Goal: Information Seeking & Learning: Understand process/instructions

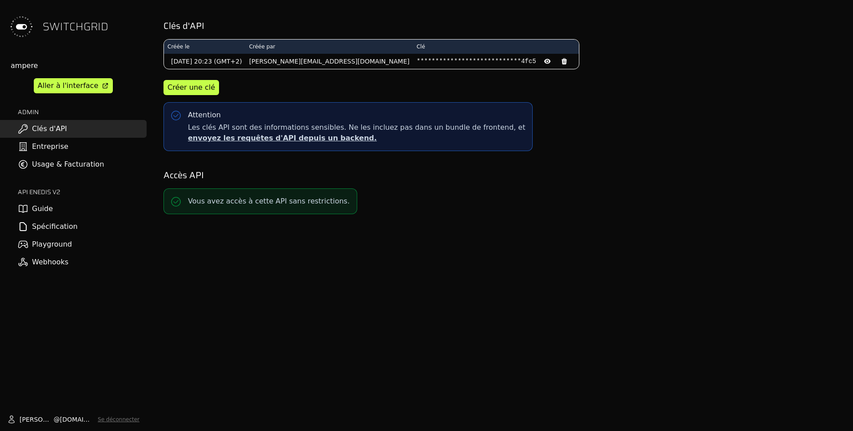
click at [37, 210] on link "Guide" at bounding box center [73, 209] width 147 height 18
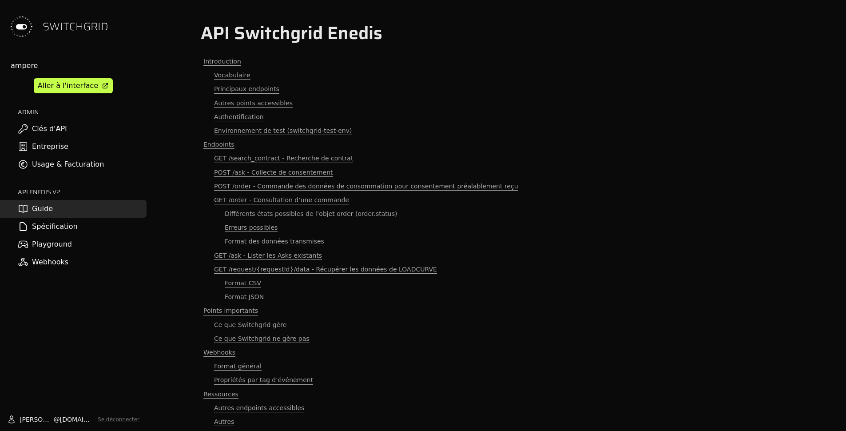
click at [31, 227] on link "Spécification" at bounding box center [73, 227] width 147 height 18
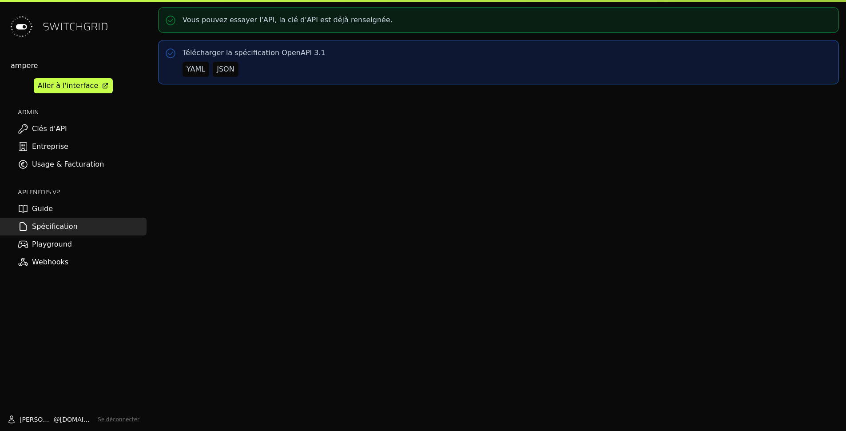
select select "**********"
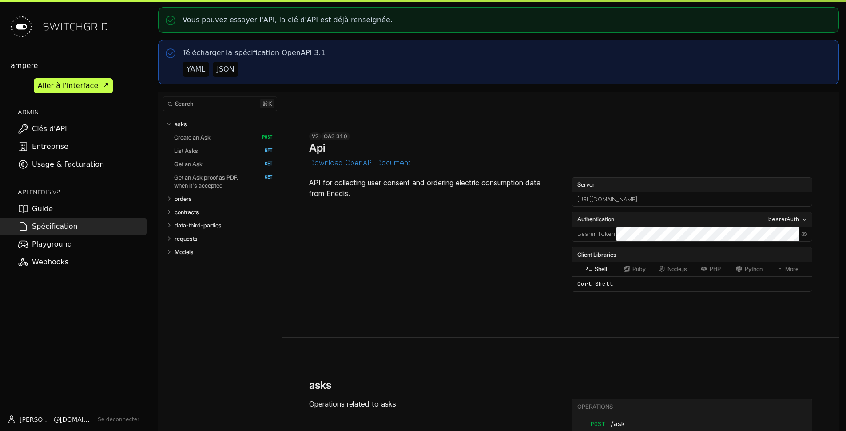
select select "**********"
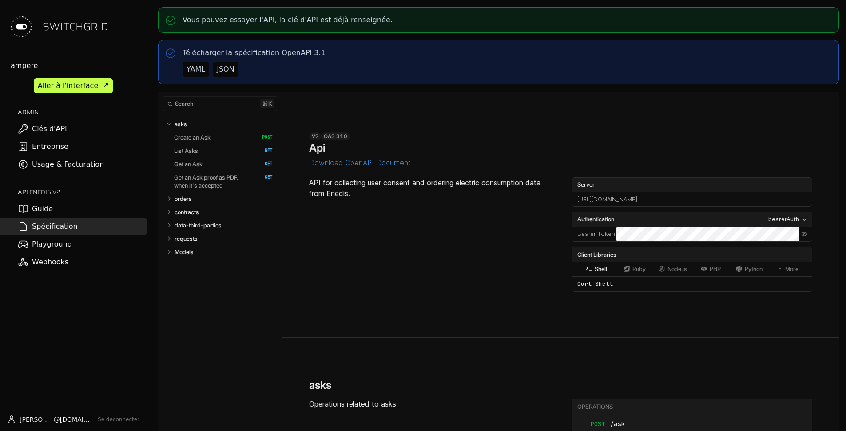
select select "**********"
click at [34, 246] on link "Playground" at bounding box center [73, 245] width 147 height 18
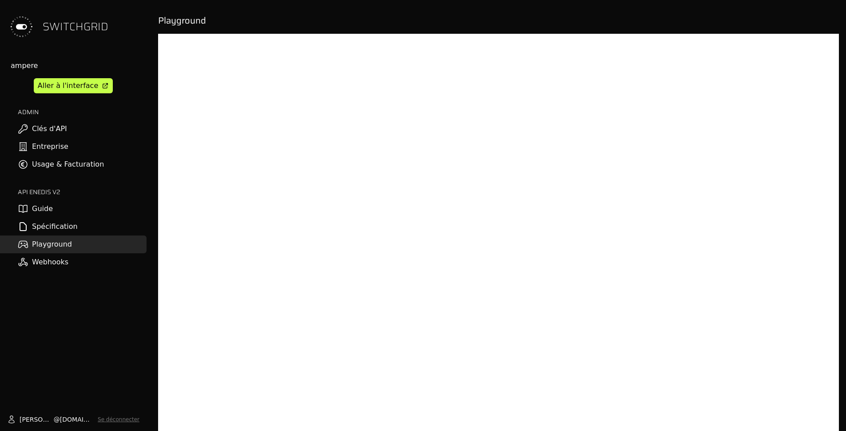
click at [62, 214] on link "Guide" at bounding box center [73, 209] width 147 height 18
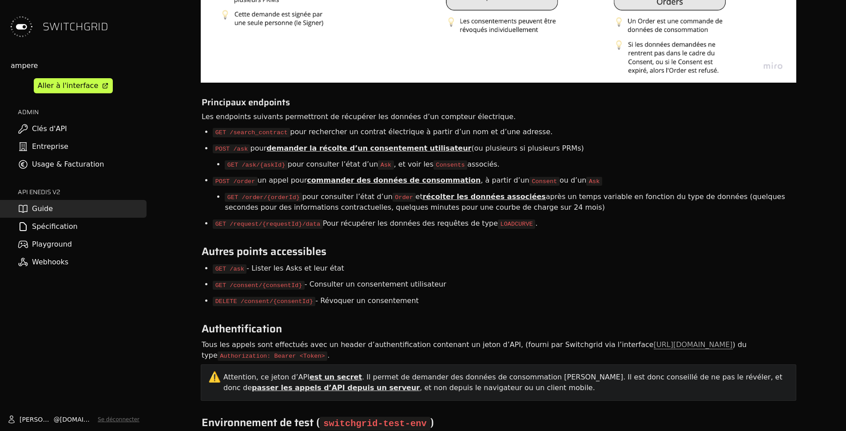
scroll to position [833, 0]
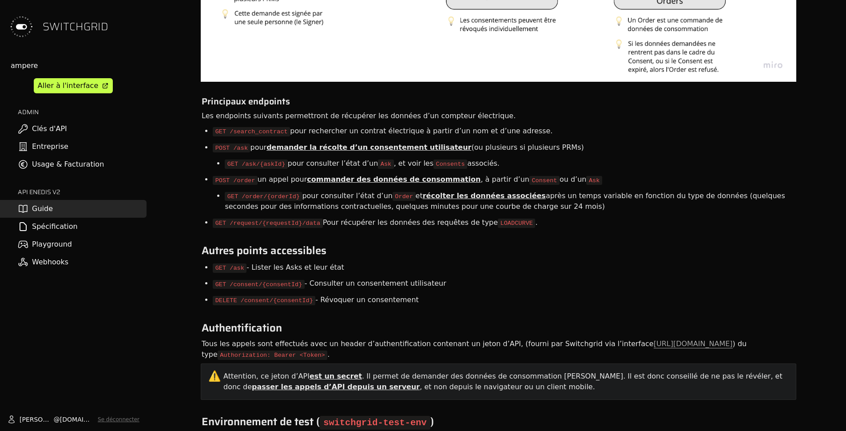
click at [250, 131] on code "GET /search_contract" at bounding box center [251, 131] width 77 height 9
click at [251, 130] on code "GET /search_contract" at bounding box center [251, 131] width 77 height 9
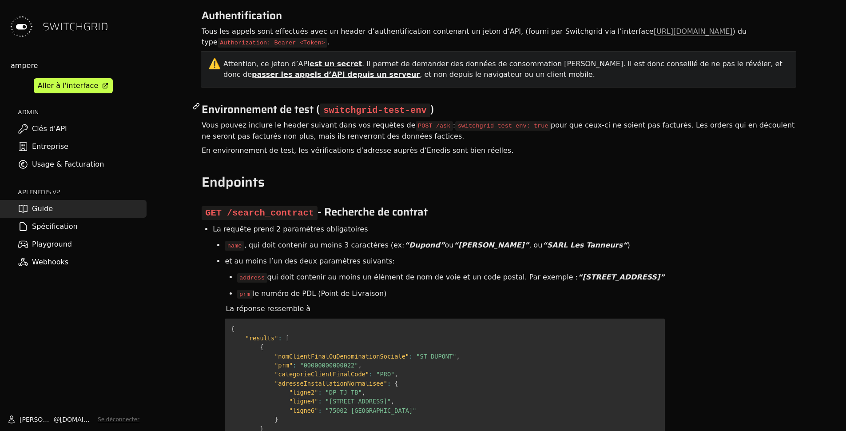
scroll to position [1157, 0]
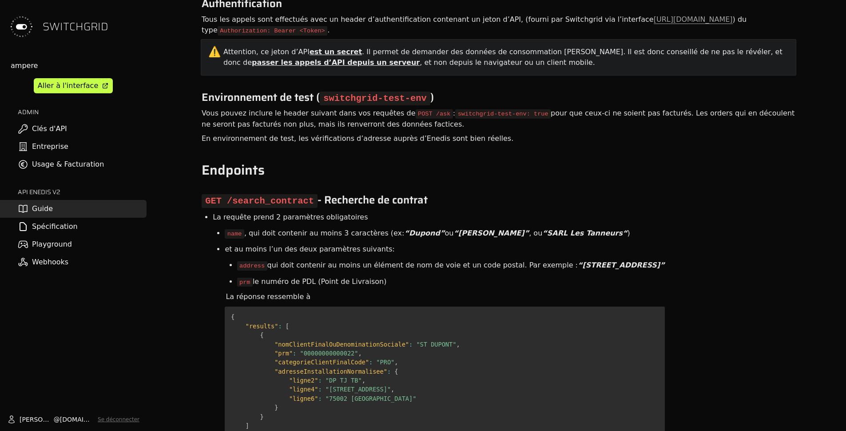
click at [458, 112] on code "switchgrid-test-env: true" at bounding box center [503, 113] width 96 height 9
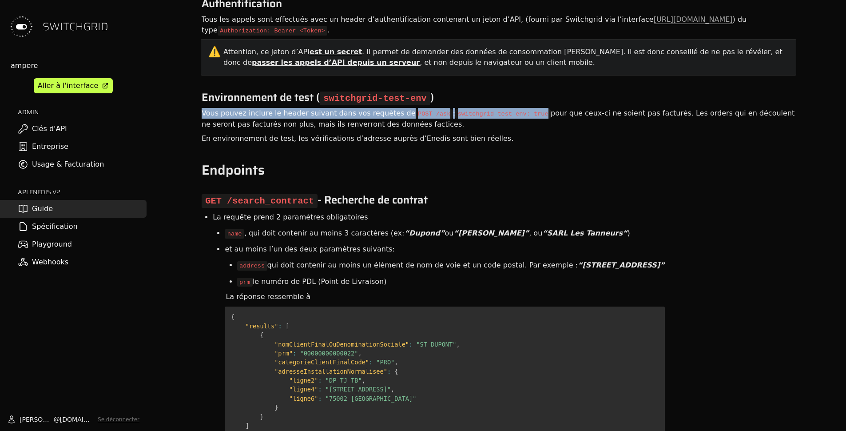
click at [458, 112] on code "switchgrid-test-env: true" at bounding box center [503, 113] width 96 height 9
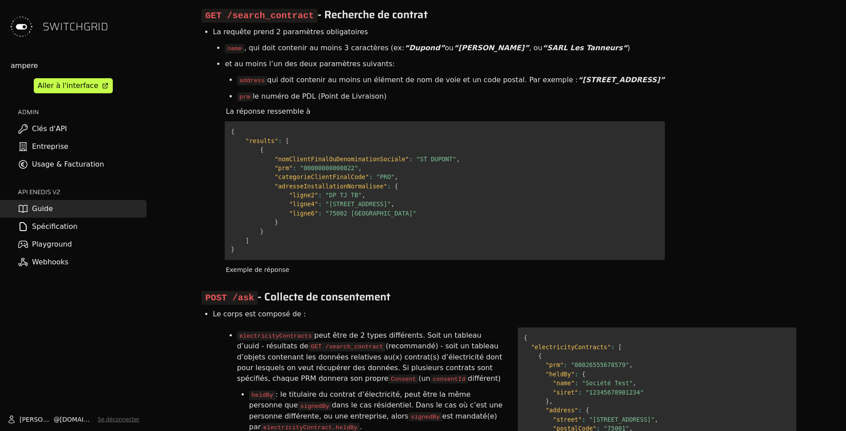
scroll to position [1343, 0]
click at [291, 16] on code "GET /search_contract" at bounding box center [260, 15] width 116 height 14
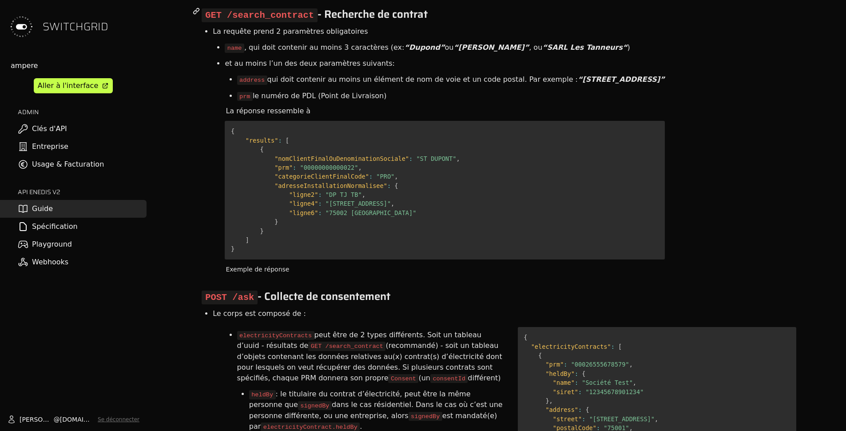
click at [291, 16] on code "GET /search_contract" at bounding box center [260, 15] width 116 height 14
click at [244, 46] on li "name , qui doit contenir au moins 3 caractères (ex: “Dupond” ou “Jeanne Dupond”…" at bounding box center [445, 48] width 440 height 16
click at [247, 76] on code "address" at bounding box center [252, 80] width 30 height 9
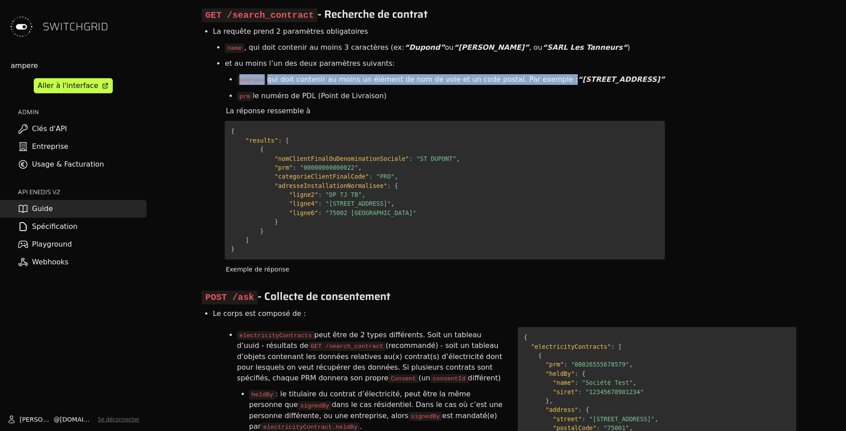
click at [247, 76] on code "address" at bounding box center [252, 80] width 30 height 9
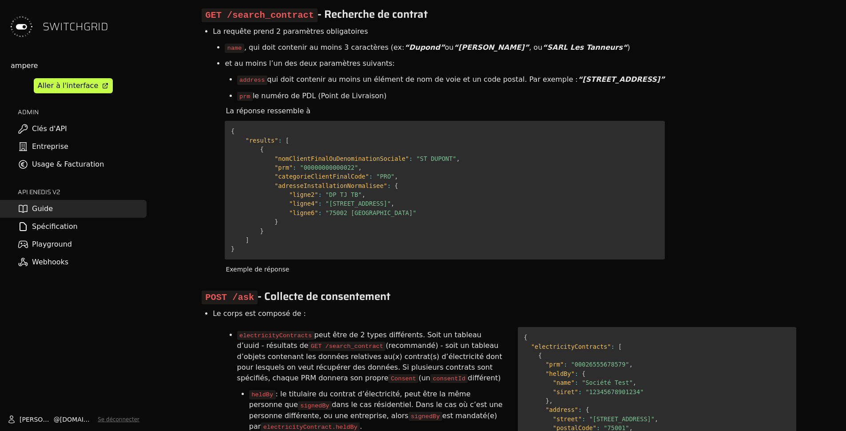
click at [259, 40] on li "name , qui doit contenir au moins 3 caractères (ex: “Dupond” ou “Jeanne Dupond”…" at bounding box center [445, 48] width 440 height 16
click at [236, 44] on code "name" at bounding box center [235, 48] width 20 height 9
click at [256, 80] on code "address" at bounding box center [252, 80] width 30 height 9
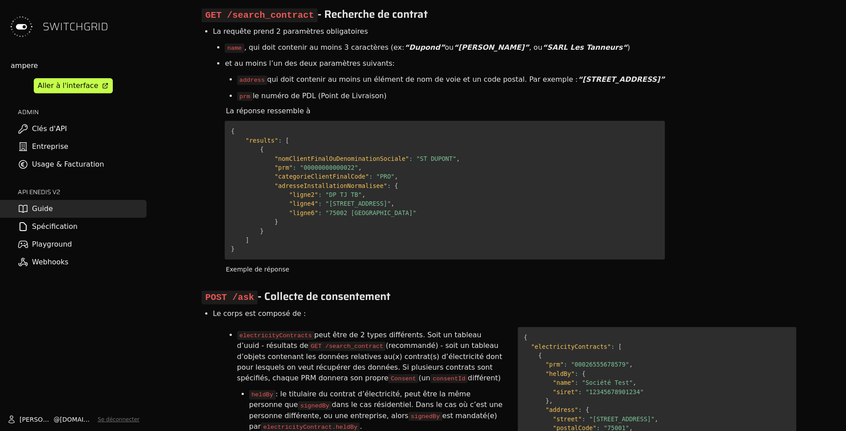
click at [244, 92] on code "prm" at bounding box center [245, 96] width 16 height 9
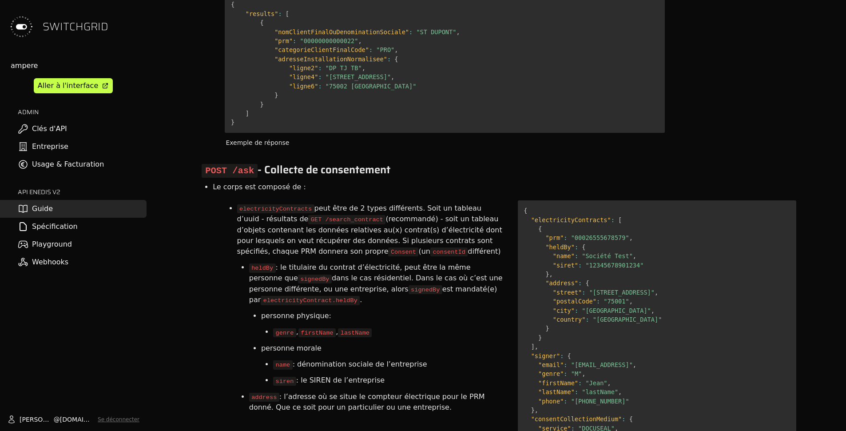
scroll to position [1470, 0]
click at [596, 234] on span ""00026555678579"" at bounding box center [600, 236] width 58 height 7
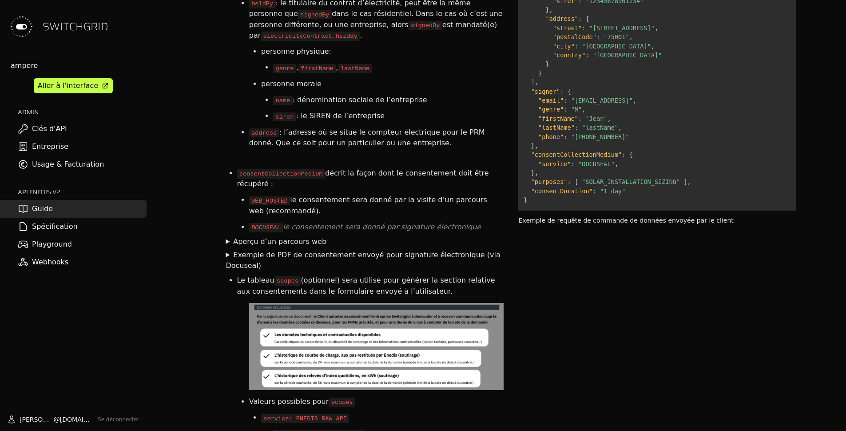
scroll to position [1735, 0]
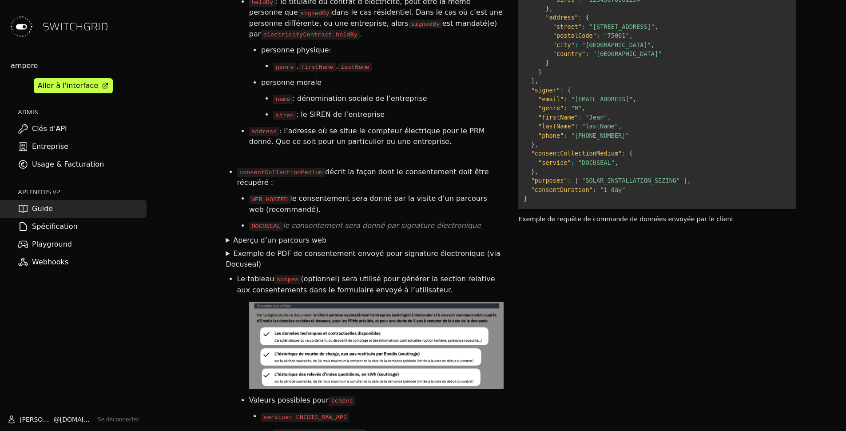
click at [289, 235] on summary "Aperçu d’un parcours web" at bounding box center [364, 240] width 277 height 11
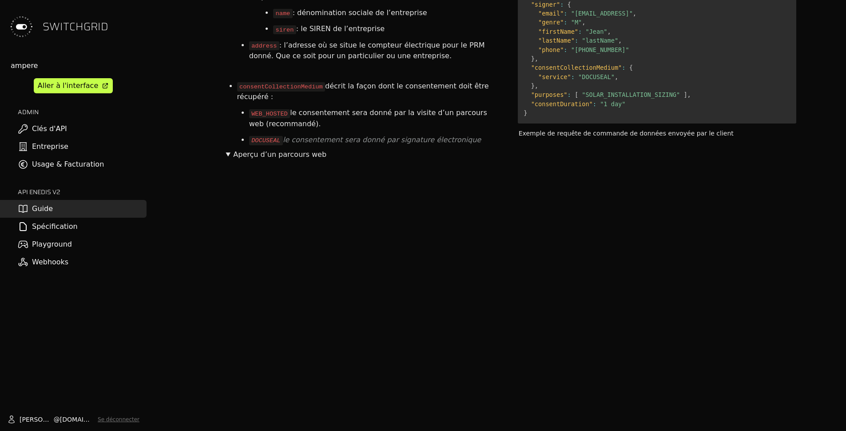
scroll to position [1820, 0]
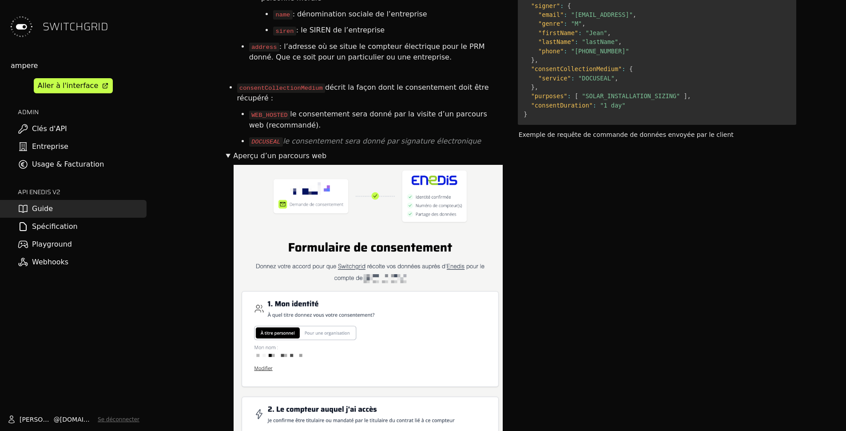
click at [252, 152] on summary "Aperçu d’un parcours web" at bounding box center [364, 156] width 277 height 11
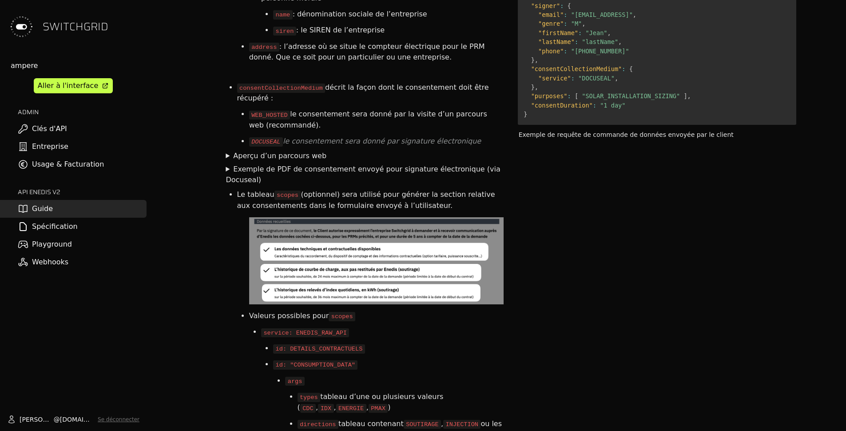
click at [296, 164] on summary "Exemple de PDF de consentement envoyé pour signature électronique (via Docuseal)" at bounding box center [364, 174] width 277 height 21
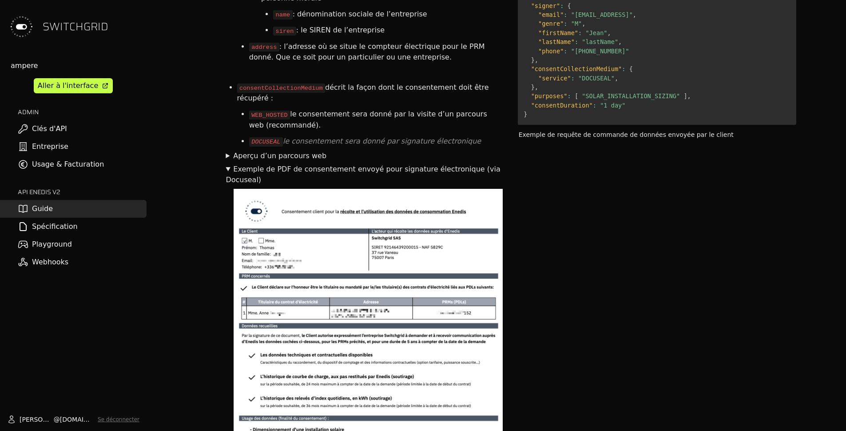
click at [296, 164] on summary "Exemple de PDF de consentement envoyé pour signature électronique (via Docuseal)" at bounding box center [364, 174] width 277 height 21
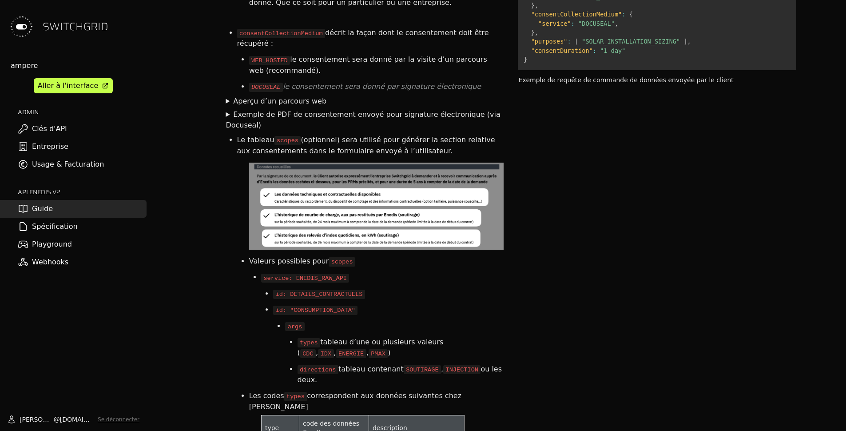
scroll to position [1874, 0]
click at [228, 96] on summary "Aperçu d’un parcours web" at bounding box center [364, 101] width 277 height 11
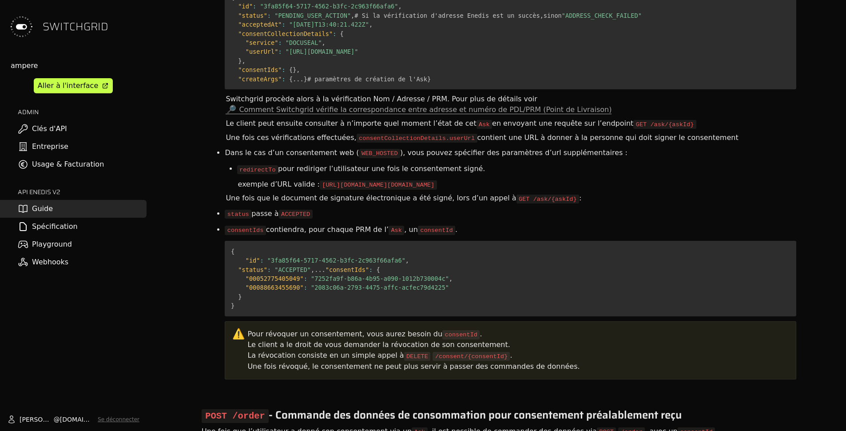
scroll to position [3008, 0]
click at [262, 167] on code "redirectTo" at bounding box center [257, 171] width 41 height 9
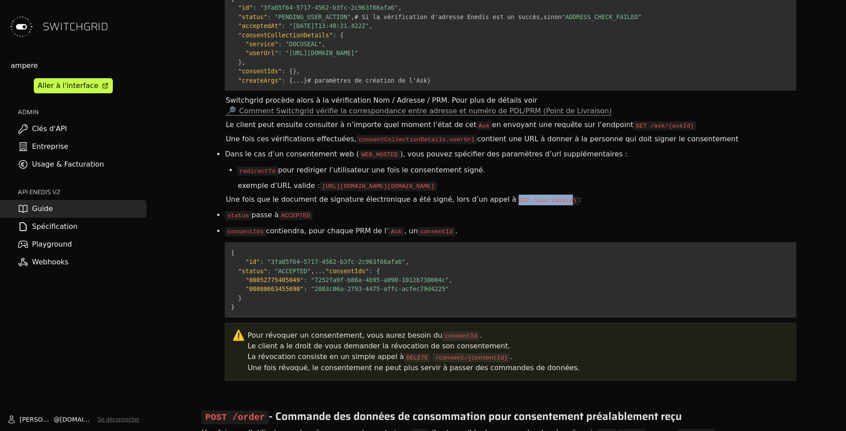
drag, startPoint x: 487, startPoint y: 177, endPoint x: 541, endPoint y: 180, distance: 53.8
click at [541, 196] on code "GET /ask/{askId}" at bounding box center [548, 200] width 63 height 9
click at [355, 223] on li "consentIds contiendra, pour chaque PRM de l’ Ask , un consentId ." at bounding box center [511, 231] width 572 height 16
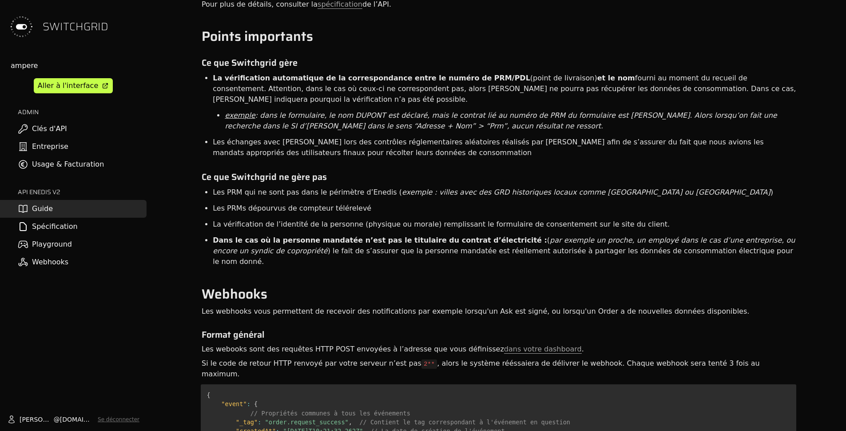
scroll to position [6058, 0]
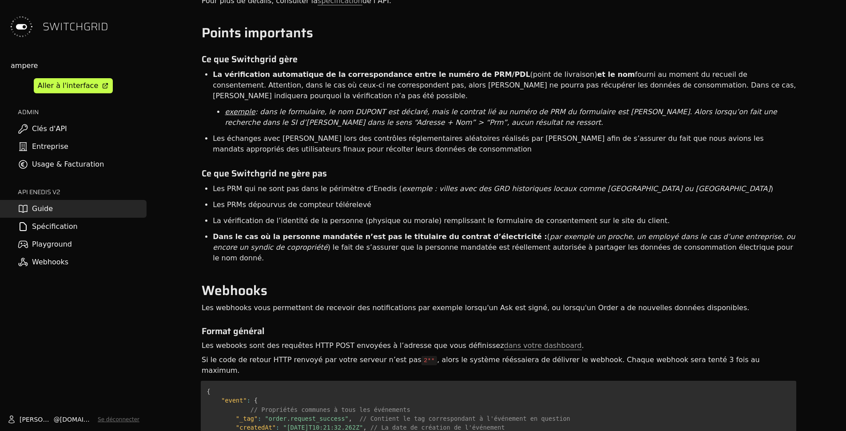
click at [395, 301] on div "Les webhooks vous permettent de recevoir des notifications par exemple lorsqu'u…" at bounding box center [499, 307] width 596 height 13
click at [410, 301] on div "Les webhooks vous permettent de recevoir des notifications par exemple lorsqu'u…" at bounding box center [499, 307] width 596 height 13
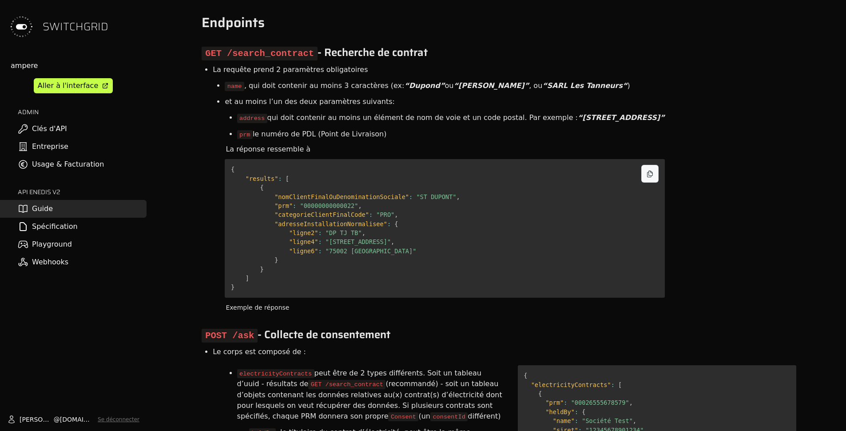
scroll to position [1302, 0]
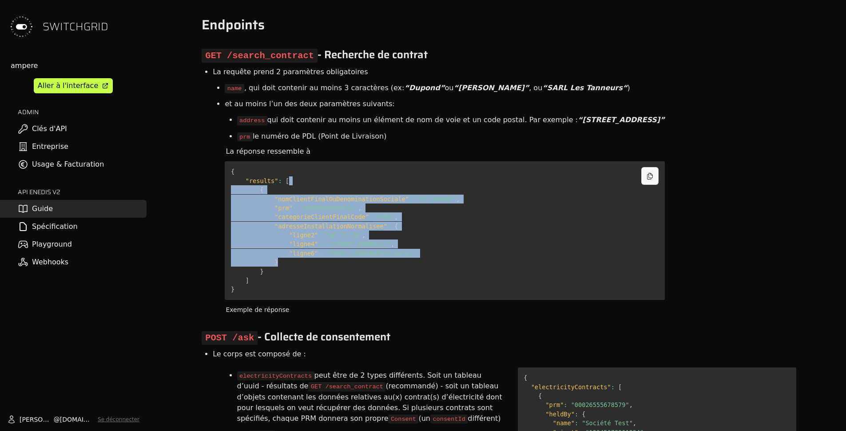
drag, startPoint x: 399, startPoint y: 257, endPoint x: 294, endPoint y: 181, distance: 130.1
click at [294, 181] on pre "{ "results" : [ { "nomClientFinalOuDenominationSociale" : "ST DUPONT" , "prm" :…" at bounding box center [445, 230] width 440 height 139
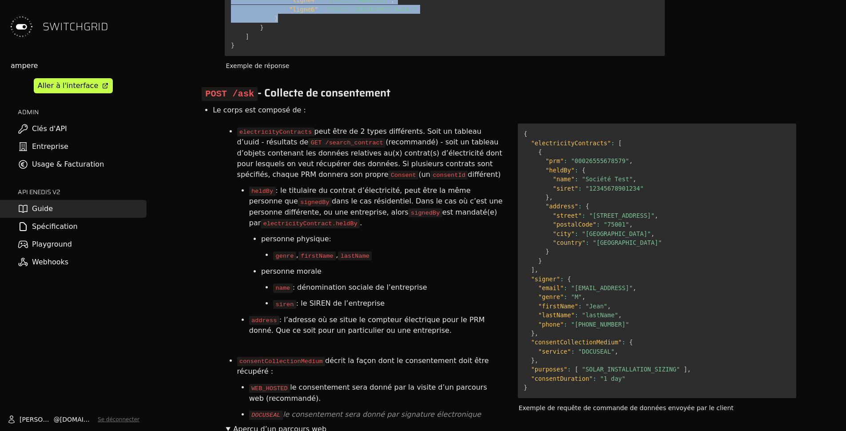
scroll to position [1548, 0]
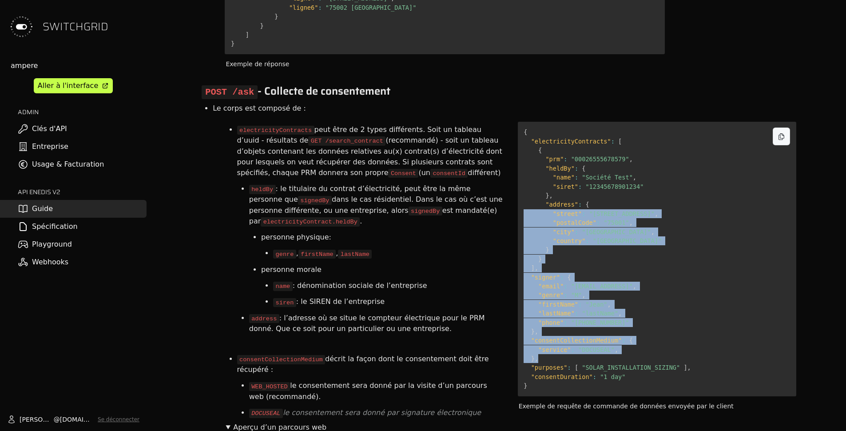
drag, startPoint x: 573, startPoint y: 355, endPoint x: 521, endPoint y: 210, distance: 154.1
click at [521, 210] on pre "{ "electricityContracts" : [ { "prm" : "00026555678579" , "heldBy" : { "name" :…" at bounding box center [657, 259] width 279 height 275
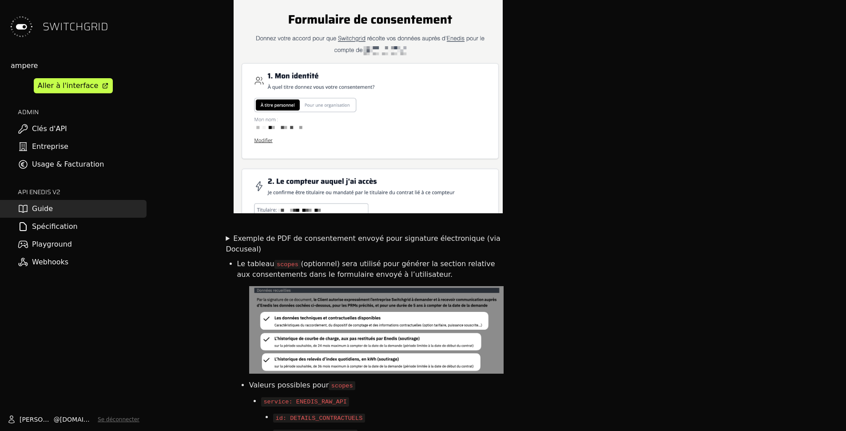
scroll to position [2055, 0]
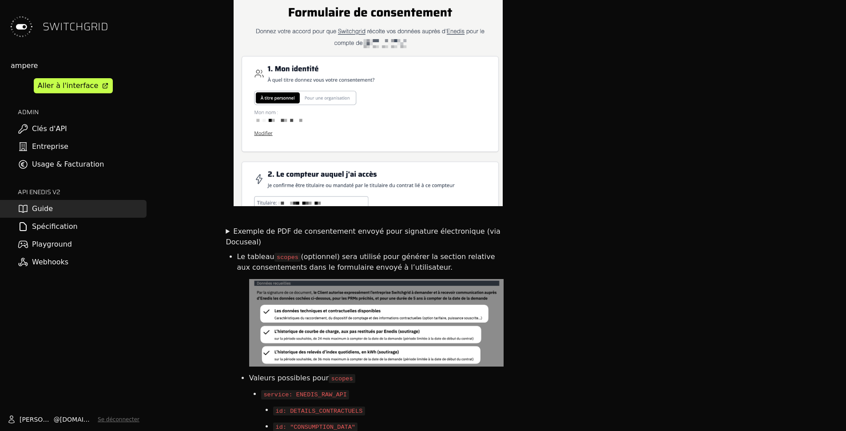
click at [92, 227] on link "Spécification" at bounding box center [73, 227] width 147 height 18
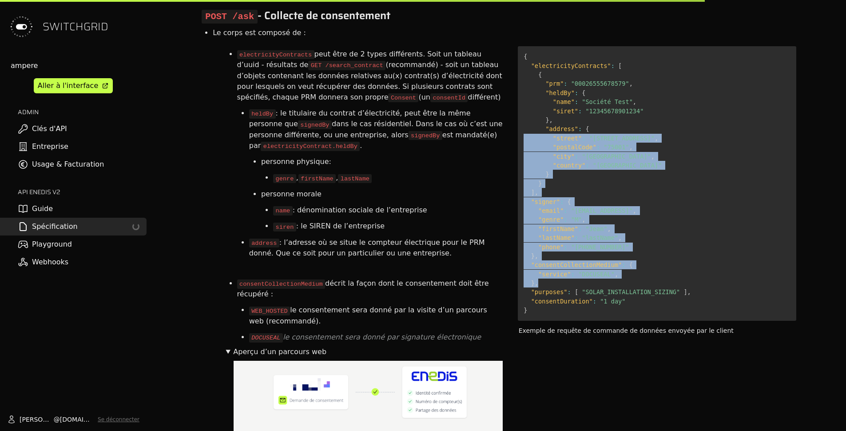
scroll to position [2486, 0]
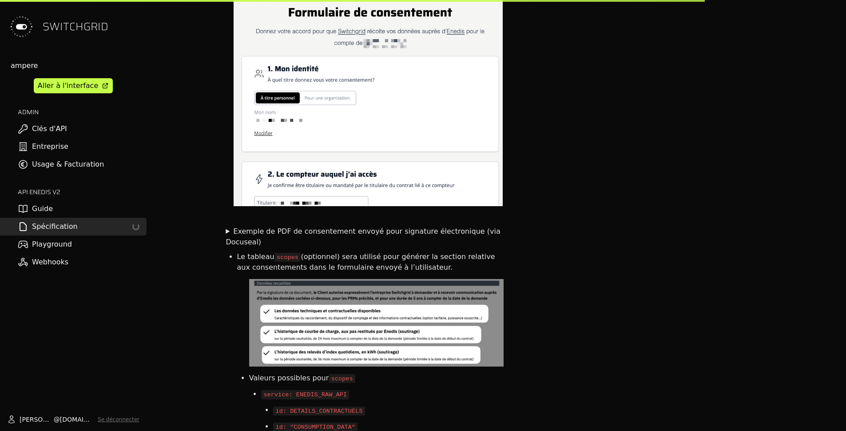
select select "**********"
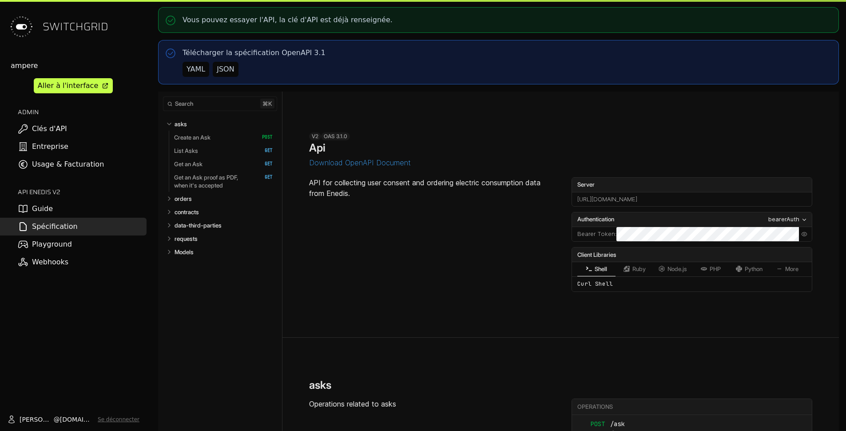
select select "**********"
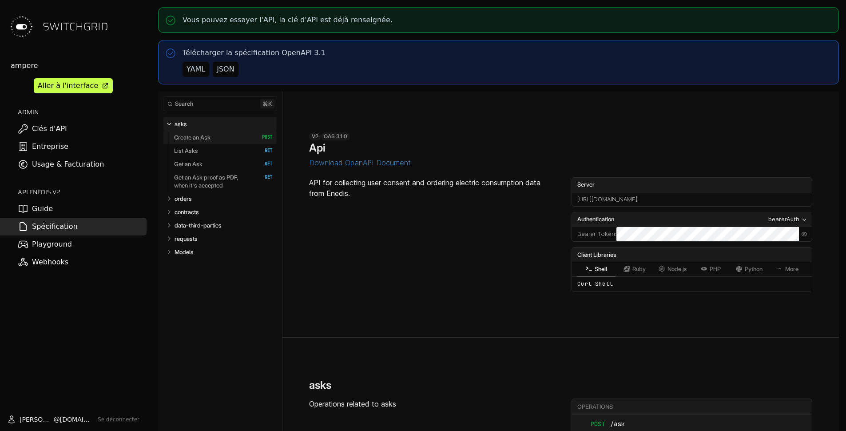
click at [206, 137] on p "Create an Ask" at bounding box center [192, 137] width 36 height 8
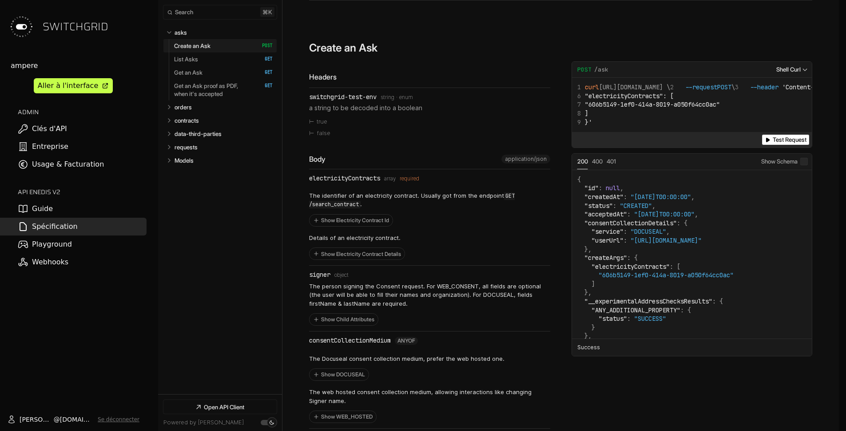
click at [671, 66] on select "**********" at bounding box center [792, 70] width 42 height 8
click at [671, 84] on button "Copy content" at bounding box center [800, 89] width 13 height 13
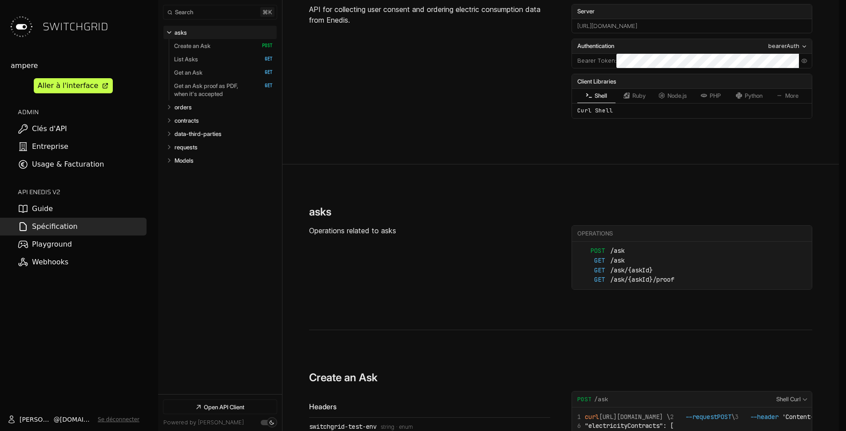
scroll to position [175, 0]
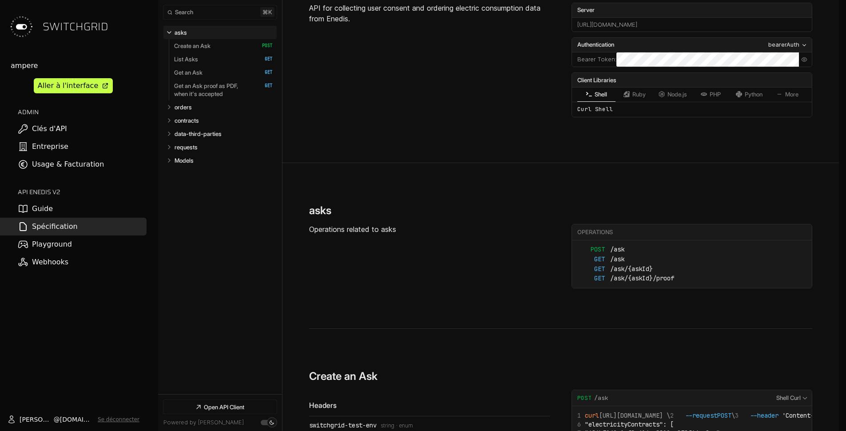
click at [671, 62] on button "Show Password" at bounding box center [804, 59] width 11 height 11
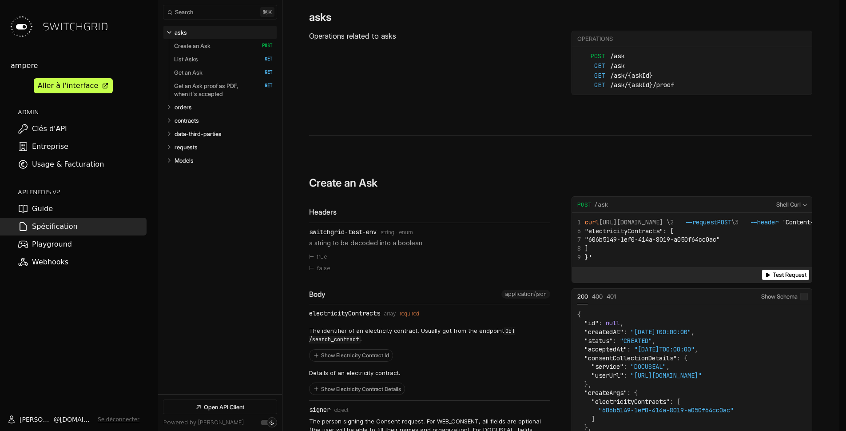
scroll to position [369, 0]
click at [95, 208] on link "Guide" at bounding box center [73, 209] width 147 height 18
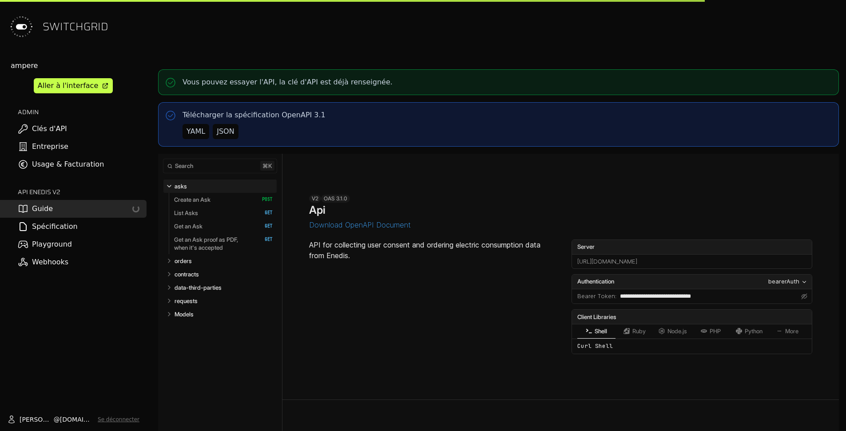
scroll to position [800, 0]
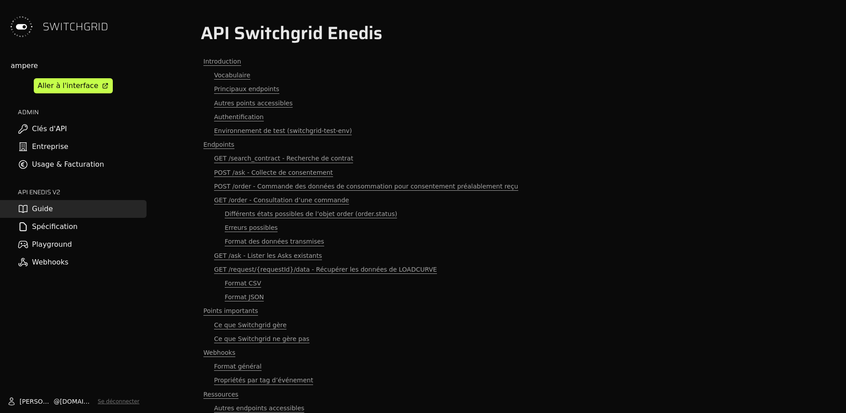
scroll to position [1045, 0]
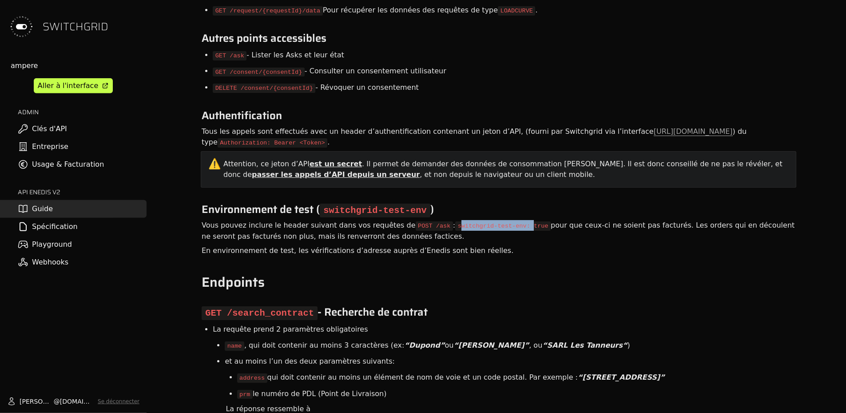
drag, startPoint x: 441, startPoint y: 225, endPoint x: 518, endPoint y: 223, distance: 76.9
click at [518, 223] on code "switchgrid-test-env: true" at bounding box center [503, 225] width 96 height 9
click at [455, 223] on code "switchgrid-test-env: true" at bounding box center [503, 225] width 96 height 9
drag, startPoint x: 440, startPoint y: 223, endPoint x: 530, endPoint y: 221, distance: 89.8
click at [530, 221] on code "switchgrid-test-env: true" at bounding box center [503, 225] width 96 height 9
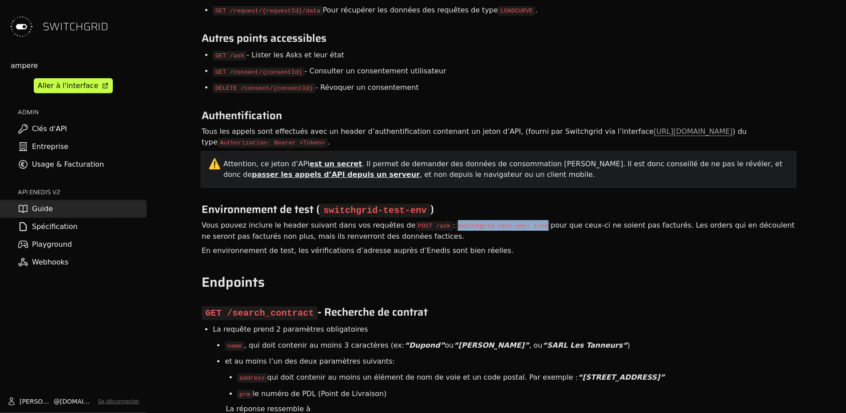
copy code "switchgrid-test-env: true"
click at [70, 234] on link "Spécification" at bounding box center [73, 227] width 147 height 18
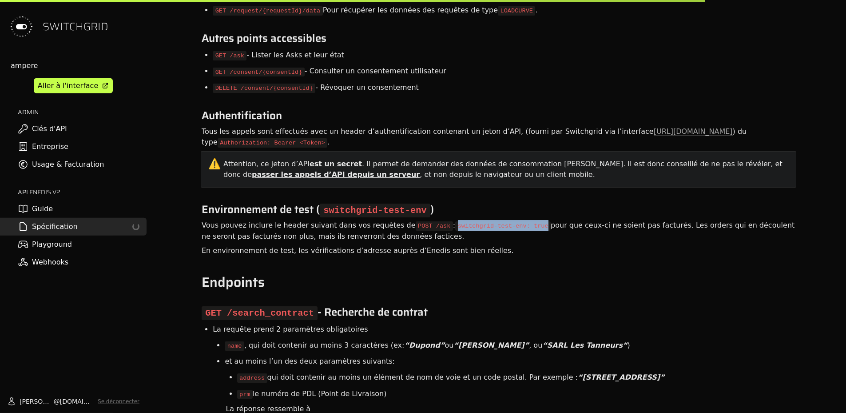
select select "**********"
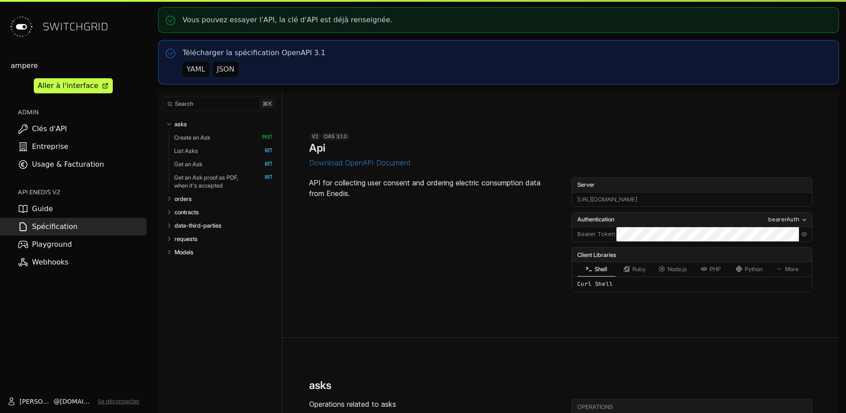
select select "**********"
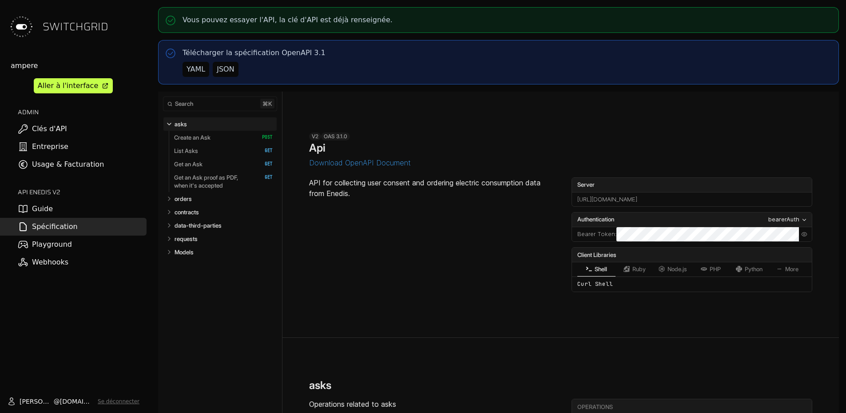
click at [58, 244] on link "Playground" at bounding box center [73, 245] width 147 height 18
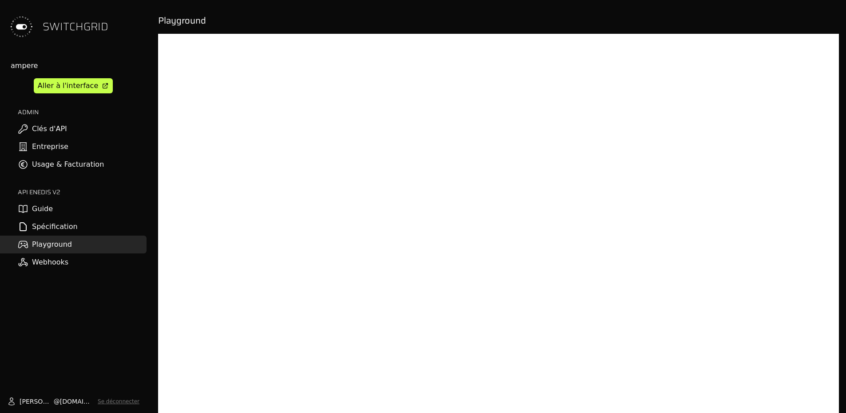
click at [80, 228] on link "Spécification" at bounding box center [73, 227] width 147 height 18
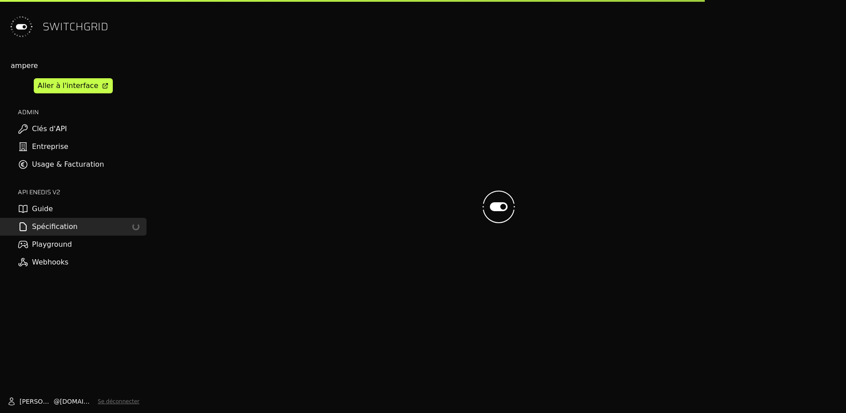
select select "**********"
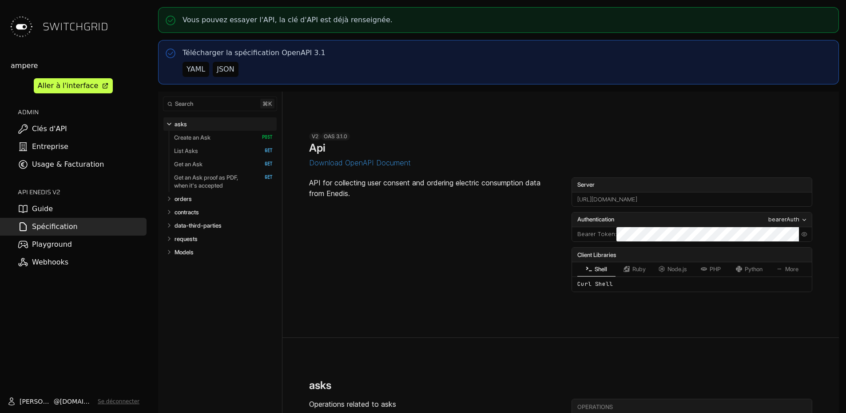
select select "**********"
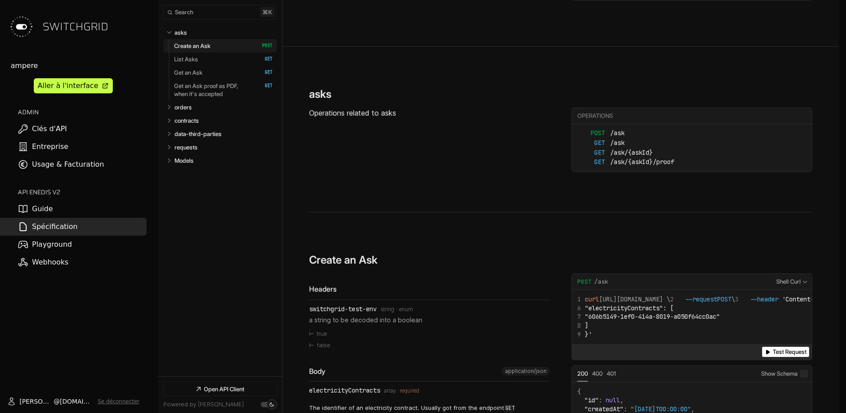
scroll to position [330, 0]
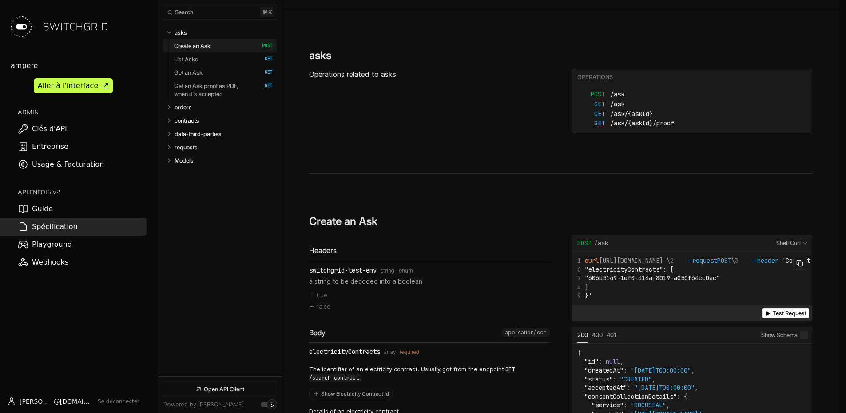
click at [671, 261] on icon "Open API Documentation for Api" at bounding box center [800, 263] width 7 height 7
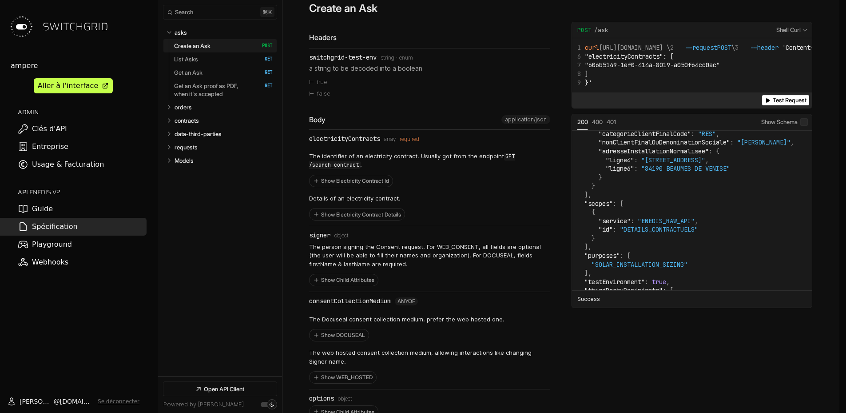
scroll to position [321, 0]
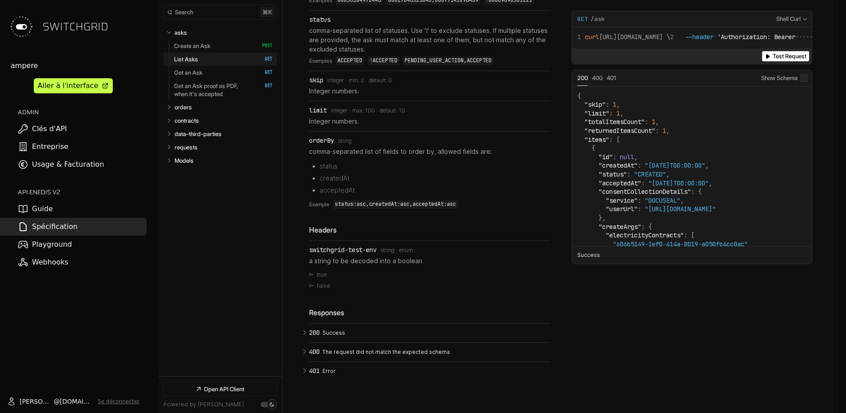
scroll to position [2025, 0]
click at [661, 49] on div "Copy content curl https://app.switchgrid.tech/enedis/v2/ask \ --header 'Authori…" at bounding box center [692, 38] width 240 height 21
click at [671, 40] on span "b2b6ea421452848a78ceae523dee4fc5" at bounding box center [805, 40] width 18 height 0
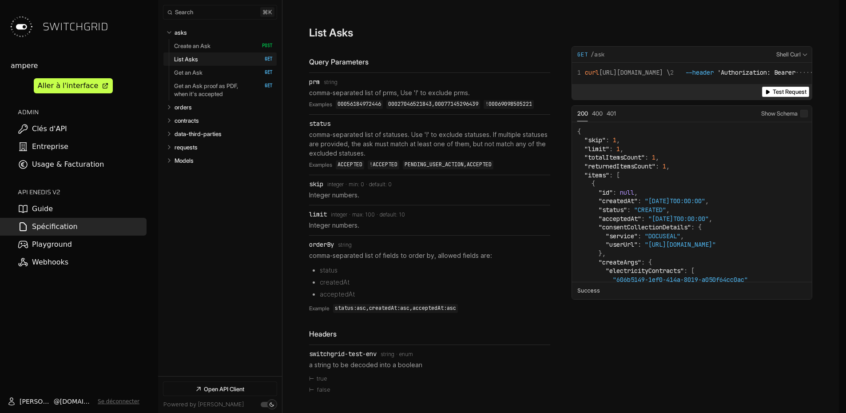
scroll to position [1921, 0]
click at [220, 106] on link "orders" at bounding box center [224, 106] width 99 height 13
select select "**********"
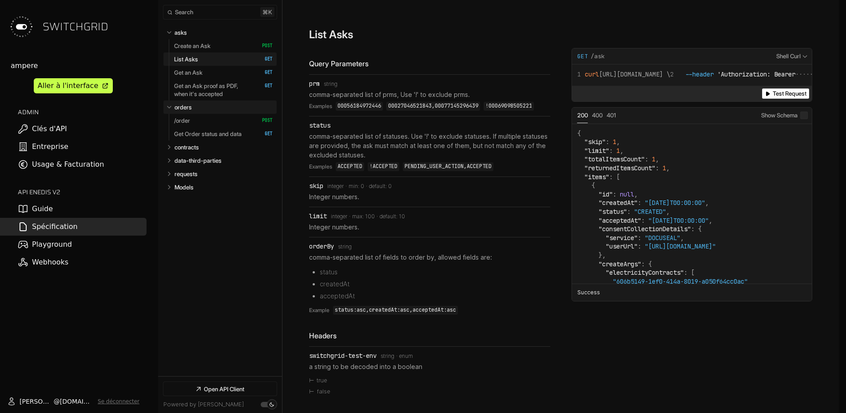
scroll to position [3055, 0]
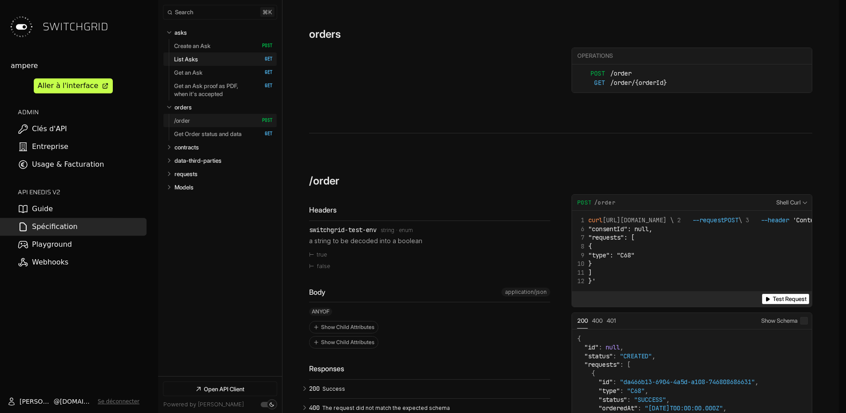
select select "**********"
click at [199, 151] on p "contracts" at bounding box center [187, 147] width 24 height 8
select select "**********"
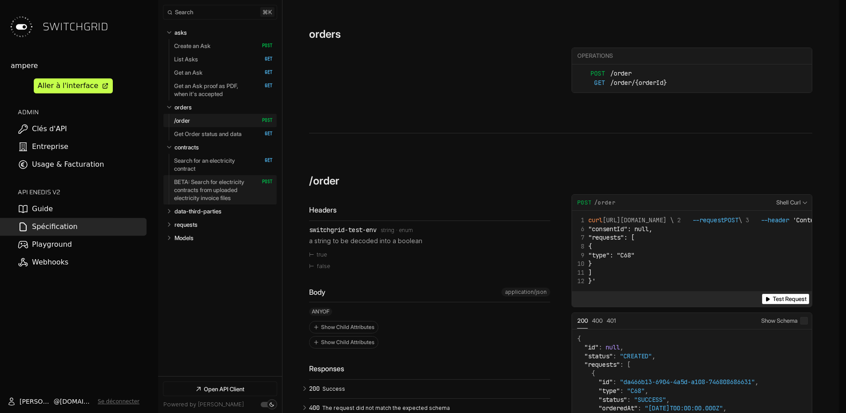
scroll to position [3980, 0]
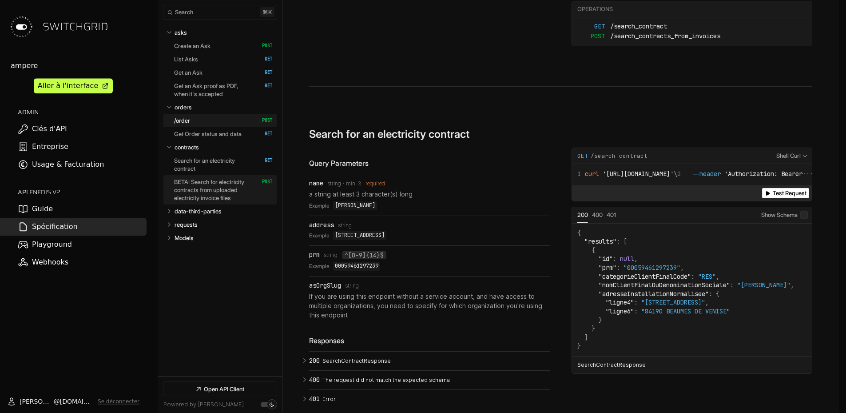
select select "**********"
click at [200, 216] on link "data-third-parties" at bounding box center [224, 210] width 99 height 13
select select "**********"
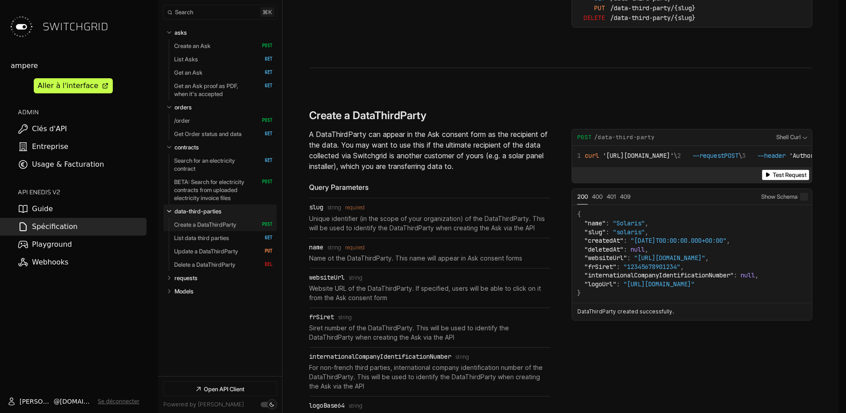
select select "**********"
click at [196, 278] on p "requests" at bounding box center [186, 278] width 23 height 8
select select "**********"
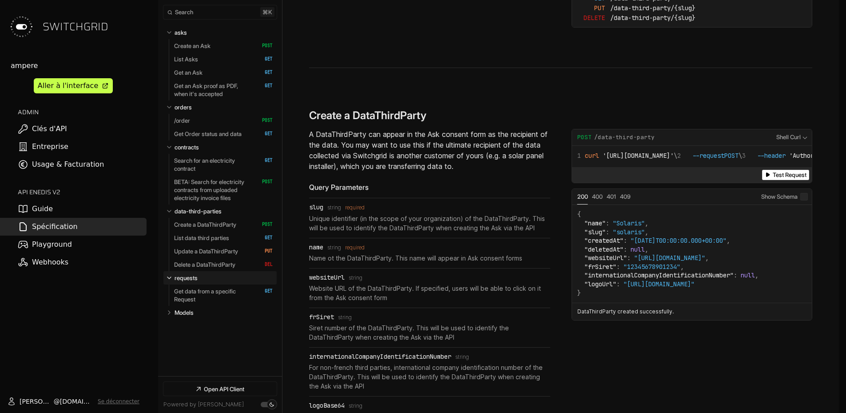
scroll to position [6843, 0]
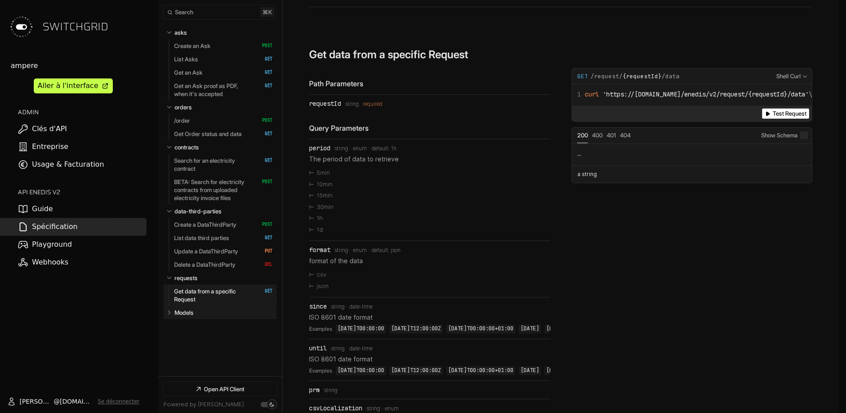
click at [198, 312] on link "Models" at bounding box center [224, 312] width 99 height 13
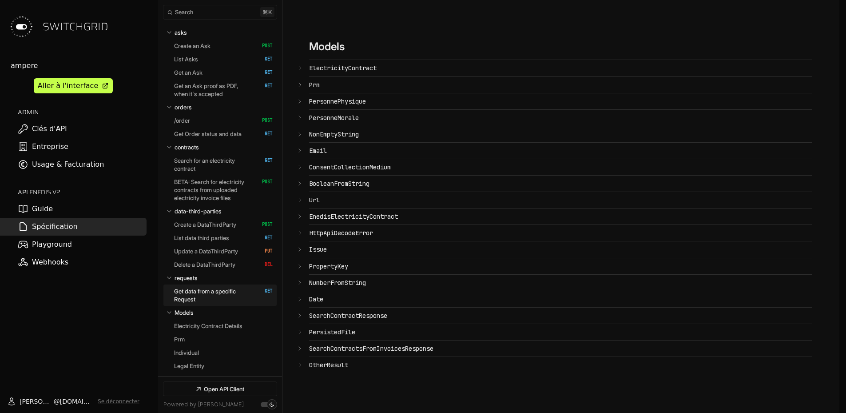
scroll to position [7620, 0]
click at [216, 48] on link "Create an Ask   HTTP Method: POST" at bounding box center [223, 45] width 99 height 13
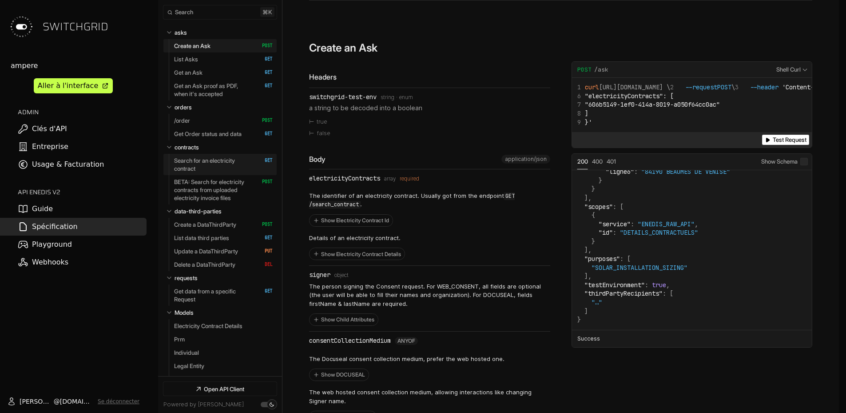
click at [219, 169] on p "Search for an electricity contract" at bounding box center [213, 164] width 79 height 16
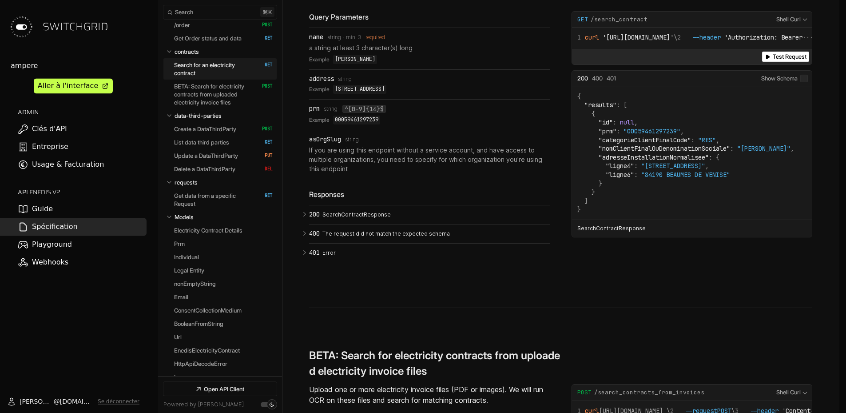
scroll to position [96, 0]
click at [671, 42] on icon "Open API Documentation for Api" at bounding box center [800, 39] width 6 height 6
click at [377, 64] on div "Example Jean Dupont" at bounding box center [429, 59] width 241 height 9
drag, startPoint x: 379, startPoint y: 124, endPoint x: 308, endPoint y: 96, distance: 75.8
click at [308, 96] on div "**********" at bounding box center [561, 235] width 557 height 884
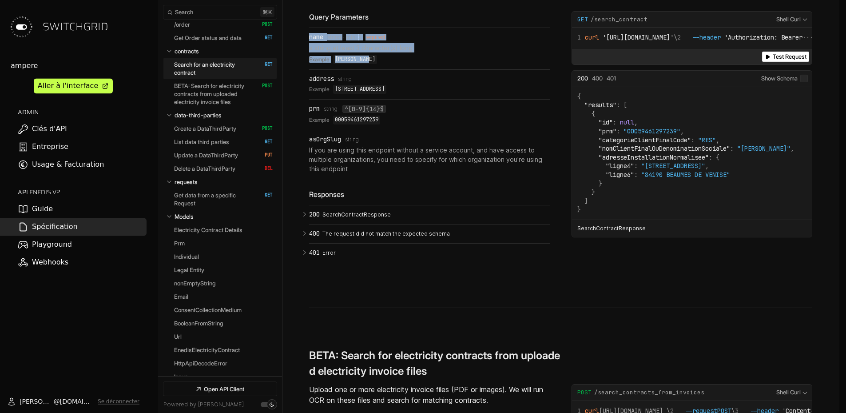
drag, startPoint x: 447, startPoint y: 147, endPoint x: 310, endPoint y: 96, distance: 146.5
click at [310, 94] on div "Example 1 rue de la paix 75001 Paris" at bounding box center [429, 89] width 241 height 9
copy ul "name Type: string min: 3 required a string at least 3 character(s) long Example…"
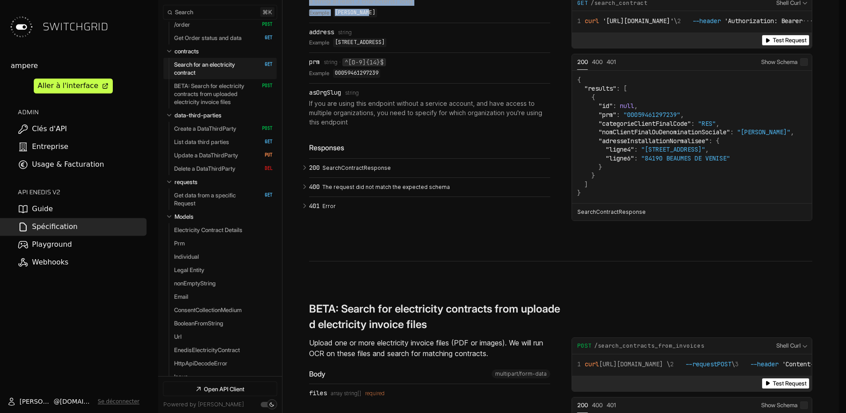
scroll to position [4173, 0]
click at [433, 22] on li "name Type: string min: 3 required a string at least 3 character(s) long Example…" at bounding box center [429, 1] width 241 height 41
click at [82, 253] on link "Playground" at bounding box center [73, 245] width 147 height 18
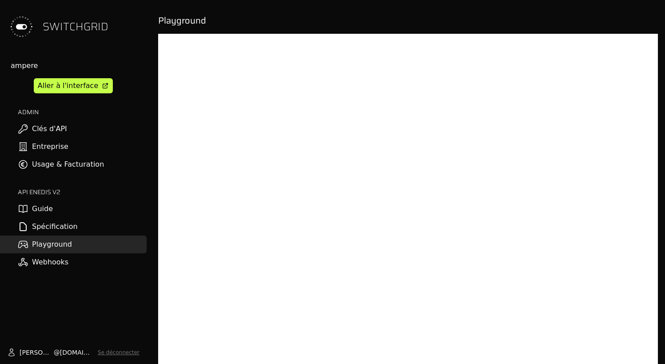
click at [87, 228] on link "Spécification" at bounding box center [73, 227] width 147 height 18
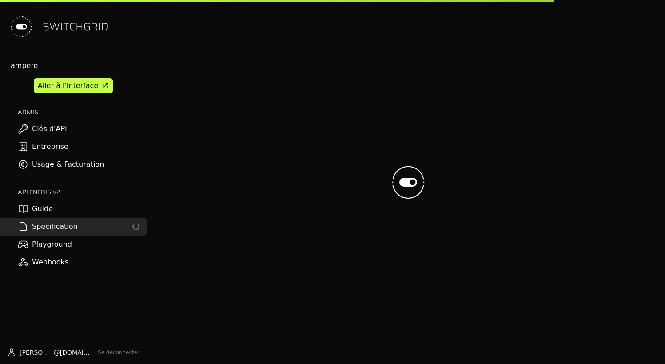
select select "**********"
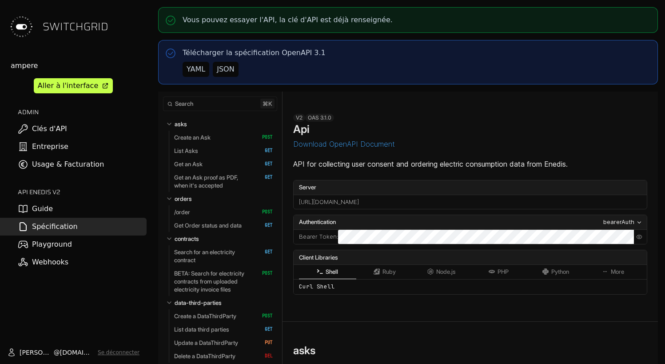
select select "**********"
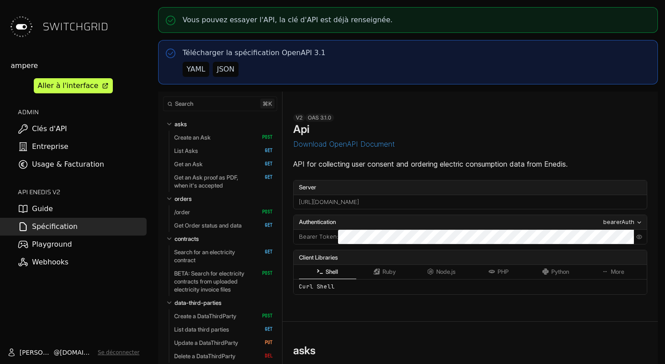
select select "**********"
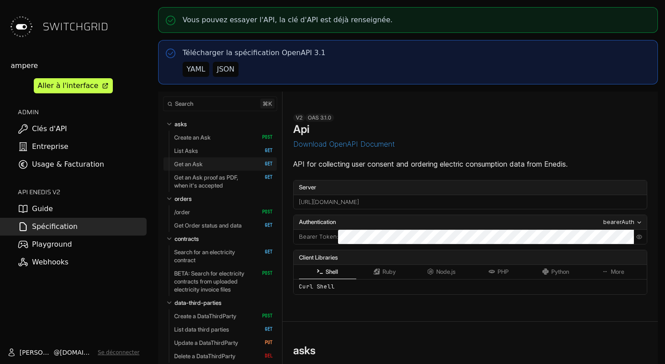
select select "**********"
click at [69, 208] on link "Guide" at bounding box center [73, 209] width 147 height 18
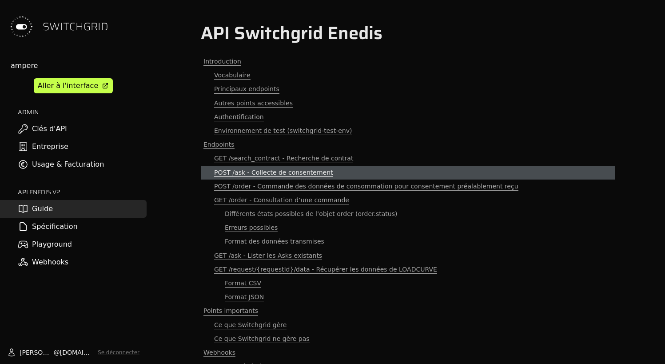
scroll to position [295, 0]
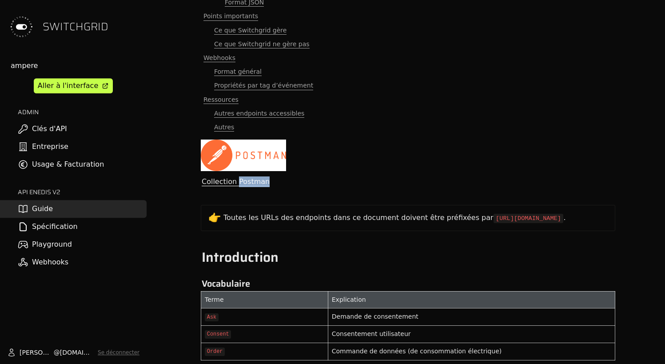
click at [221, 182] on link "Collection Postman" at bounding box center [236, 181] width 68 height 9
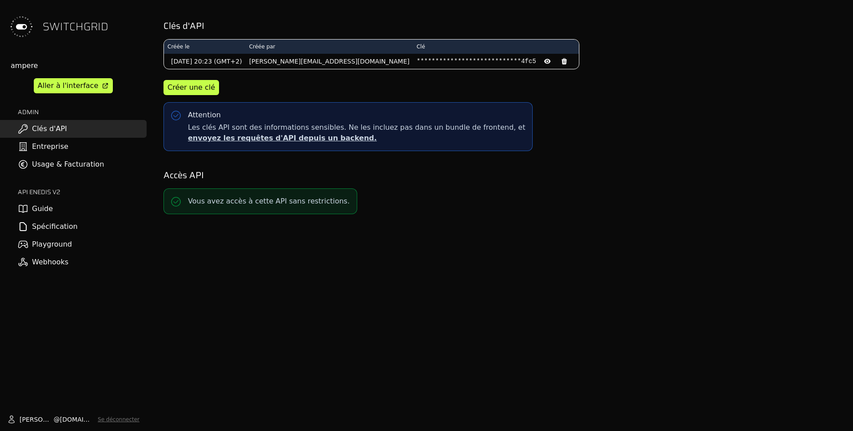
click at [58, 235] on link "Spécification" at bounding box center [73, 227] width 147 height 18
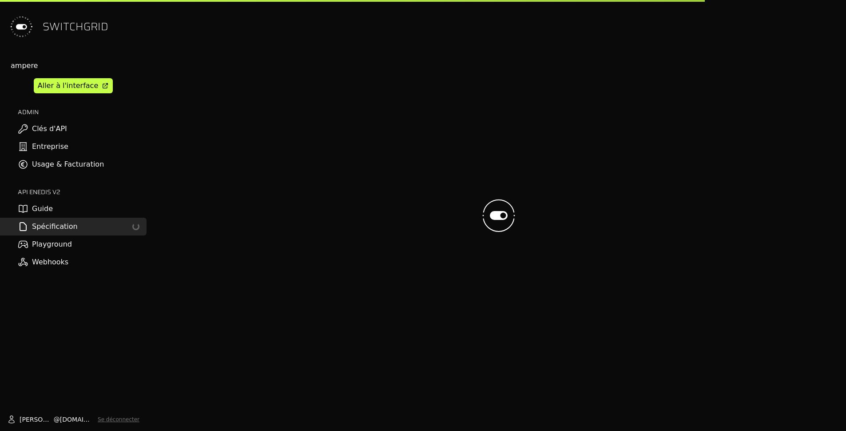
click at [67, 213] on link "Guide" at bounding box center [73, 209] width 147 height 18
select select "**********"
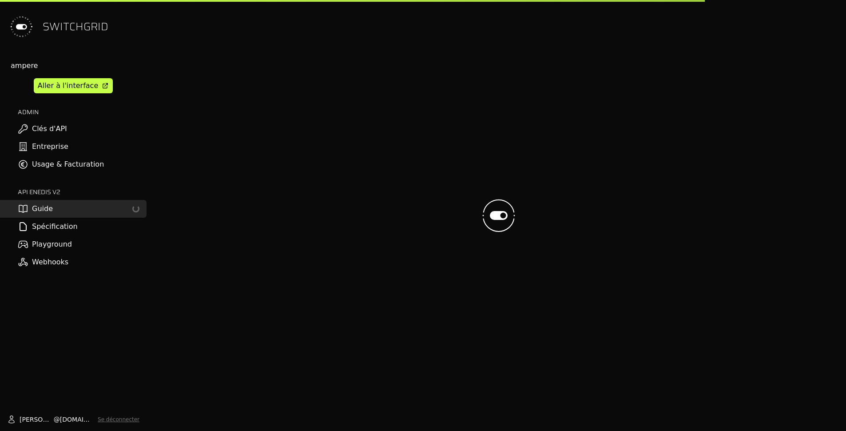
select select "**********"
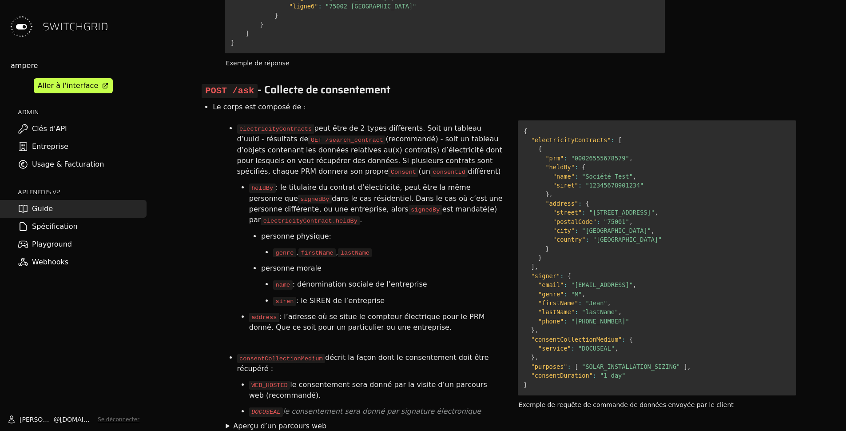
scroll to position [1298, 0]
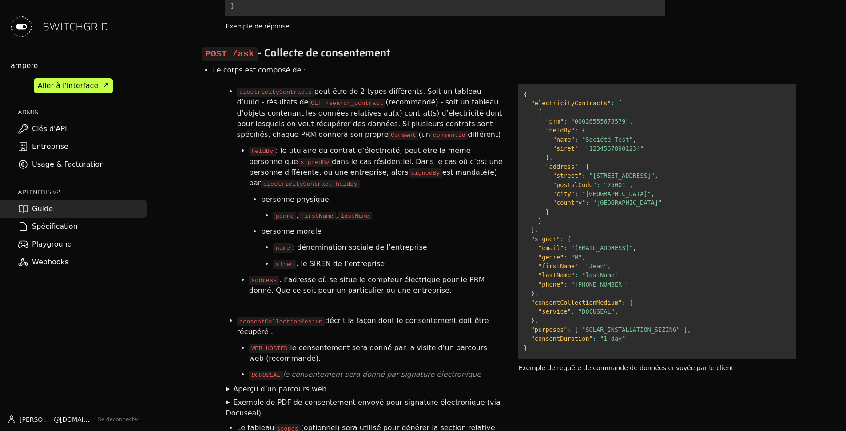
click at [86, 248] on link "Playground" at bounding box center [73, 245] width 147 height 18
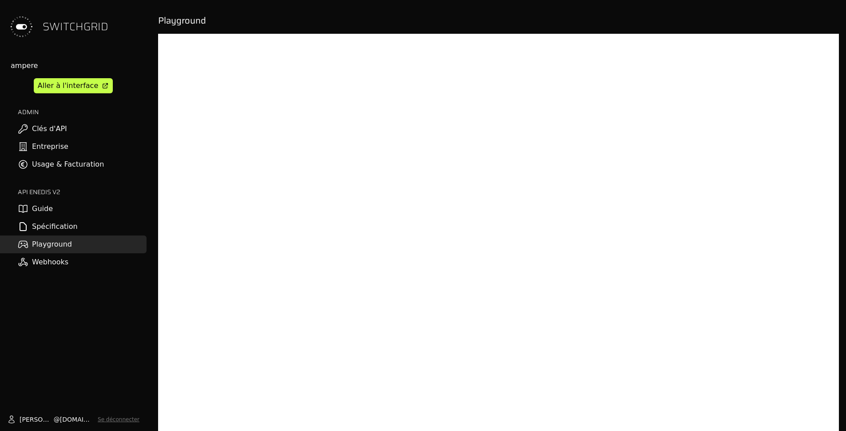
click at [38, 223] on link "Spécification" at bounding box center [73, 227] width 147 height 18
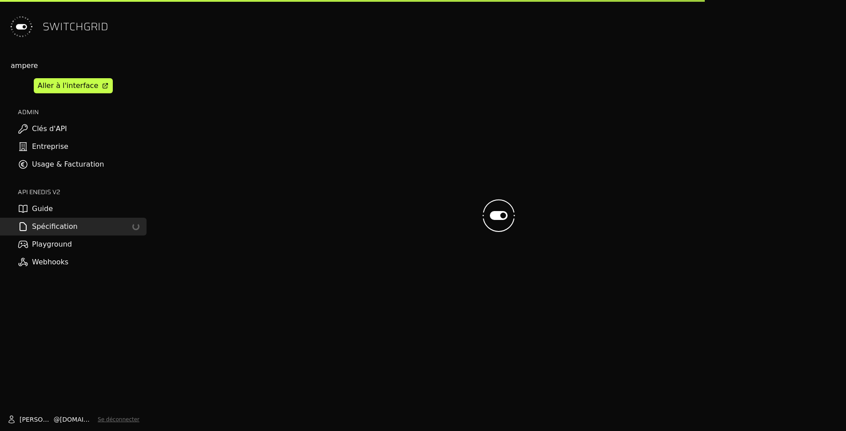
select select "**********"
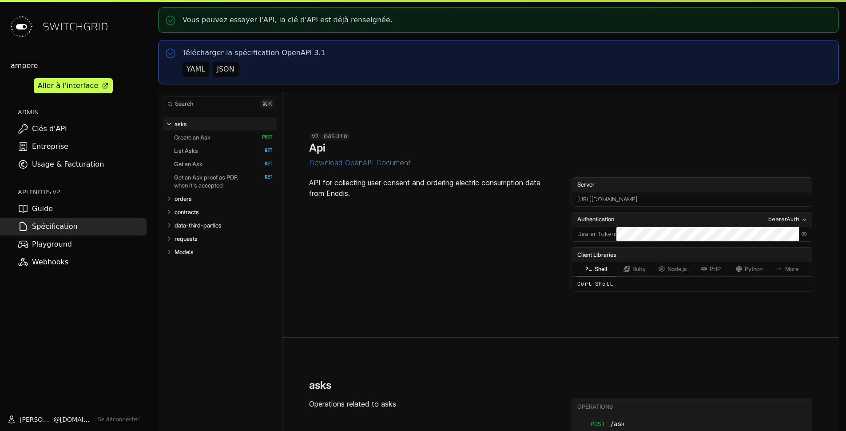
select select "**********"
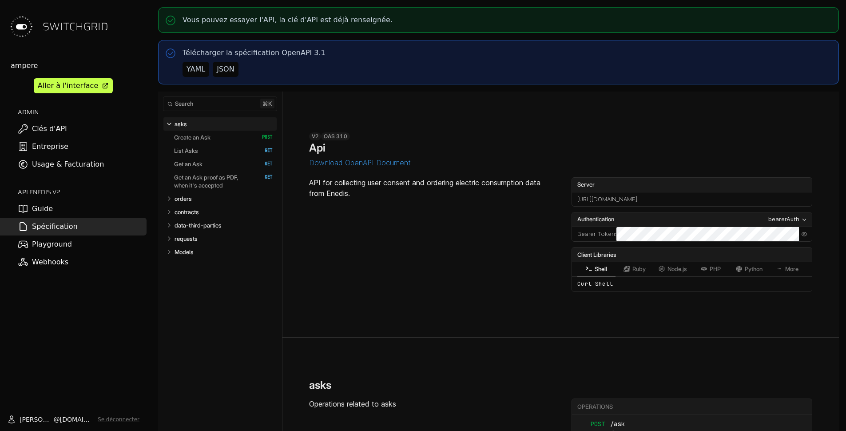
click at [804, 233] on icon "Open API Documentation for Api" at bounding box center [805, 234] width 6 height 6
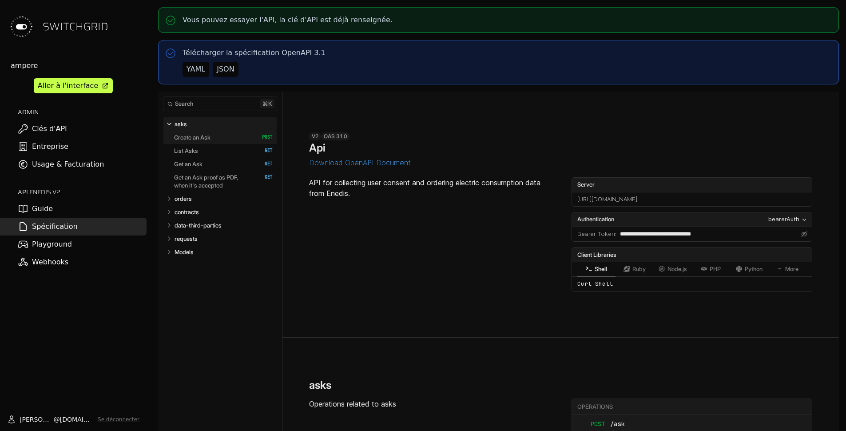
click at [245, 141] on link "Create an Ask   HTTP Method: POST" at bounding box center [223, 137] width 99 height 13
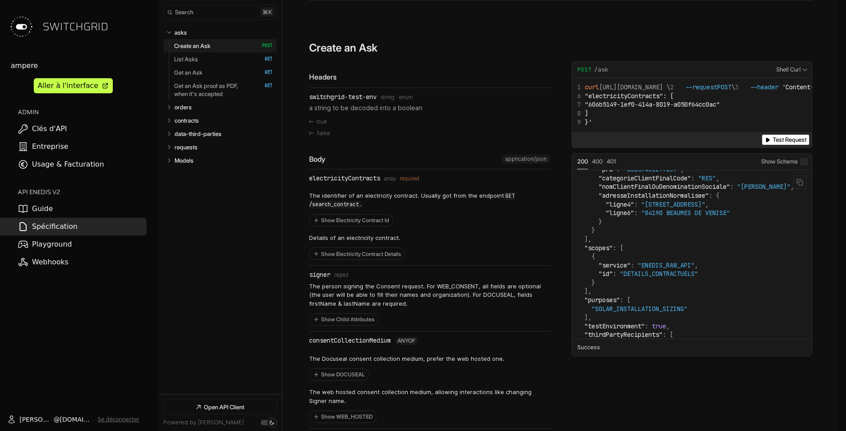
scroll to position [312, 0]
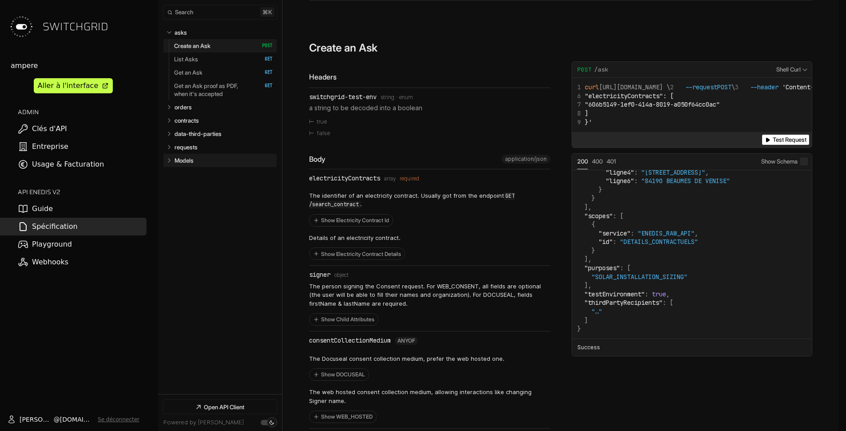
click at [228, 159] on link "Models" at bounding box center [224, 160] width 99 height 13
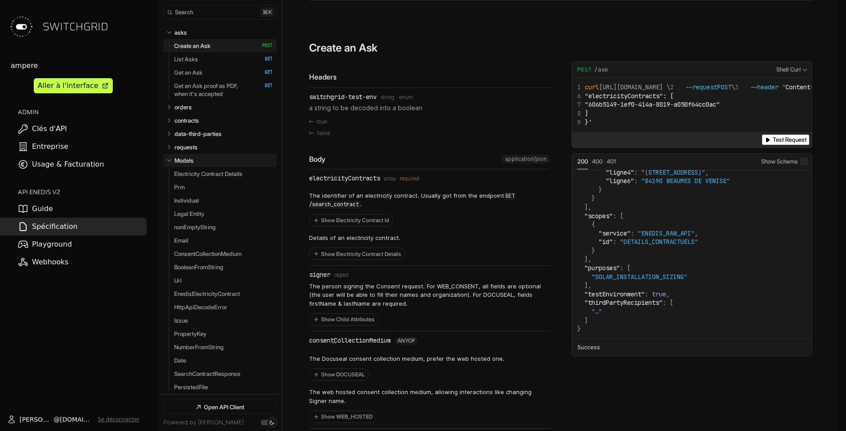
scroll to position [3555, 0]
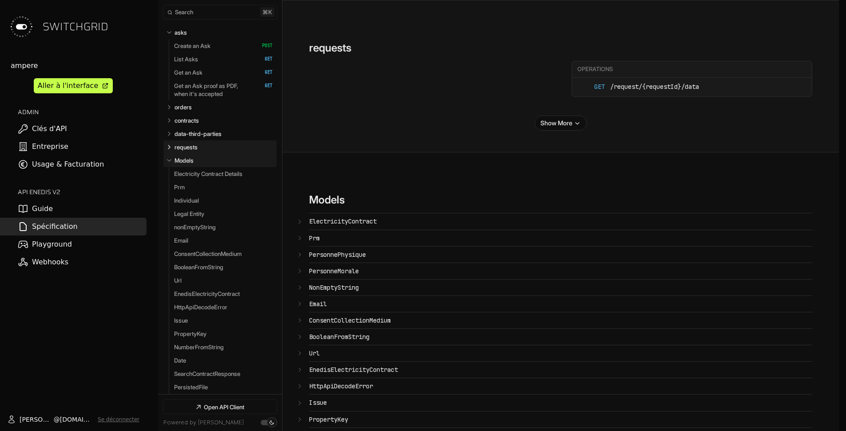
click at [219, 165] on link "Models" at bounding box center [224, 160] width 99 height 13
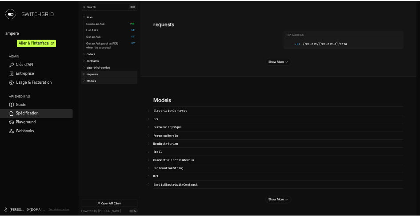
scroll to position [3585, 0]
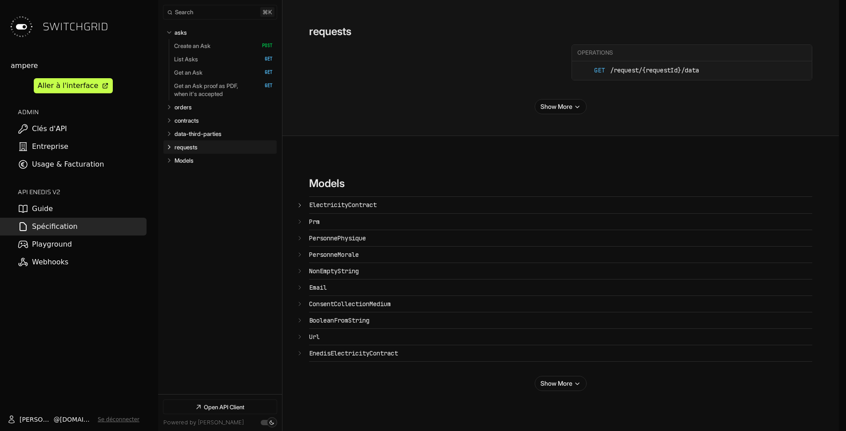
click at [345, 200] on button "{} ElectricityContract ​ # Copy link" at bounding box center [343, 205] width 76 height 16
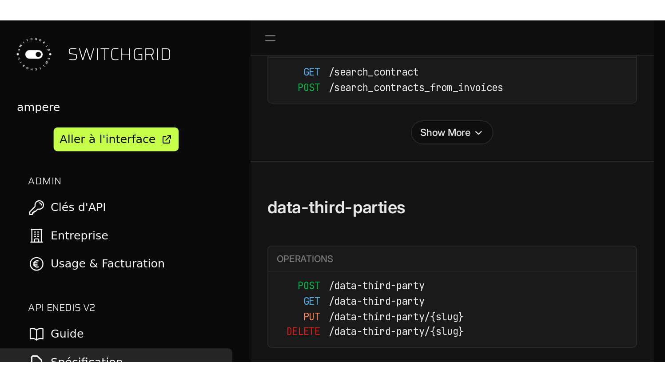
scroll to position [312, 0]
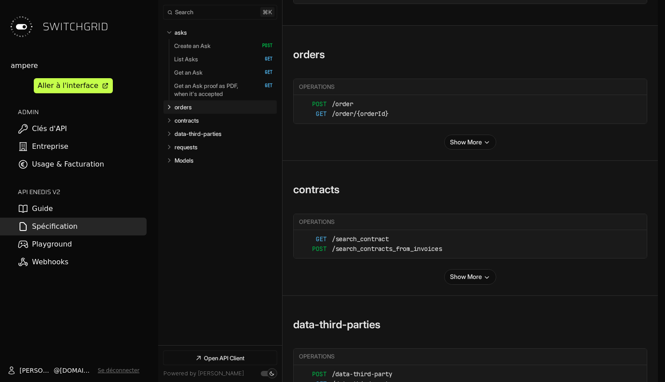
click at [95, 151] on link "Entreprise" at bounding box center [73, 147] width 147 height 18
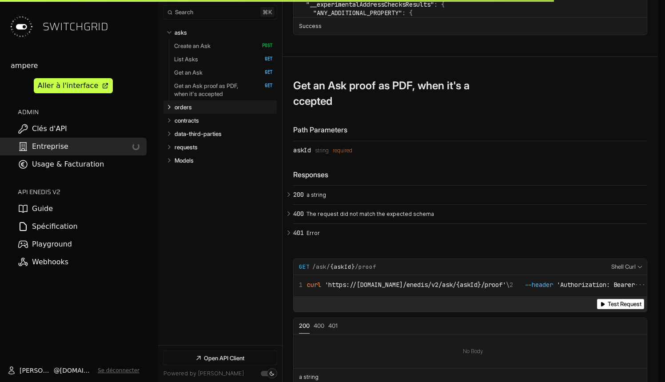
scroll to position [3966, 0]
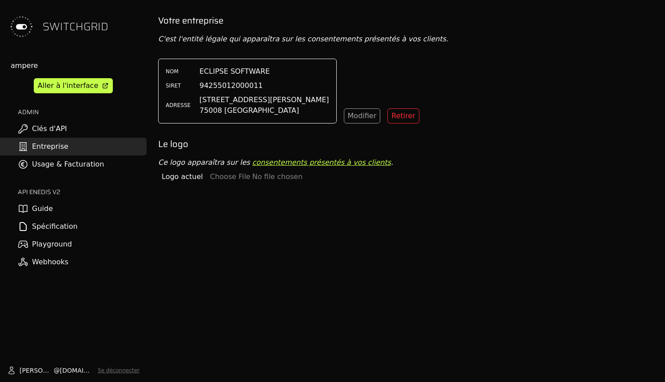
click at [93, 161] on link "Usage & Facturation" at bounding box center [73, 165] width 147 height 18
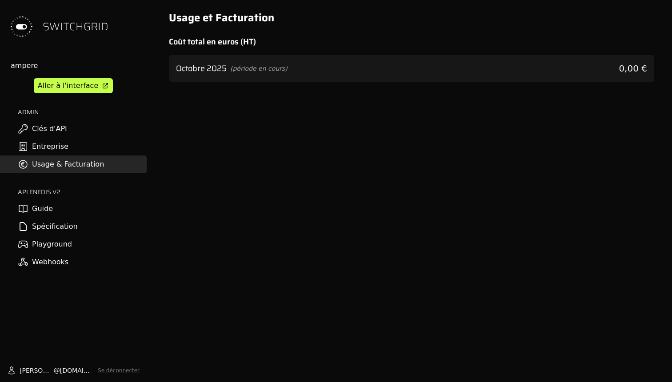
click at [77, 215] on link "Guide" at bounding box center [73, 209] width 147 height 18
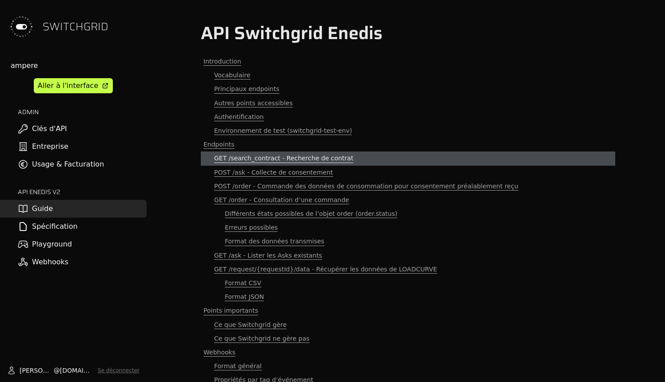
click at [265, 156] on span "GET /search_contract - Recherche de contrat" at bounding box center [283, 158] width 139 height 8
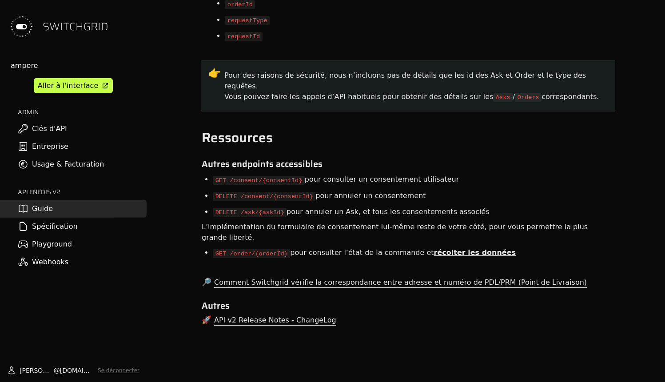
scroll to position [6630, 0]
click at [95, 218] on link "Spécification" at bounding box center [73, 227] width 147 height 18
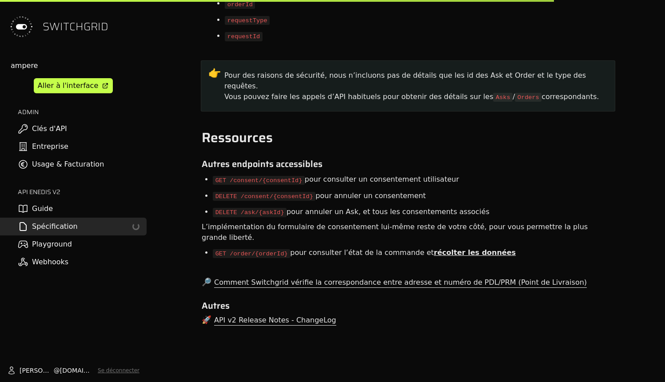
select select "**********"
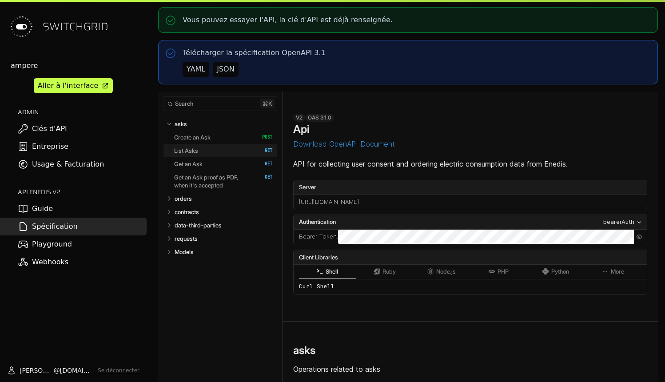
select select "**********"
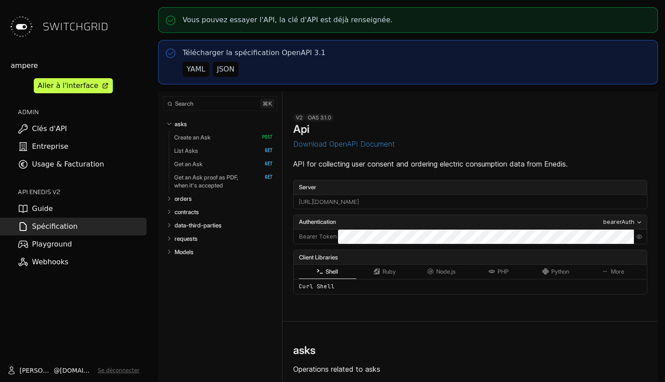
select select "**********"
click at [53, 244] on link "Playground" at bounding box center [73, 245] width 147 height 18
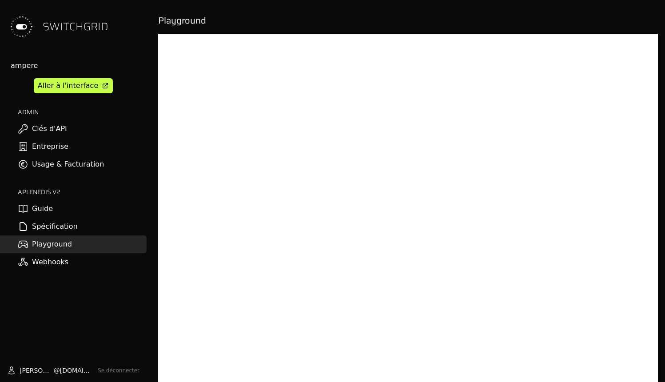
click at [77, 223] on link "Spécification" at bounding box center [73, 227] width 147 height 18
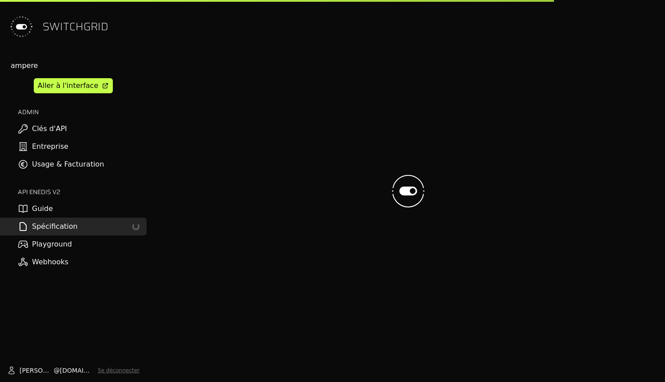
select select "**********"
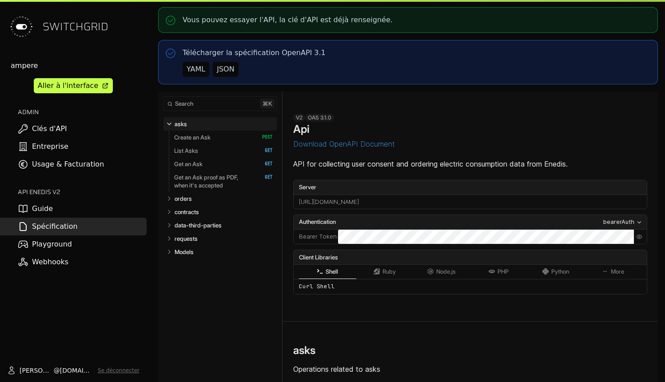
select select "**********"
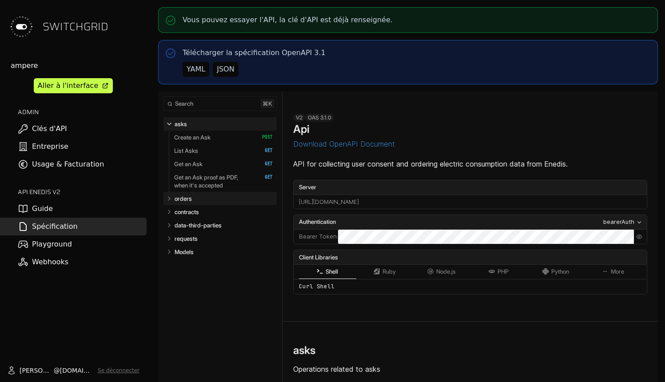
click at [192, 201] on link "orders" at bounding box center [224, 198] width 99 height 13
select select "**********"
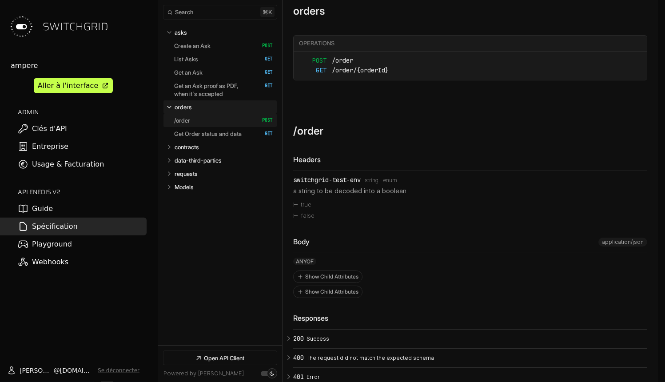
click at [208, 123] on link "/order   HTTP Method: POST" at bounding box center [223, 120] width 99 height 13
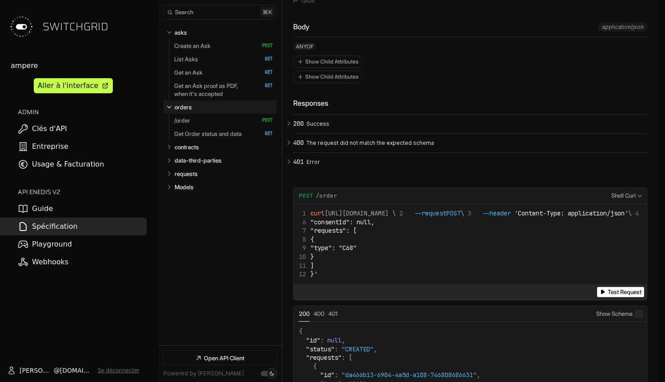
scroll to position [3859, 0]
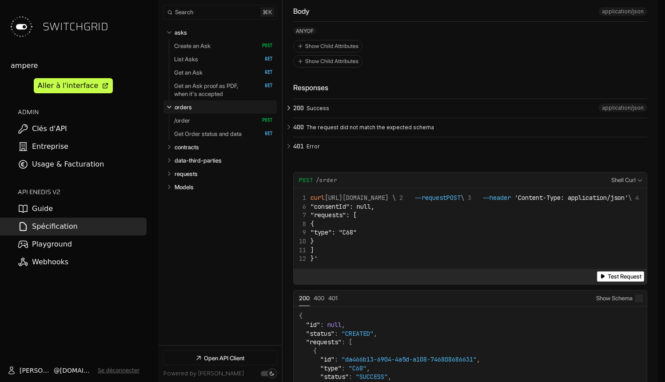
click at [290, 112] on icon "Open API Documentation for Api" at bounding box center [289, 108] width 8 height 8
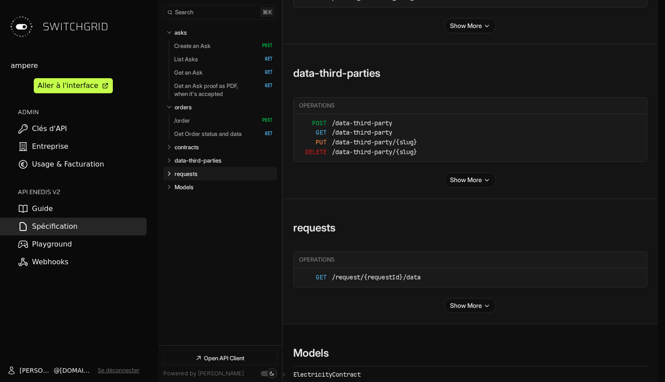
scroll to position [4923, 0]
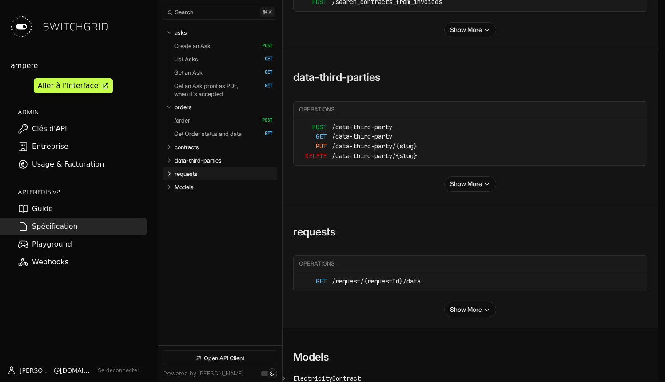
click at [72, 208] on link "Guide" at bounding box center [73, 209] width 147 height 18
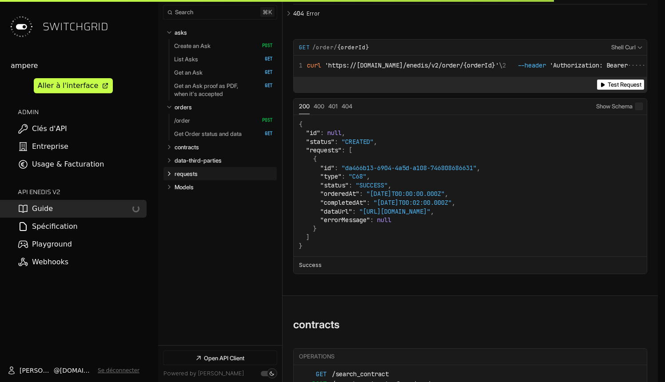
scroll to position [5306, 0]
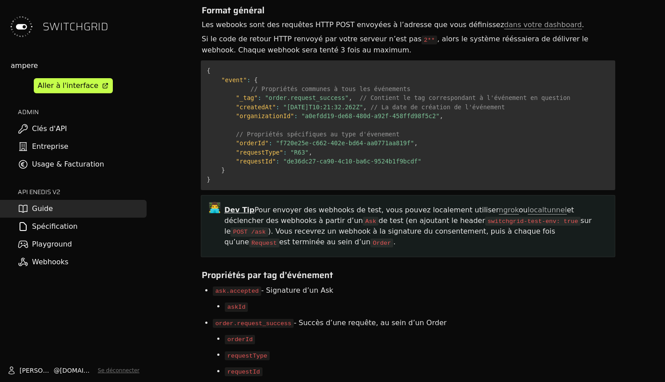
scroll to position [6630, 0]
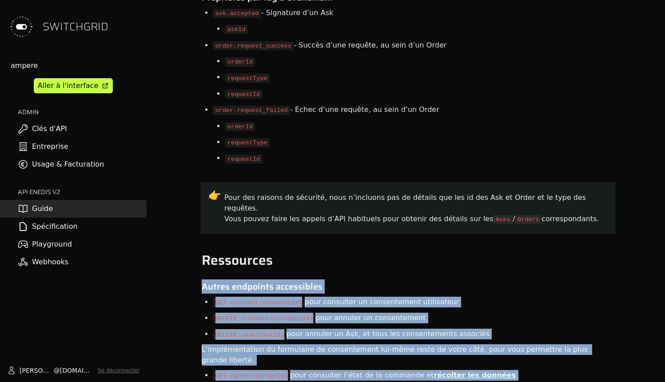
drag, startPoint x: 202, startPoint y: 31, endPoint x: 580, endPoint y: 285, distance: 455.5
copy article "Autres endpoints accessibles GET /consent/{consentId} pour consulter un consent…"
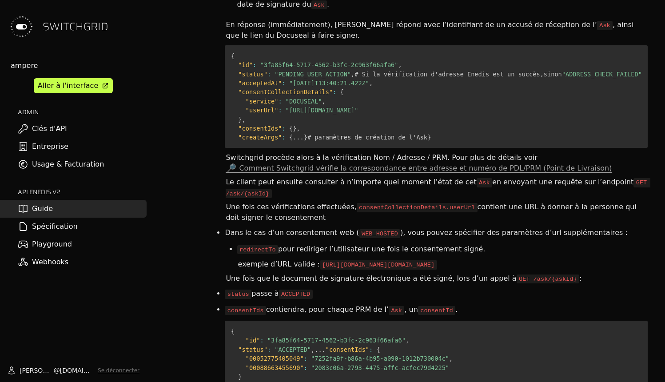
scroll to position [2725, 0]
click at [65, 248] on link "Playground" at bounding box center [73, 245] width 147 height 18
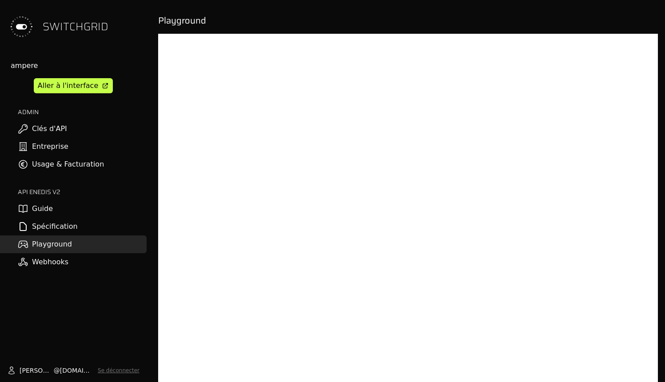
click at [92, 222] on link "Spécification" at bounding box center [73, 227] width 147 height 18
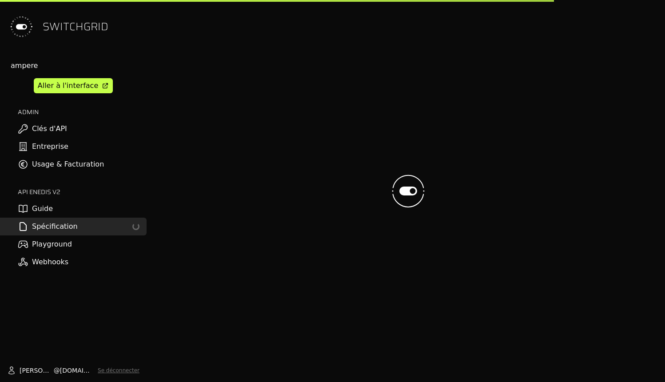
select select "**********"
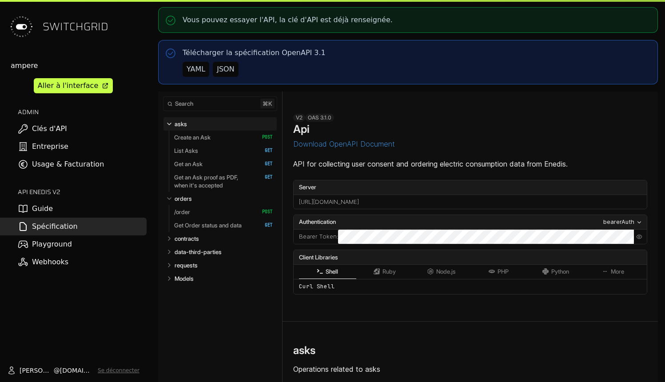
select select "**********"
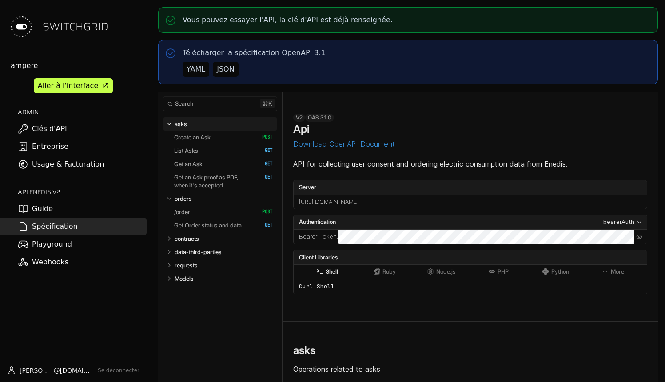
select select "**********"
click at [211, 210] on link "/order   HTTP Method: POST" at bounding box center [223, 211] width 99 height 13
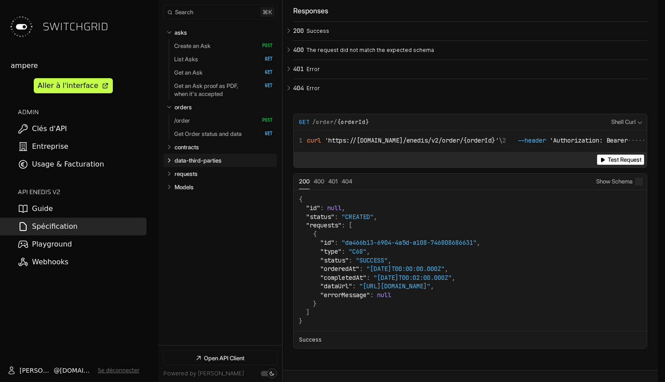
scroll to position [4436, 0]
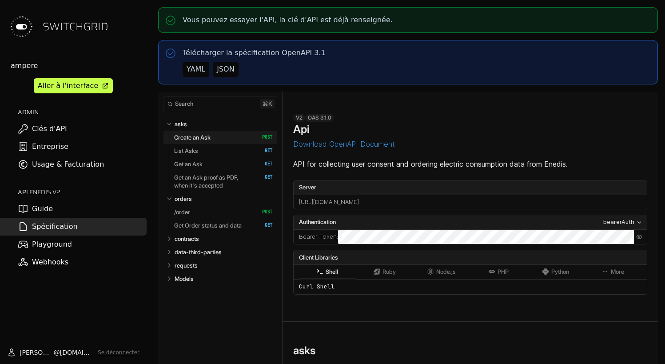
scroll to position [1447, 0]
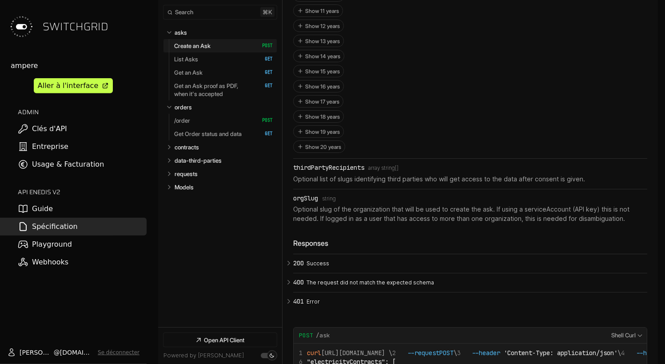
click at [114, 211] on link "Guide" at bounding box center [73, 209] width 147 height 18
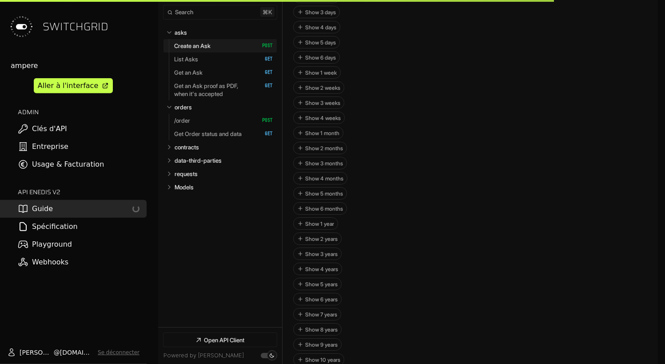
scroll to position [1811, 0]
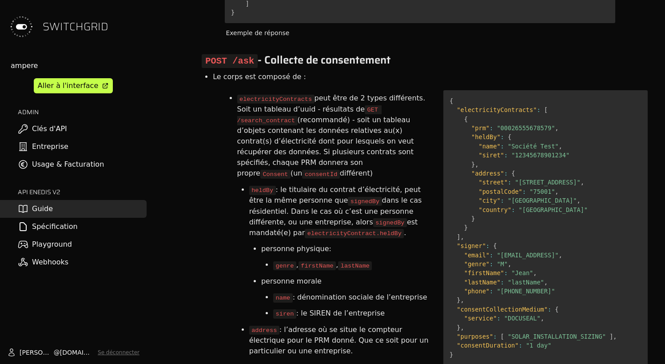
scroll to position [1555, 0]
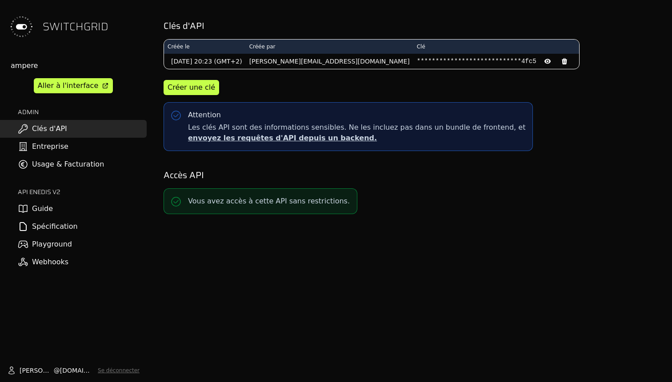
click at [59, 226] on link "Spécification" at bounding box center [73, 227] width 147 height 18
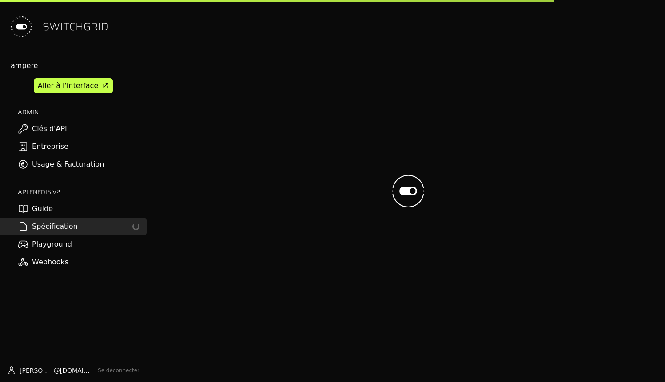
select select "**********"
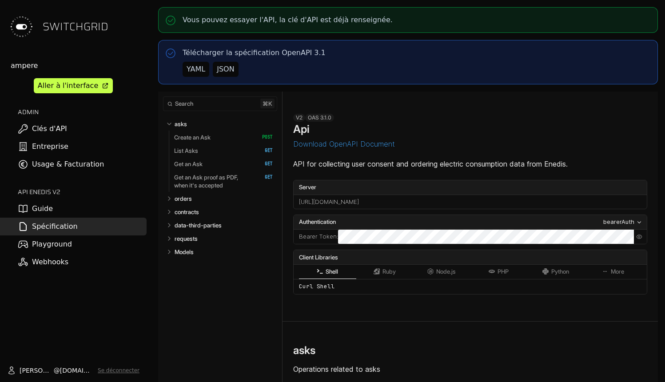
select select "**********"
click at [215, 140] on link "Create an Ask   HTTP Method: POST" at bounding box center [223, 137] width 99 height 13
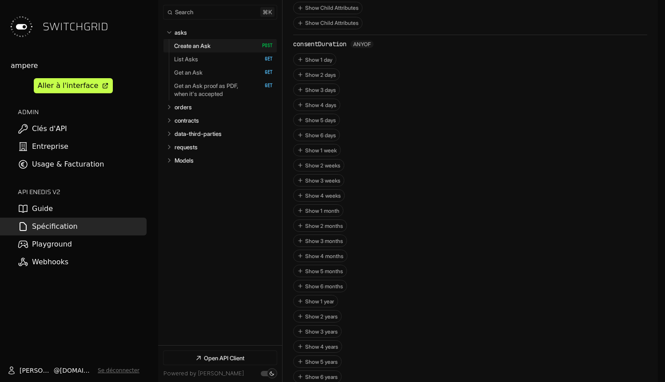
scroll to position [1009, 0]
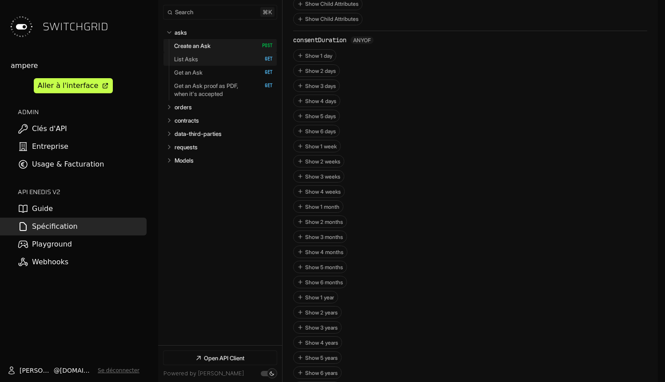
click at [209, 56] on link "List Asks   HTTP Method: GET" at bounding box center [223, 58] width 99 height 13
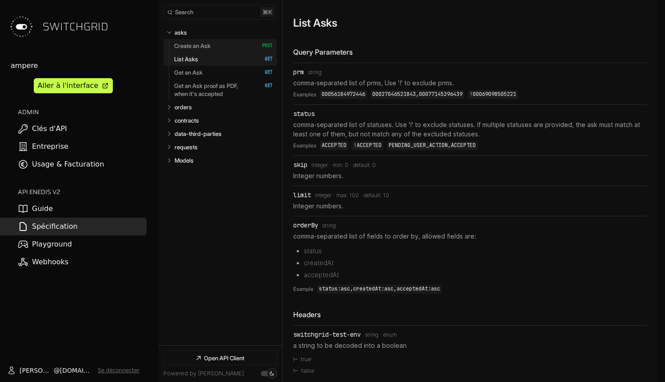
click at [237, 42] on link "Create an Ask   HTTP Method: POST" at bounding box center [223, 45] width 99 height 13
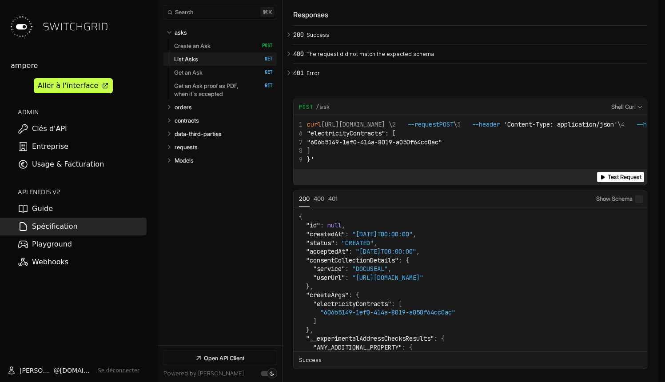
scroll to position [1676, 0]
click at [606, 103] on select "**********" at bounding box center [627, 107] width 42 height 8
select select "**********"
click option "*****" at bounding box center [0, 0] width 0 height 0
select select "**********"
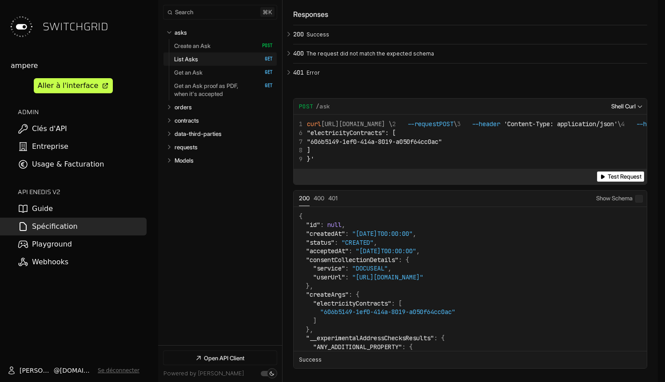
select select "**********"
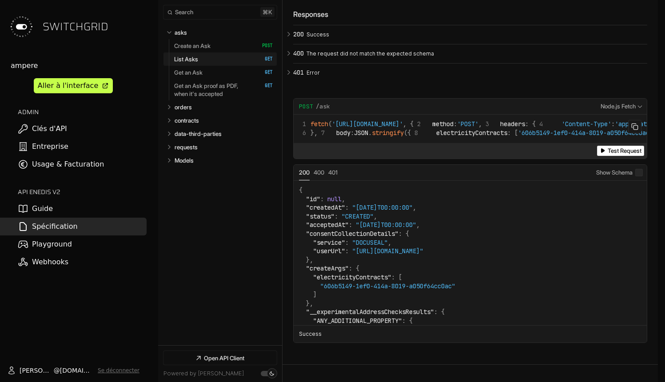
click at [634, 124] on icon "Open API Documentation for Api" at bounding box center [635, 127] width 6 height 6
click at [185, 111] on p "orders" at bounding box center [183, 107] width 17 height 8
select select "**********"
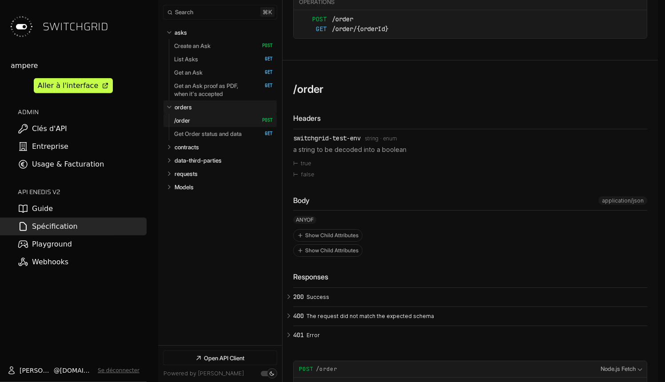
scroll to position [3661, 0]
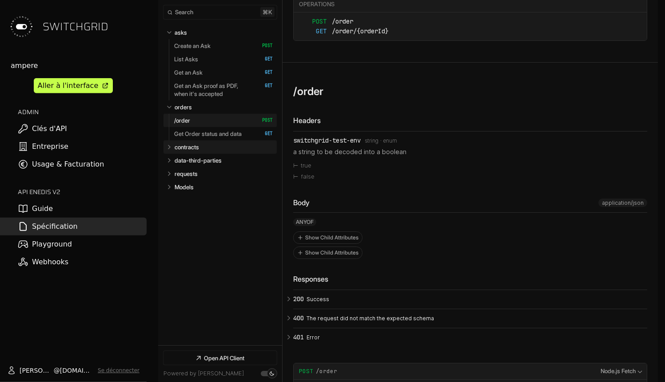
click at [191, 151] on p "contracts" at bounding box center [187, 147] width 24 height 8
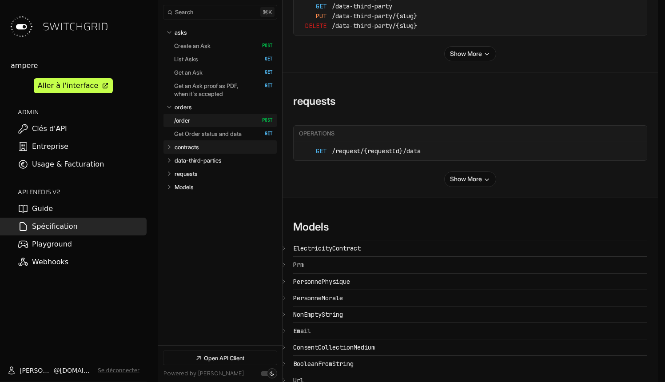
select select "**********"
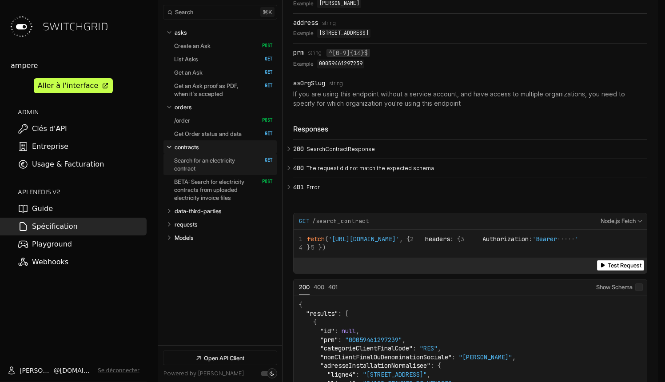
click at [213, 162] on p "Search for an electricity contract" at bounding box center [213, 164] width 79 height 16
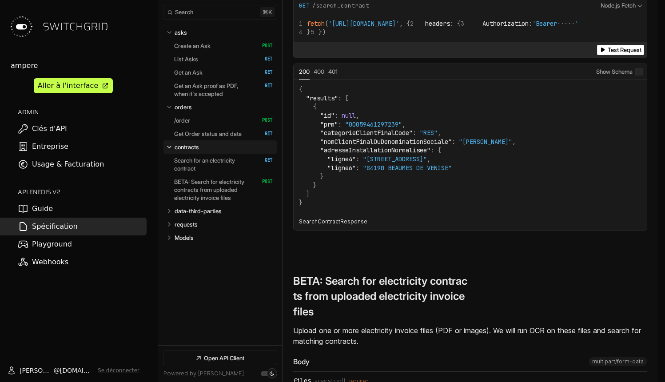
scroll to position [5203, 0]
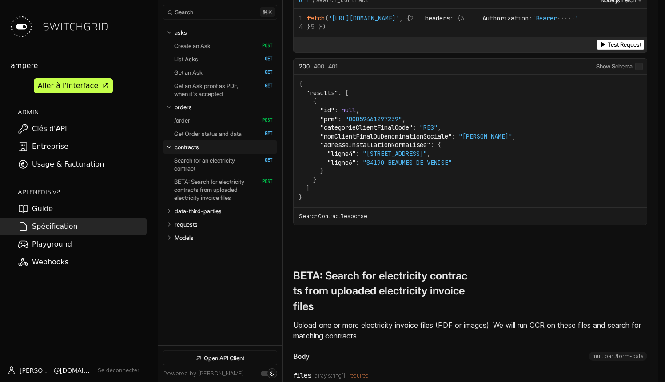
click at [595, 0] on select "**********" at bounding box center [621, 0] width 53 height 8
click at [632, 28] on button "Copy content" at bounding box center [634, 20] width 13 height 13
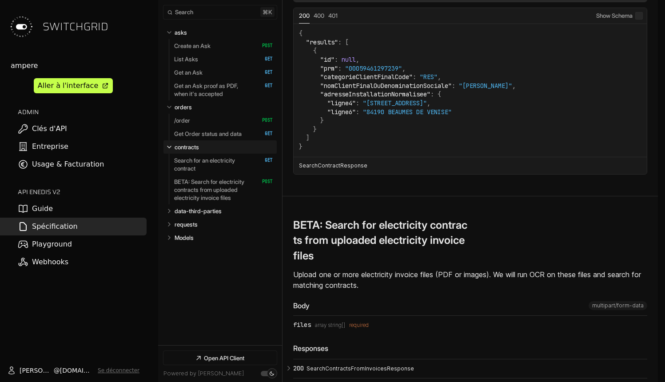
scroll to position [5246, 0]
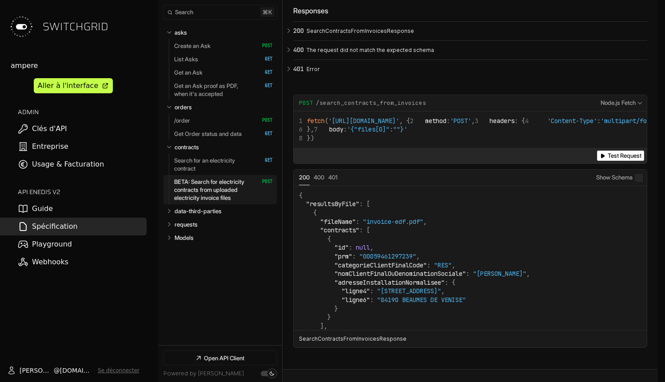
scroll to position [5592, 0]
click at [219, 118] on link "/order   HTTP Method: POST" at bounding box center [223, 120] width 99 height 13
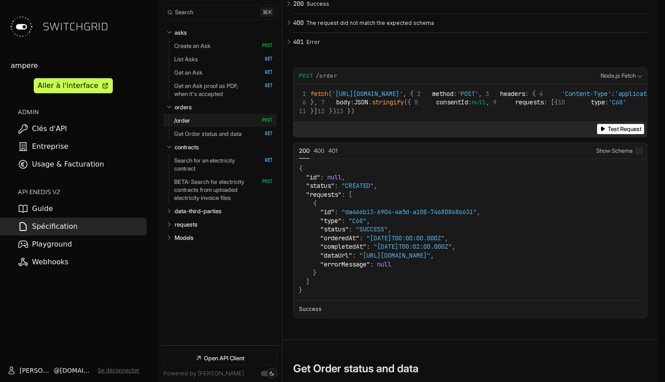
scroll to position [3951, 0]
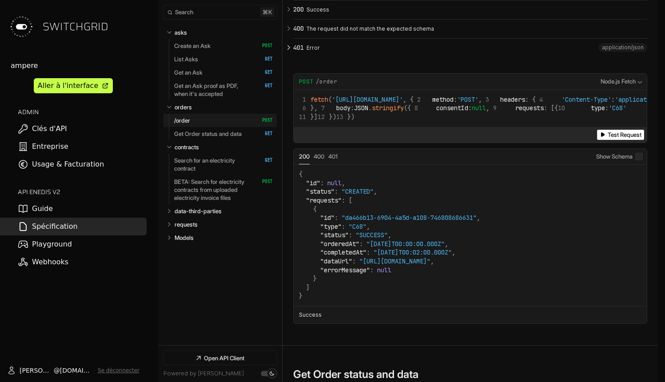
click at [304, 51] on span "401" at bounding box center [298, 47] width 11 height 7
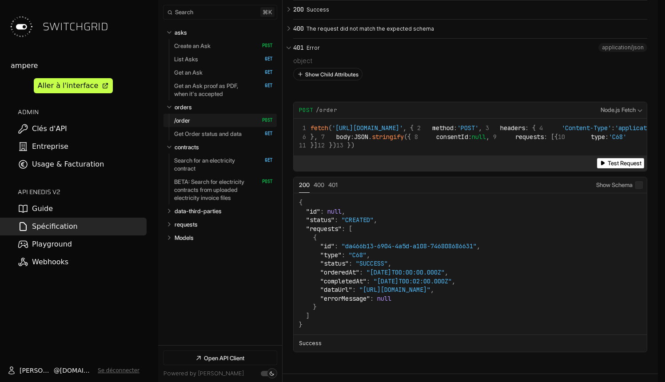
click at [328, 80] on button "Show Child Attributes" at bounding box center [328, 74] width 68 height 12
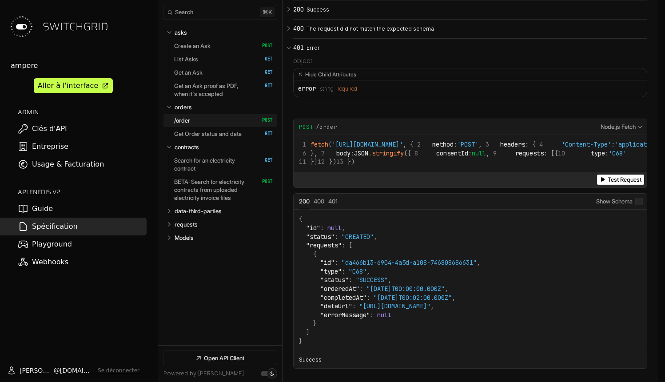
click at [76, 211] on link "Guide" at bounding box center [73, 209] width 147 height 18
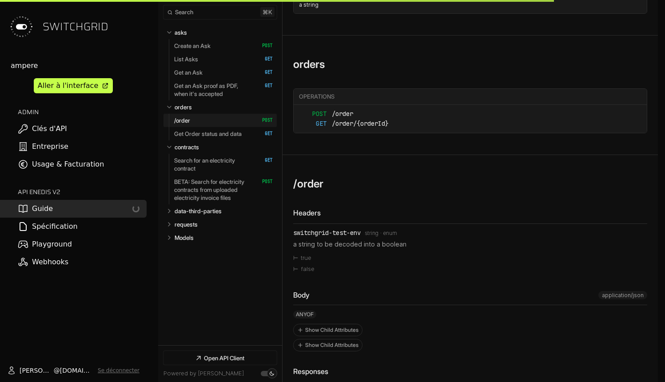
scroll to position [4333, 0]
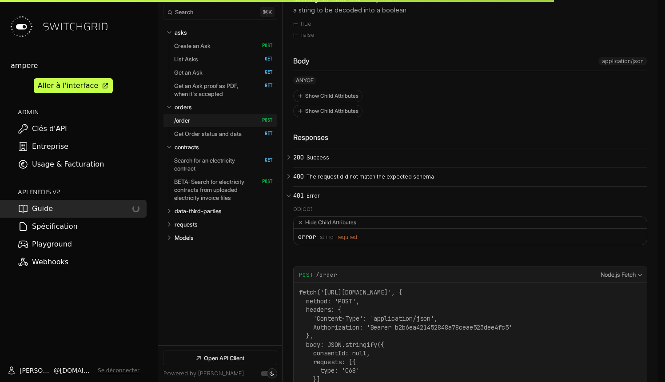
click at [95, 235] on link "Spécification" at bounding box center [73, 227] width 147 height 18
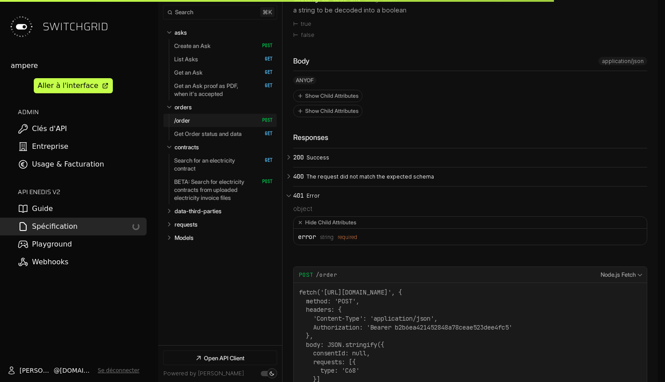
click at [112, 204] on link "Guide" at bounding box center [73, 209] width 147 height 18
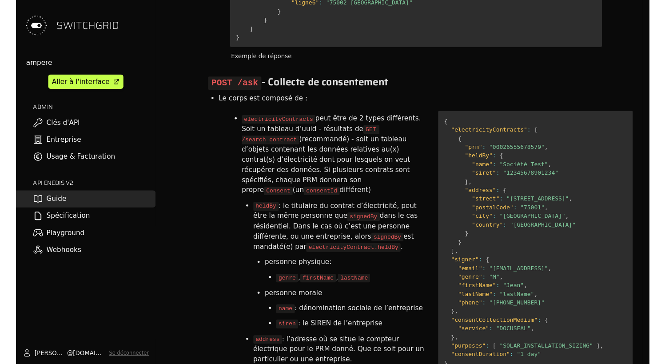
scroll to position [1531, 0]
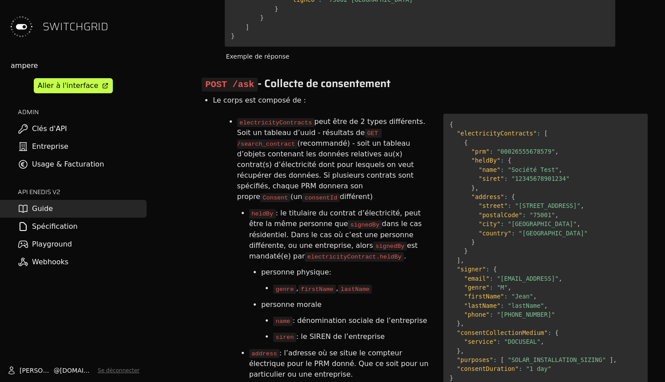
click at [288, 118] on code "electricityContracts" at bounding box center [275, 122] width 77 height 9
copy code "electricityContracts"
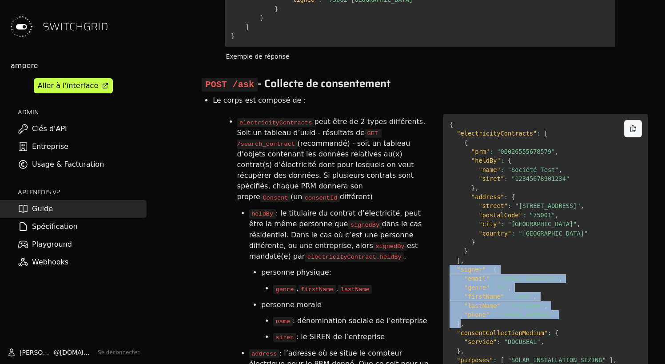
drag, startPoint x: 466, startPoint y: 310, endPoint x: 450, endPoint y: 251, distance: 61.2
click at [450, 251] on pre "{ "electricityContracts" : [ { "prm" : "00026555678579" , "heldBy" : { "name" :…" at bounding box center [545, 251] width 204 height 275
copy code ""signer" : { "email" : "[EMAIL_ADDRESS]" , "genre" : "M" , "firstName" : "Jean"…"
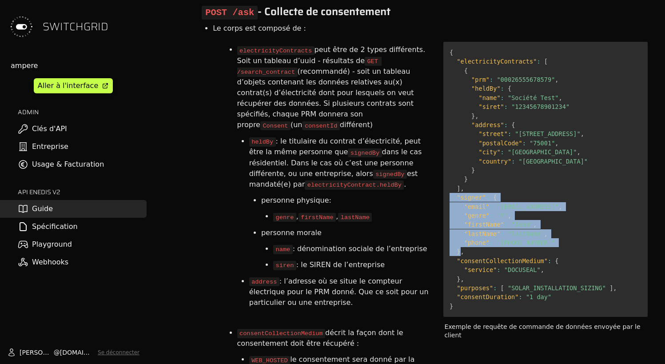
scroll to position [1602, 0]
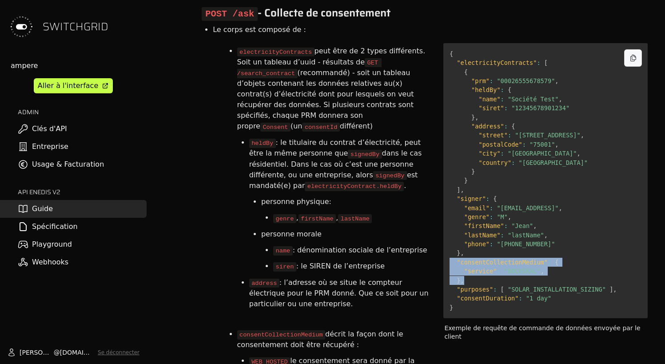
drag, startPoint x: 469, startPoint y: 268, endPoint x: 449, endPoint y: 249, distance: 27.7
click at [449, 249] on pre "{ "electricityContracts" : [ { "prm" : "00026555678579" , "heldBy" : { "name" :…" at bounding box center [545, 180] width 204 height 275
copy code ""consentCollectionMedium" : { "service" : "DOCUSEAL" , } ,"
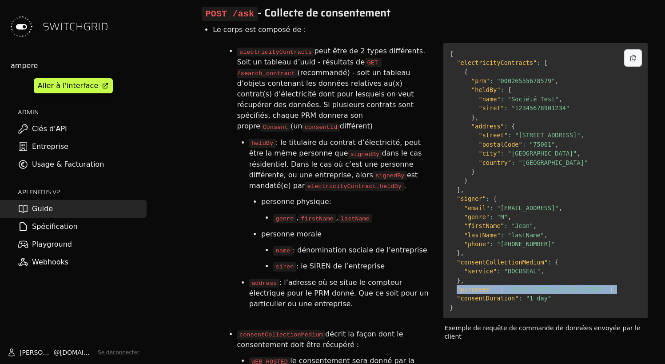
drag, startPoint x: 626, startPoint y: 276, endPoint x: 463, endPoint y: 278, distance: 162.6
click at [463, 278] on pre "{ "electricityContracts" : [ { "prm" : "00026555678579" , "heldBy" : { "name" :…" at bounding box center [545, 180] width 204 height 275
copy code ""purposes" : [ "SOLAR_INSTALLATION_SIZING" ] ,"
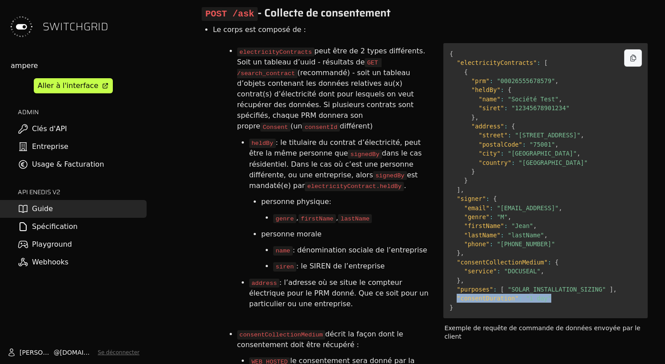
drag, startPoint x: 558, startPoint y: 284, endPoint x: 462, endPoint y: 283, distance: 96.4
click at [462, 283] on pre "{ "electricityContracts" : [ { "prm" : "00026555678579" , "heldBy" : { "name" :…" at bounding box center [545, 180] width 204 height 275
copy code ""consentDuration" : "1 day""
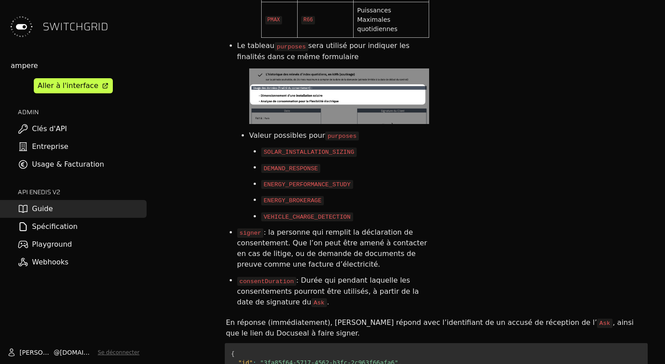
scroll to position [2435, 0]
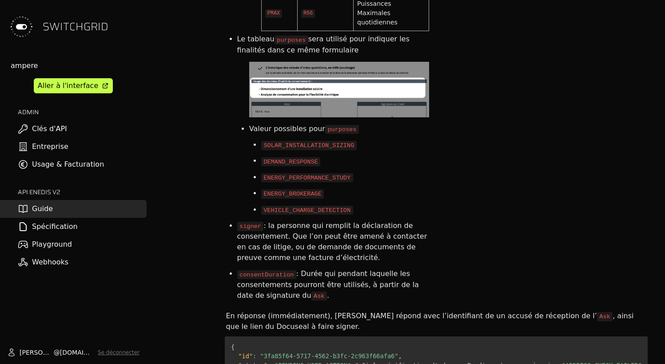
click at [323, 218] on li "signer : la personne qui remplit la déclaration de consentement. Que l’on peut …" at bounding box center [333, 242] width 192 height 48
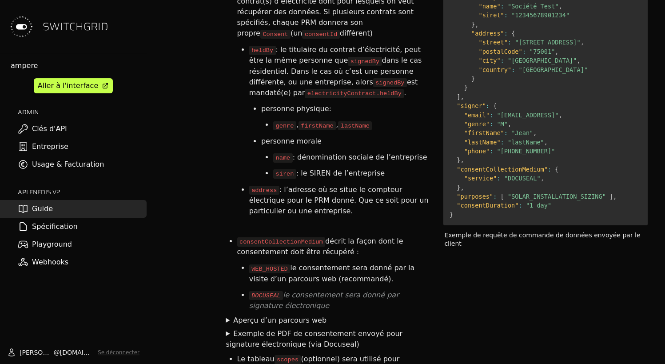
click at [391, 101] on li "personne physique:" at bounding box center [345, 109] width 168 height 16
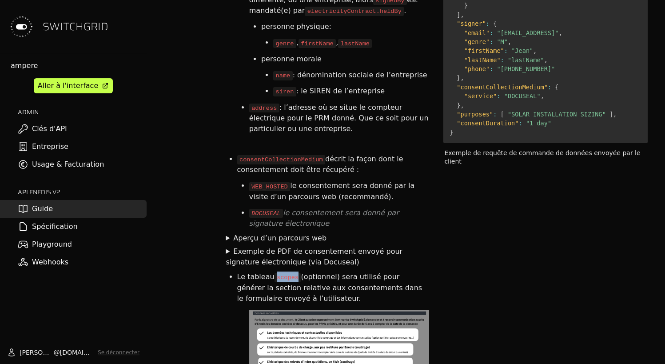
scroll to position [1786, 0]
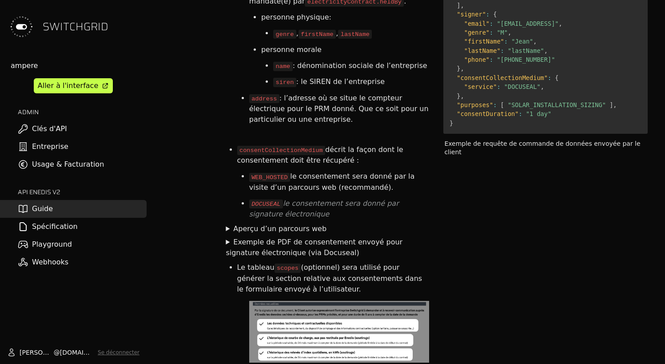
click at [296, 224] on summary "Aperçu d’un parcours web" at bounding box center [327, 229] width 203 height 11
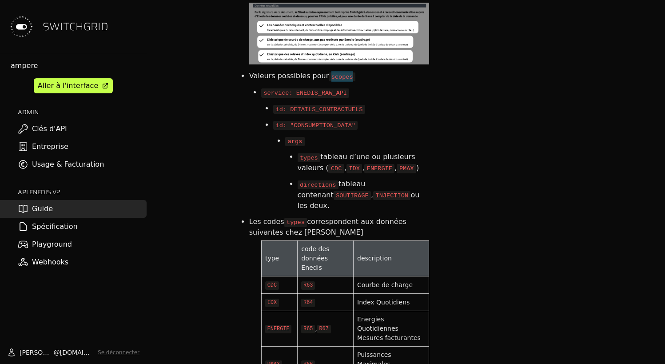
scroll to position [2309, 0]
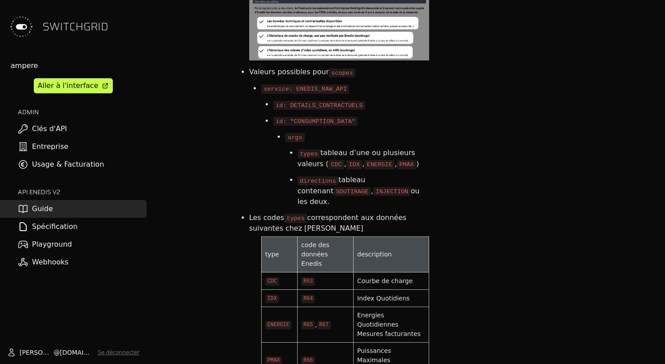
click at [357, 172] on li "directions tableau contenant SOUTIRAGE , INJECTION ou les deux." at bounding box center [364, 191] width 132 height 38
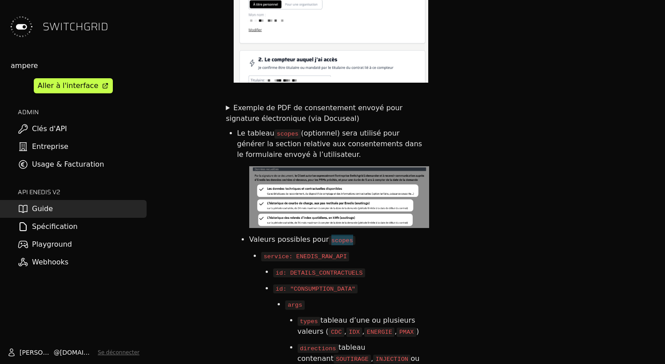
scroll to position [2152, 0]
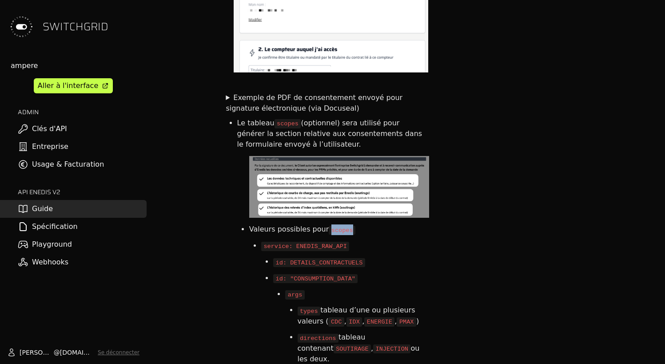
drag, startPoint x: 420, startPoint y: 327, endPoint x: 213, endPoint y: 225, distance: 230.7
click at [225, 225] on div "electricityContracts peut être de 2 types différents. Soit un tableau d’uuid - …" at bounding box center [436, 150] width 423 height 1325
copy ul "service: ENEDIS_RAW_API id: DETAILS_CONTRACTUELS id: "CONSUMPTION_DATA" args ty…"
click at [474, 275] on div "{ "electricityContracts" : [ { "prm" : "00026555678579" , "heldBy" : { "name" :…" at bounding box center [545, 150] width 204 height 1325
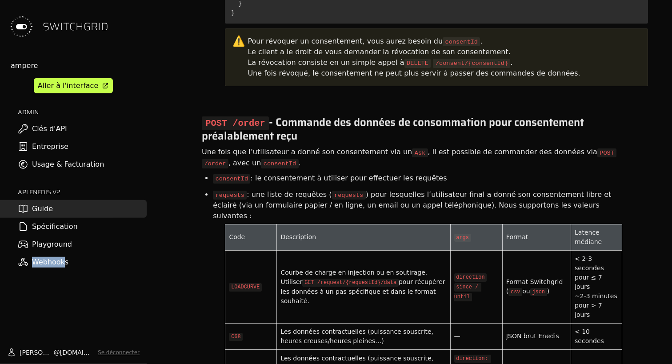
scroll to position [3318, 0]
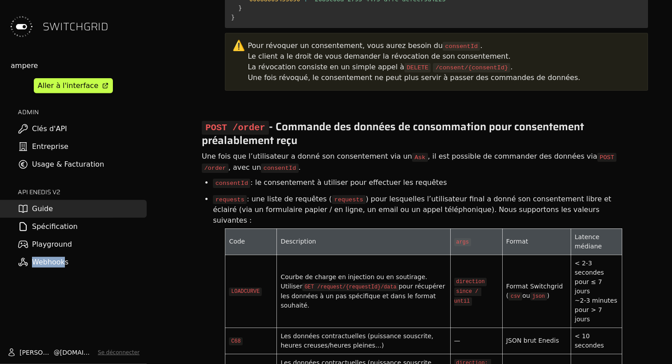
drag, startPoint x: 215, startPoint y: 133, endPoint x: 425, endPoint y: 133, distance: 210.2
click at [425, 175] on li "consentId : le consentement à utiliser pour effectuer les requêtes" at bounding box center [330, 183] width 234 height 16
copy li "consentId : le consentement à utiliser pour effectuer les requêtes"
click at [237, 195] on code "requests" at bounding box center [230, 199] width 34 height 9
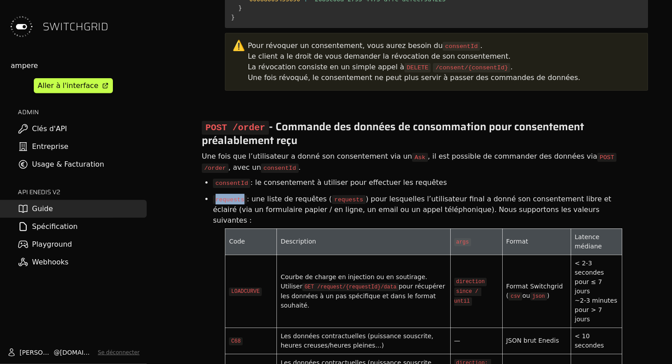
copy code "requests"
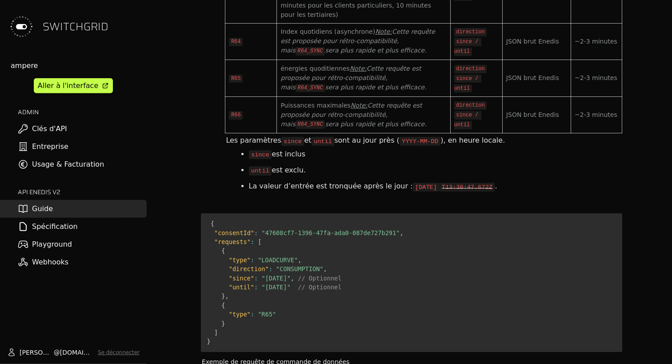
scroll to position [3980, 0]
drag, startPoint x: 333, startPoint y: 190, endPoint x: 230, endPoint y: 188, distance: 103.1
click at [230, 212] on pre "{ "consentId" : "47608cf7-1396-47fa-ada0-087de727b291" , "requests" : [ { "type…" at bounding box center [411, 281] width 421 height 139
copy code ""direction" : "CONSUMPTION" ,"
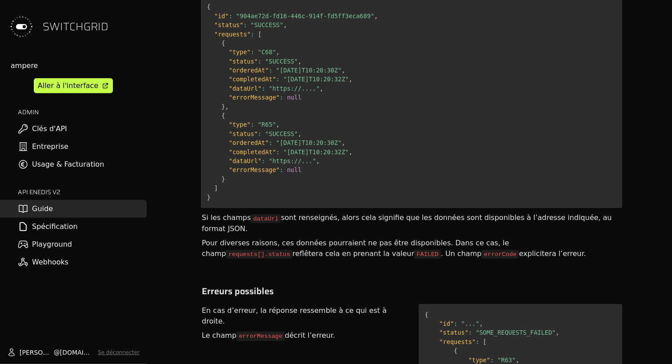
scroll to position [5011, 0]
click at [73, 260] on link "Webhooks" at bounding box center [73, 262] width 147 height 18
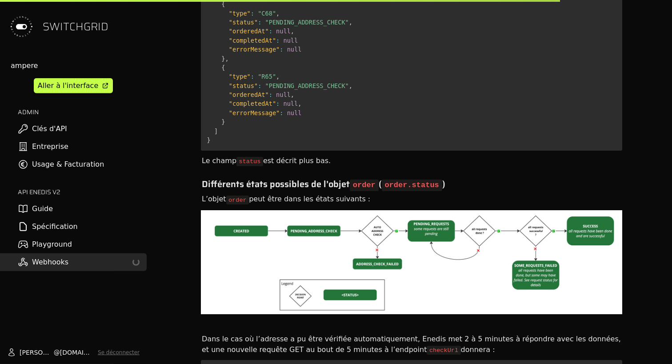
scroll to position [5375, 0]
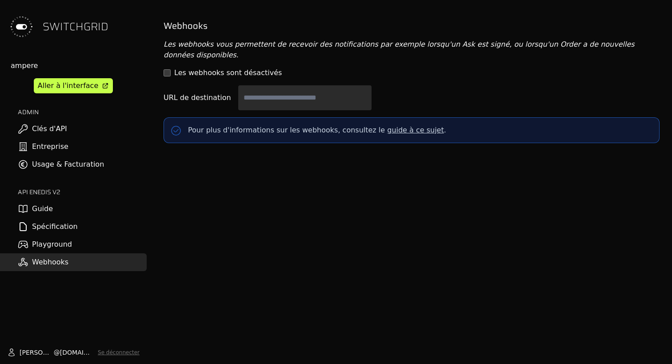
click at [186, 68] on label "Les webhooks sont désactivés" at bounding box center [228, 73] width 108 height 11
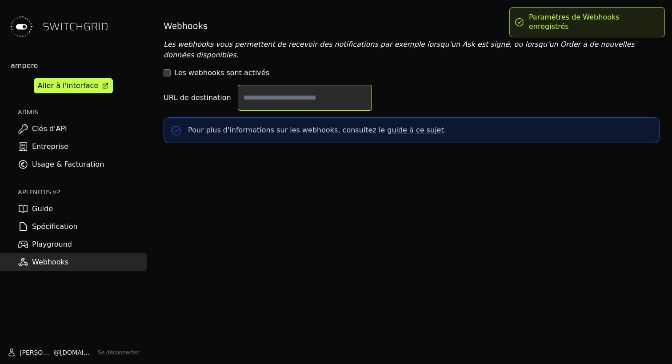
click at [269, 88] on input "URL de destination" at bounding box center [304, 97] width 133 height 25
type input "*"
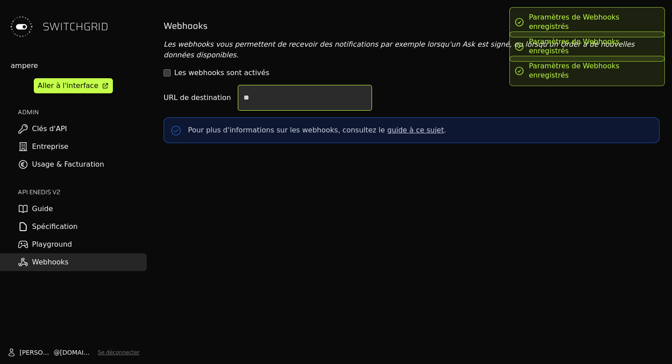
type input "*"
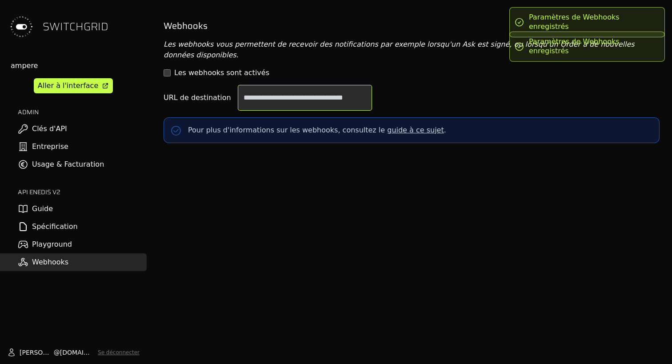
scroll to position [0, 2]
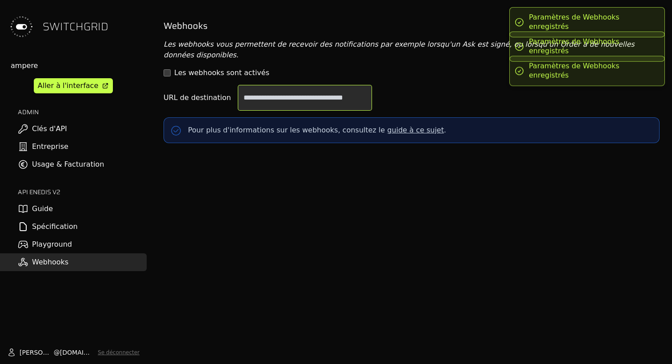
type input "**********"
click at [394, 85] on div "**********" at bounding box center [412, 97] width 496 height 25
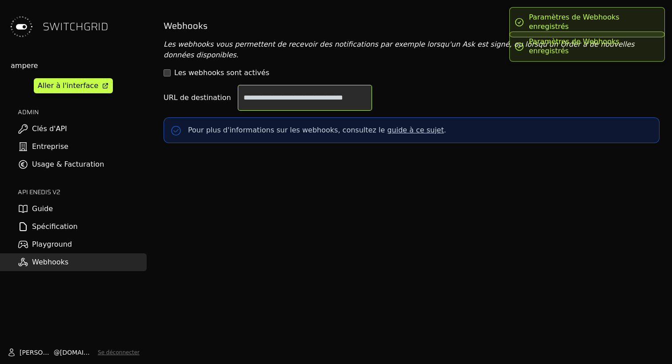
click at [280, 88] on input "**********" at bounding box center [304, 97] width 133 height 25
click at [439, 94] on div "**********" at bounding box center [412, 97] width 496 height 25
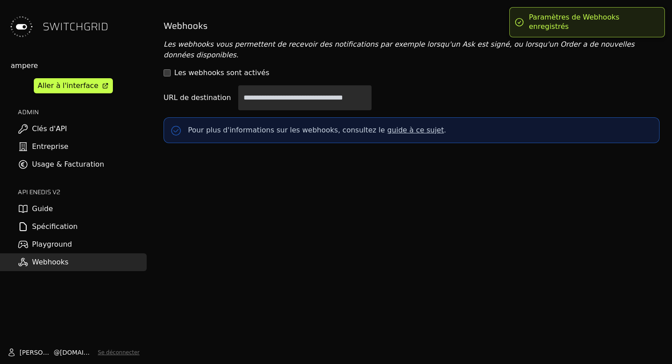
click at [393, 126] on link "guide à ce sujet" at bounding box center [415, 130] width 56 height 8
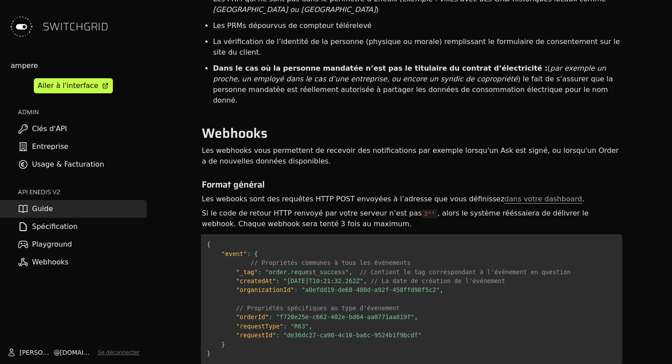
scroll to position [6181, 0]
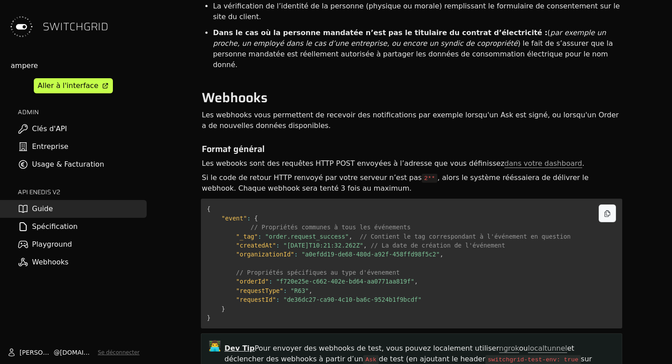
scroll to position [6221, 0]
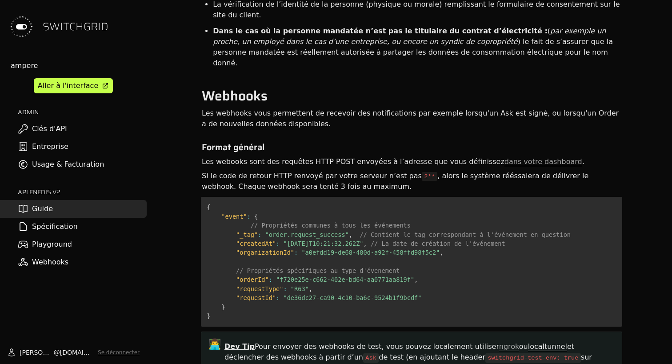
drag, startPoint x: 471, startPoint y: 232, endPoint x: 482, endPoint y: 233, distance: 10.3
click at [482, 340] on div "Dev Tip Pour envoyer des webhooks de test, vous pouvez localement utiliser ngro…" at bounding box center [419, 363] width 391 height 46
drag, startPoint x: 462, startPoint y: 233, endPoint x: 441, endPoint y: 233, distance: 20.4
click at [441, 340] on div "Dev Tip Pour envoyer des webhooks de test, vous pouvez localement utiliser ngro…" at bounding box center [419, 363] width 391 height 46
copy div "ngrok"
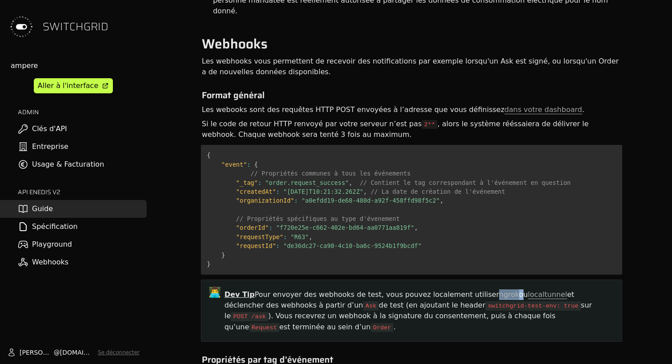
scroll to position [6271, 0]
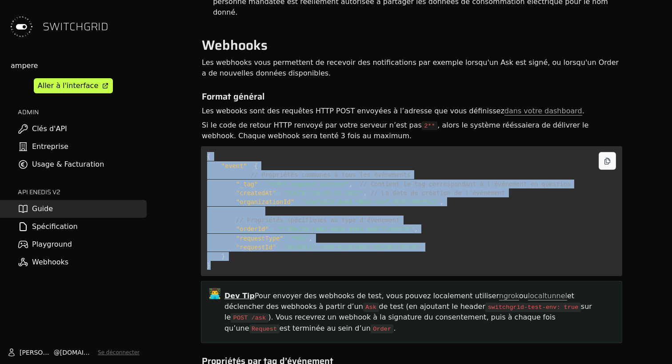
drag, startPoint x: 216, startPoint y: 142, endPoint x: 207, endPoint y: 29, distance: 113.3
click at [208, 146] on pre "{ "event" : { // Propriétés communes à tous les événements "_tag" : "order.requ…" at bounding box center [411, 211] width 421 height 130
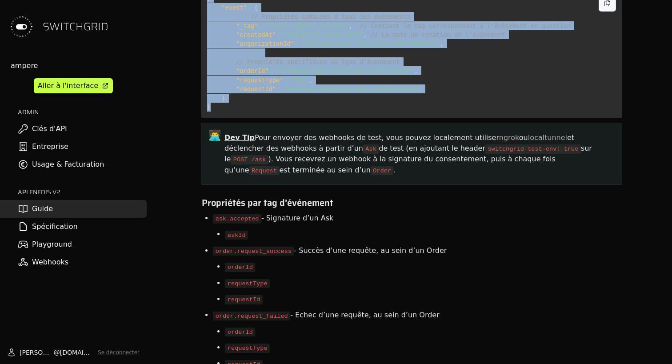
scroll to position [6428, 0]
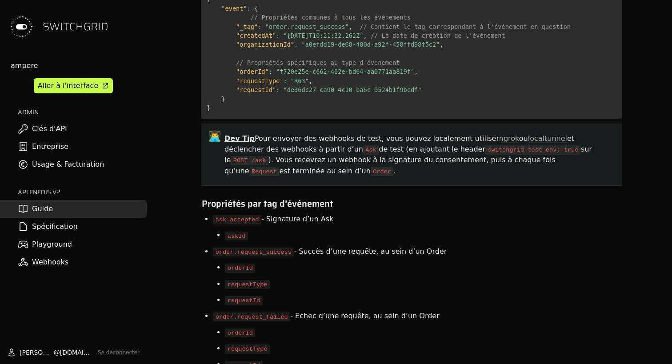
click at [237, 215] on code "ask.accepted" at bounding box center [237, 219] width 48 height 9
click at [234, 215] on code "ask.accepted" at bounding box center [237, 219] width 48 height 9
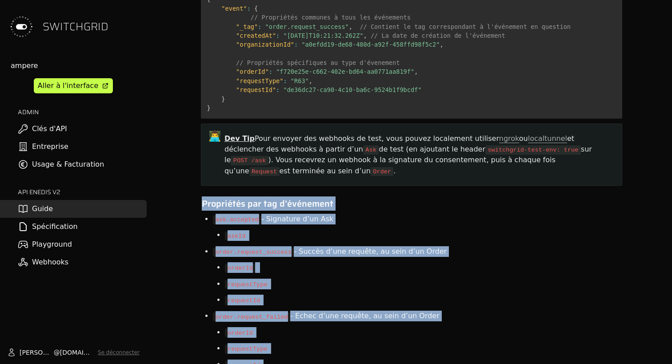
drag, startPoint x: 202, startPoint y: 72, endPoint x: 294, endPoint y: 245, distance: 196.2
click at [306, 340] on li "requestType" at bounding box center [332, 348] width 214 height 16
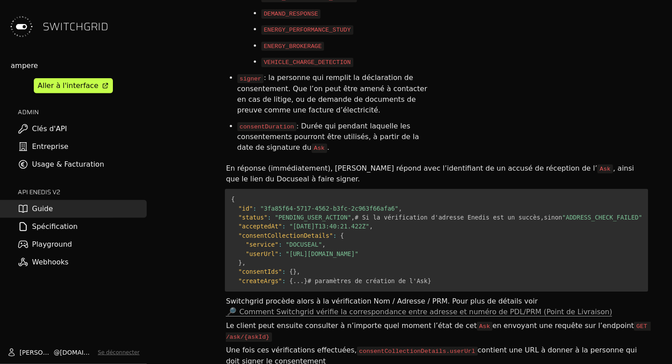
scroll to position [2595, 0]
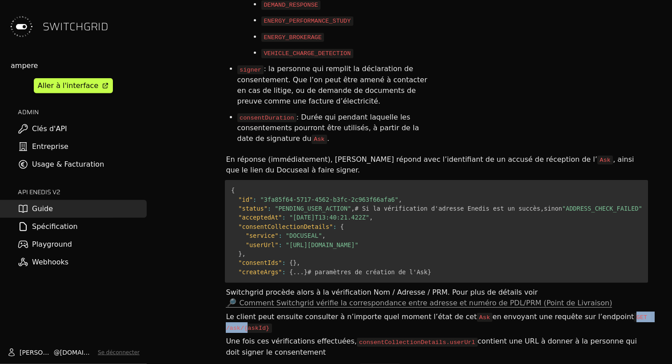
drag, startPoint x: 593, startPoint y: 250, endPoint x: 628, endPoint y: 244, distance: 35.7
click at [628, 313] on code "GET /ask/{askId}" at bounding box center [438, 323] width 425 height 20
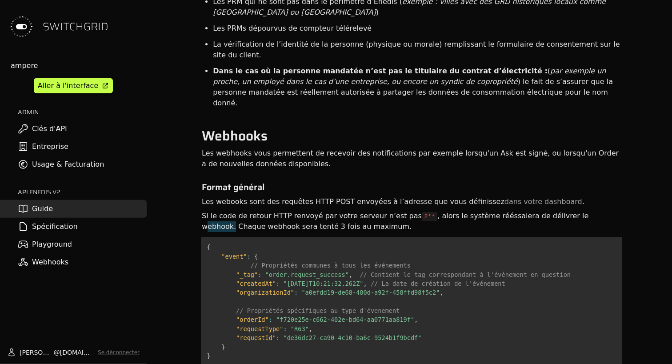
scroll to position [6176, 0]
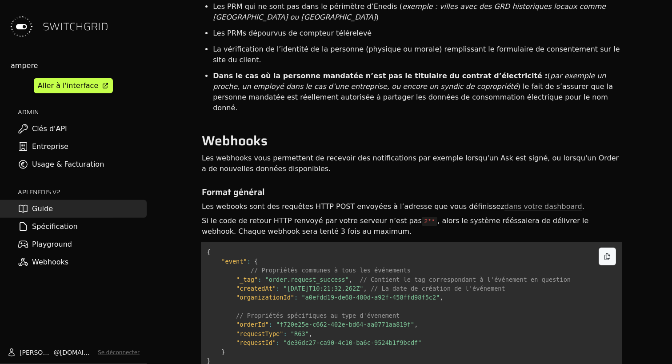
click at [284, 321] on span ""f720e25e-c662-402e-bd64-aa0771aa819f"" at bounding box center [345, 324] width 138 height 7
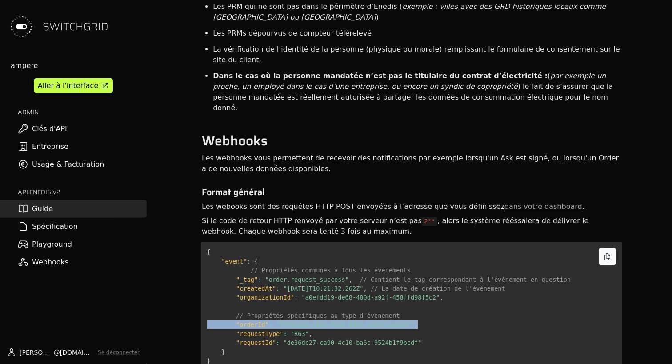
click at [284, 321] on span ""f720e25e-c662-402e-bd64-aa0771aa819f"" at bounding box center [345, 324] width 138 height 7
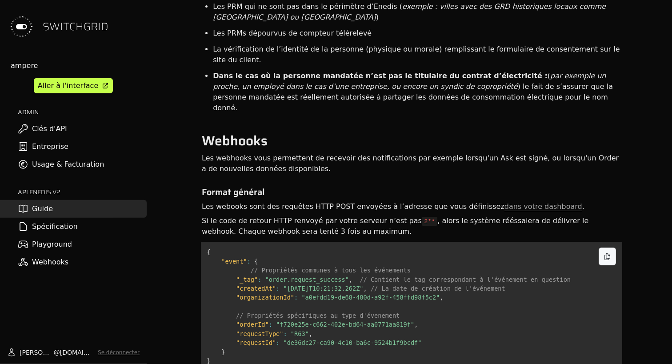
click at [327, 242] on pre "{ "event" : { // Propriétés communes à tous les événements "_tag" : "order.requ…" at bounding box center [411, 307] width 421 height 130
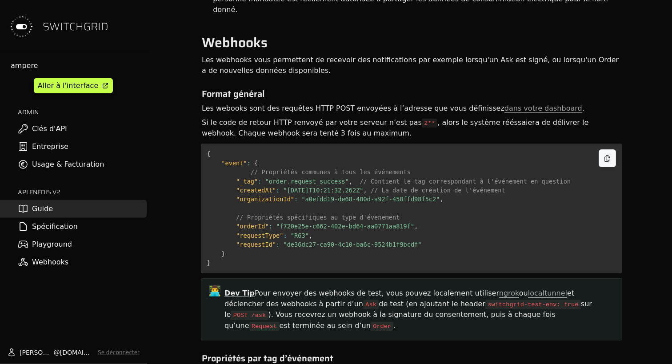
scroll to position [6279, 0]
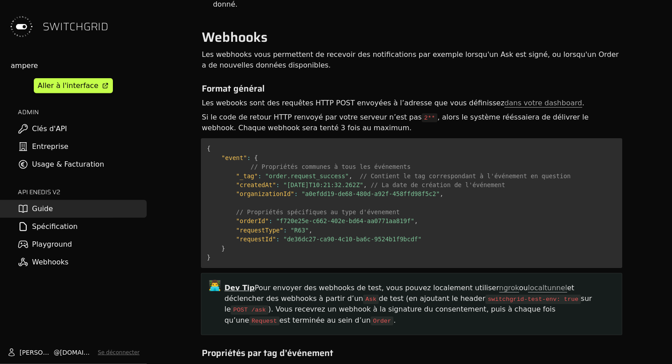
click at [241, 364] on code "ask.accepted" at bounding box center [237, 368] width 48 height 9
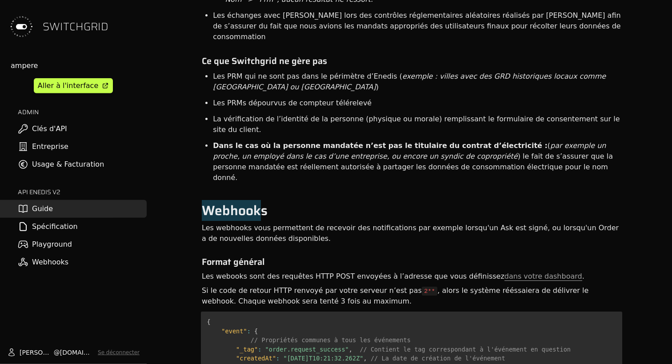
scroll to position [6105, 0]
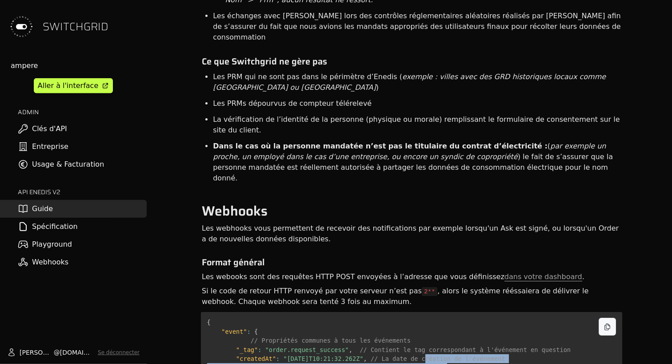
drag, startPoint x: 438, startPoint y: 235, endPoint x: 355, endPoint y: 272, distance: 91.7
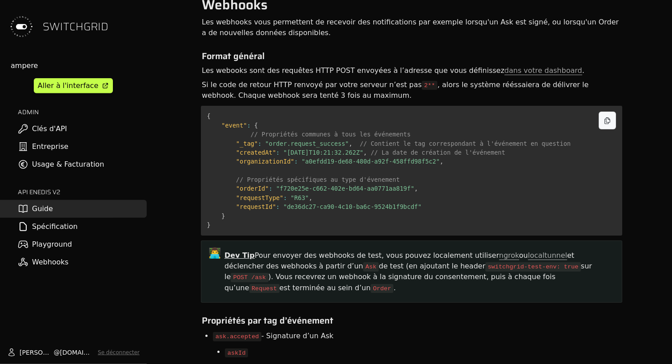
scroll to position [6313, 0]
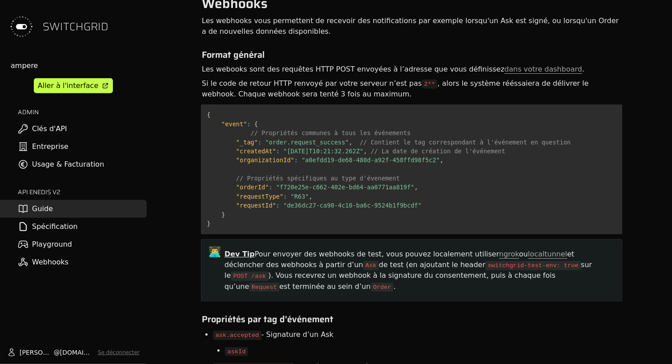
click at [257, 363] on code "order.request_success" at bounding box center [253, 367] width 81 height 9
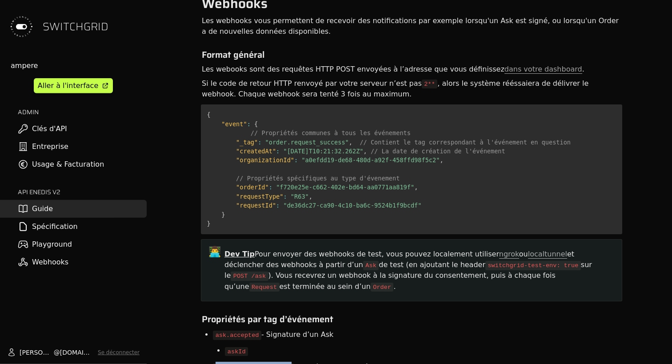
click at [251, 363] on code "order.request_success" at bounding box center [253, 367] width 81 height 9
drag, startPoint x: 214, startPoint y: 238, endPoint x: 290, endPoint y: 240, distance: 75.6
click at [290, 363] on code "order.request_success" at bounding box center [253, 367] width 81 height 9
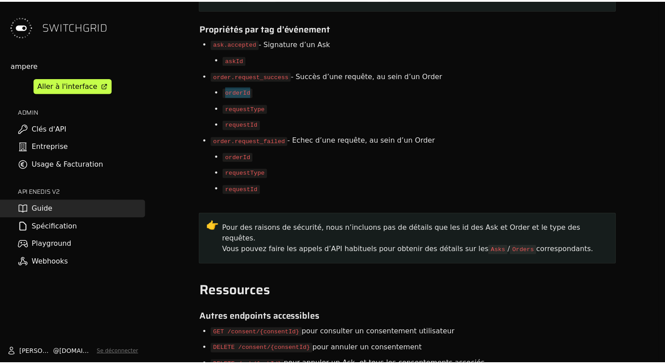
scroll to position [6627, 0]
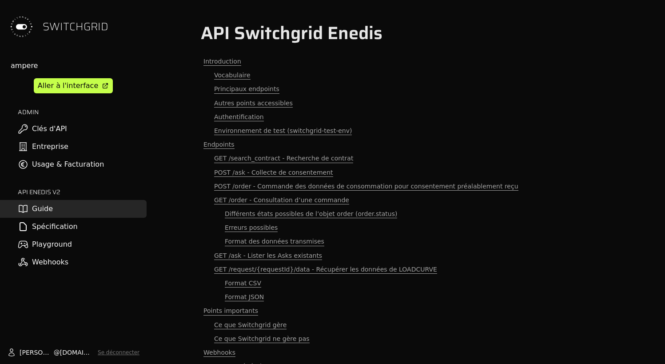
click at [89, 227] on link "Spécification" at bounding box center [73, 227] width 147 height 18
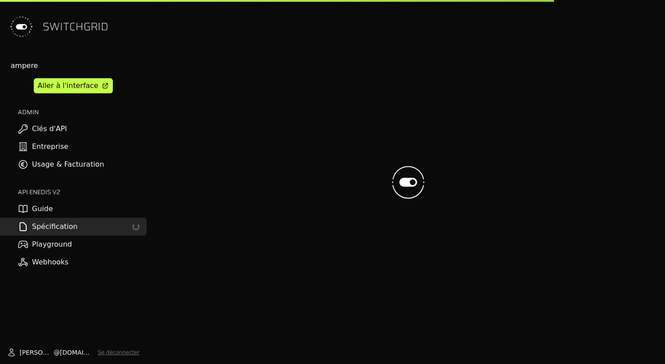
select select "**********"
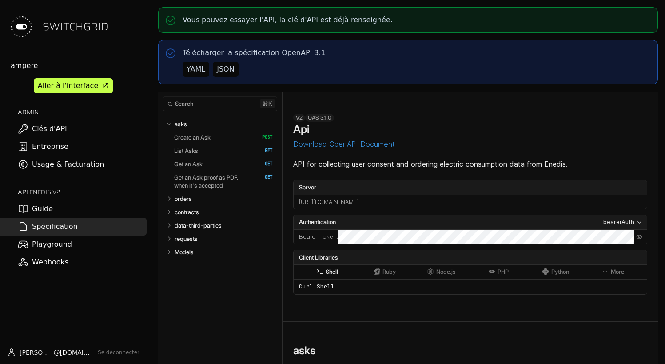
select select "**********"
click at [211, 142] on link "Create an Ask   HTTP Method: POST" at bounding box center [223, 137] width 99 height 13
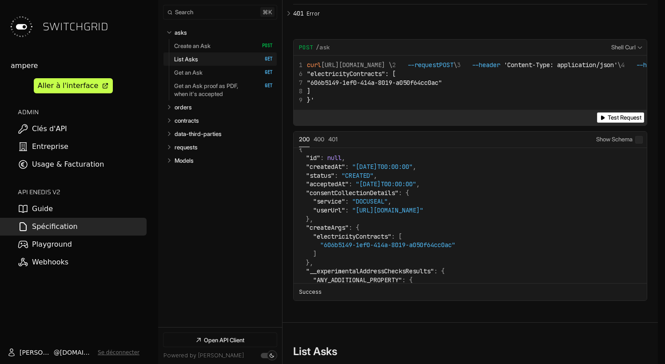
scroll to position [12, 0]
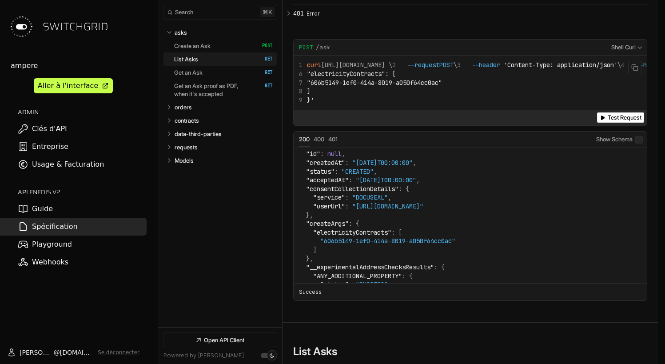
drag, startPoint x: 326, startPoint y: 38, endPoint x: 478, endPoint y: 35, distance: 152.0
click at [392, 61] on span "curl [URL][DOMAIN_NAME] \" at bounding box center [345, 65] width 93 height 8
copy span "[URL][DOMAIN_NAME]"
drag, startPoint x: 322, startPoint y: 95, endPoint x: 301, endPoint y: 72, distance: 30.8
click at [301, 72] on code "curl [URL][DOMAIN_NAME] \ --request POST \ --header 'Content-Type: application/…" at bounding box center [558, 83] width 519 height 44
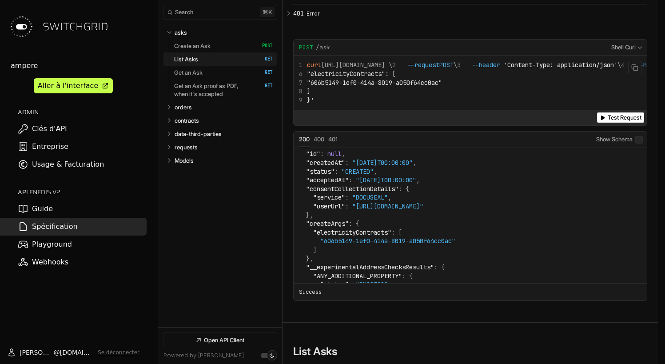
copy code "--data '{ "electricityContracts": [ "606b5149-1ef0-414a-8019-a050f64cc0ac" ]"
click at [618, 40] on div "**********" at bounding box center [470, 48] width 353 height 16
click at [606, 44] on select "**********" at bounding box center [627, 48] width 42 height 8
select select "**********"
click option "*****" at bounding box center [0, 0] width 0 height 0
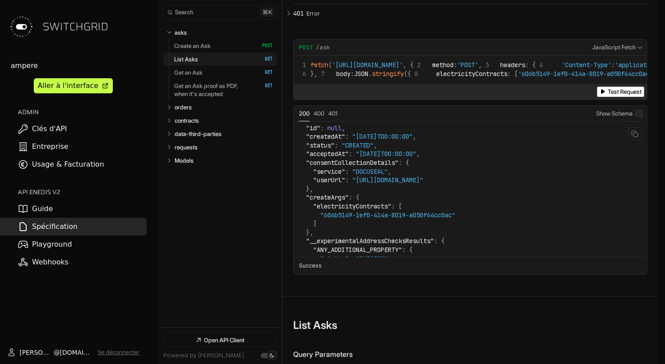
select select "**********"
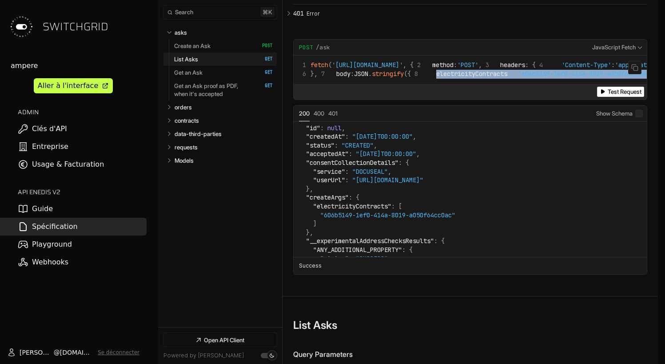
drag, startPoint x: 327, startPoint y: 100, endPoint x: 573, endPoint y: 100, distance: 246.2
click at [573, 84] on div "Copy content fetch ( '[URL][DOMAIN_NAME]' , { method : 'POST' , headers : { 'Co…" at bounding box center [470, 70] width 353 height 28
copy span "electricityContracts : [ '606b5149-1ef0-414a-8019-a050f64cc0ac' ]"
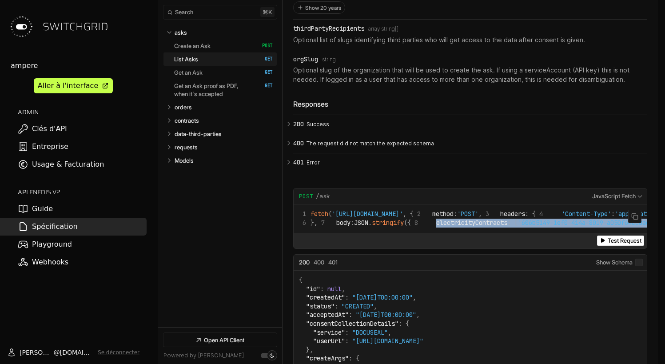
scroll to position [1569, 0]
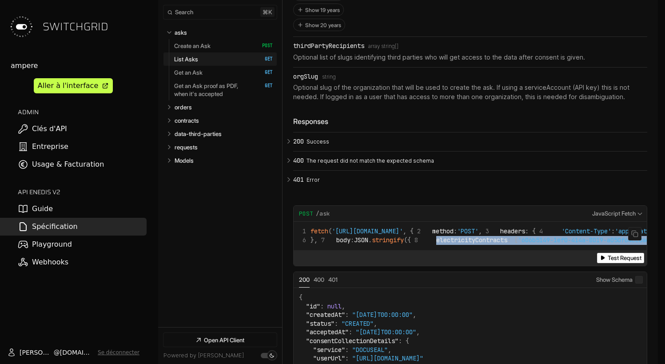
drag, startPoint x: 335, startPoint y: 273, endPoint x: 311, endPoint y: 259, distance: 28.5
click at [311, 244] on code "fetch ( '[URL][DOMAIN_NAME]' , { method : 'POST' , headers : { 'Content-Type' :…" at bounding box center [551, 235] width 505 height 17
copy code "body : JSON . stringify ({ electricityContracts : [ '606b5149-1ef0-414a-8019-a0…"
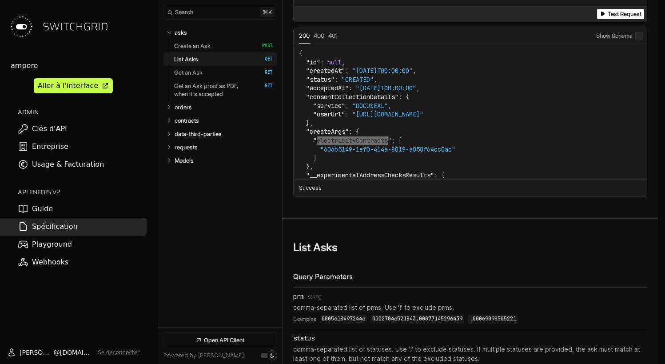
scroll to position [81, 0]
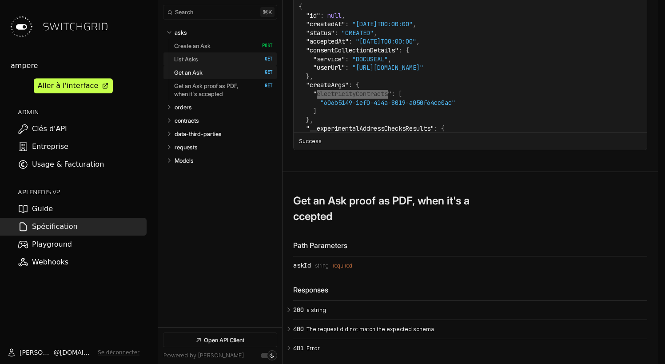
scroll to position [444, 0]
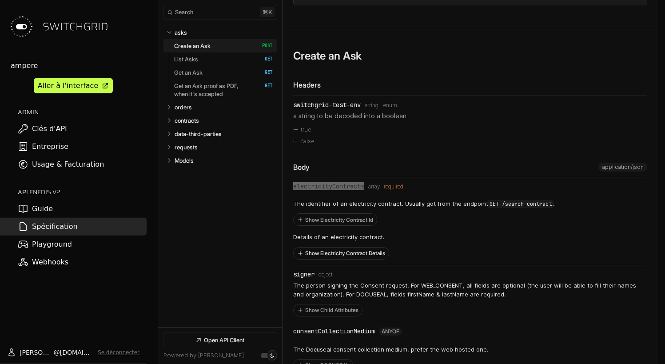
click at [314, 251] on button "Show Electricity Contract Details" at bounding box center [341, 254] width 95 height 12
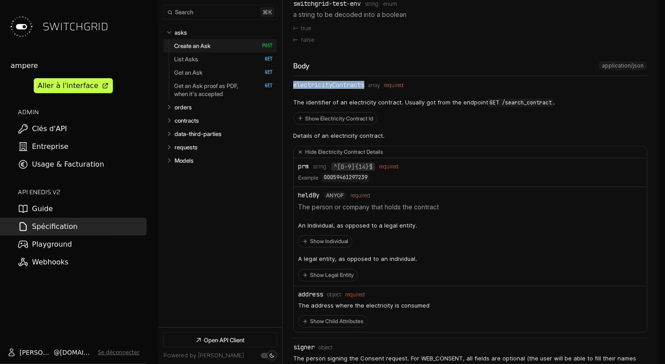
scroll to position [546, 0]
click at [347, 173] on code "00059461297239" at bounding box center [345, 177] width 47 height 9
click at [307, 175] on span "Example" at bounding box center [308, 177] width 20 height 9
click at [303, 173] on span "Example" at bounding box center [308, 177] width 20 height 9
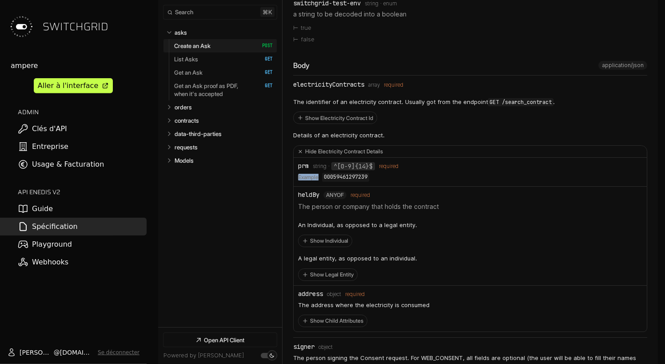
click at [303, 173] on span "Example" at bounding box center [308, 177] width 20 height 9
click at [358, 132] on p "Details of an electricity contract." at bounding box center [470, 135] width 354 height 9
click at [339, 236] on button "Show Individual" at bounding box center [325, 241] width 53 height 12
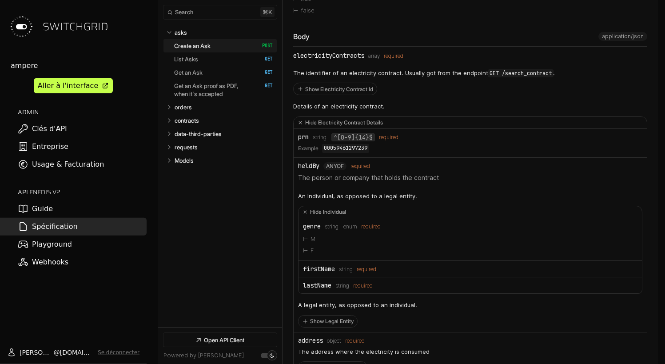
scroll to position [572, 0]
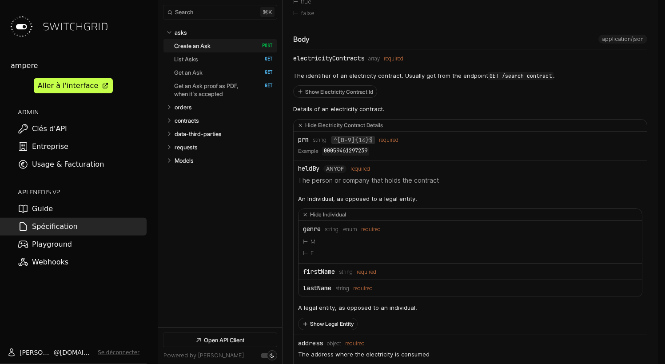
click at [335, 319] on button "Show Legal Entity" at bounding box center [328, 324] width 59 height 12
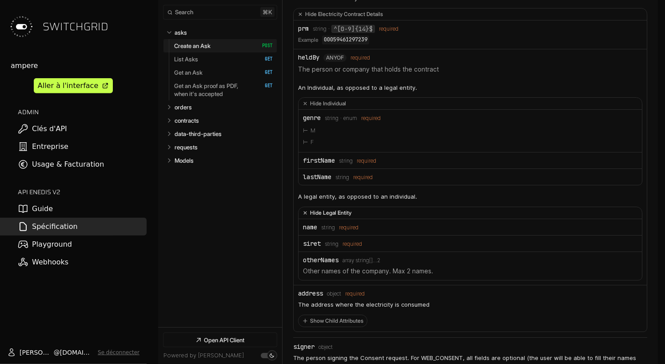
scroll to position [680, 0]
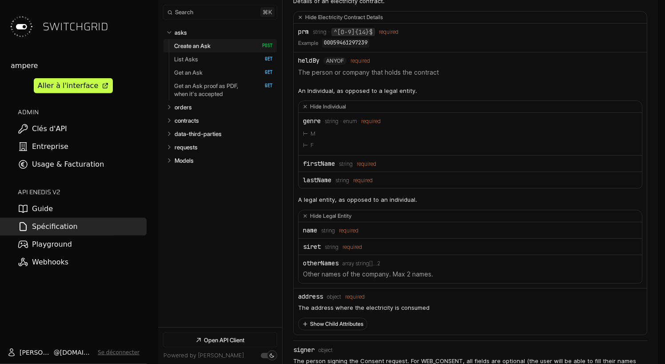
click at [335, 318] on button "Show Child Attributes" at bounding box center [333, 324] width 68 height 12
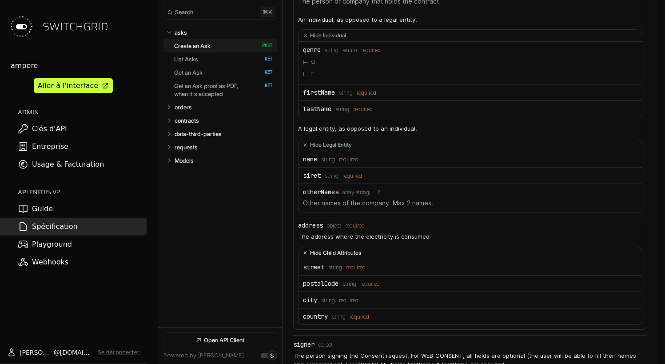
scroll to position [752, 0]
click at [192, 130] on p "data-third-parties" at bounding box center [198, 134] width 47 height 8
select select "**********"
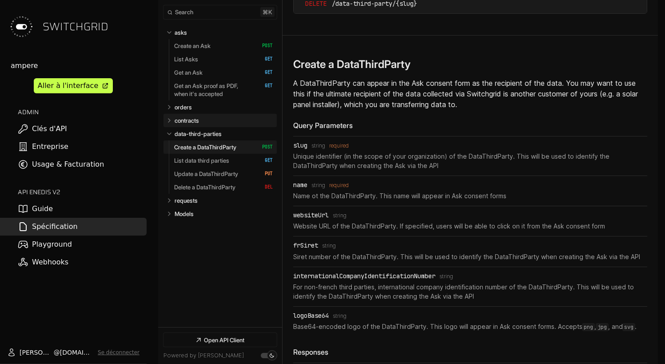
select select "**********"
click at [193, 125] on link "contracts" at bounding box center [224, 120] width 99 height 13
select select "**********"
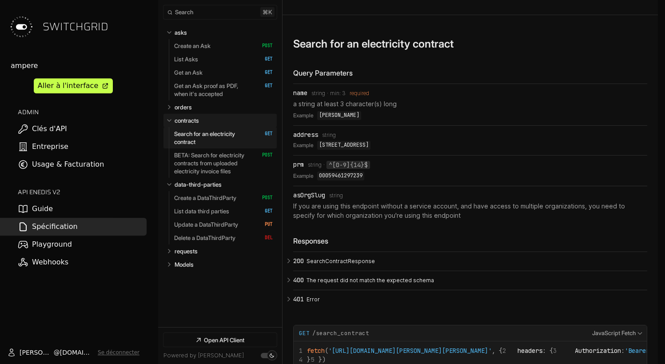
select select "**********"
click at [207, 138] on p "Search for an electricity contract" at bounding box center [213, 138] width 79 height 16
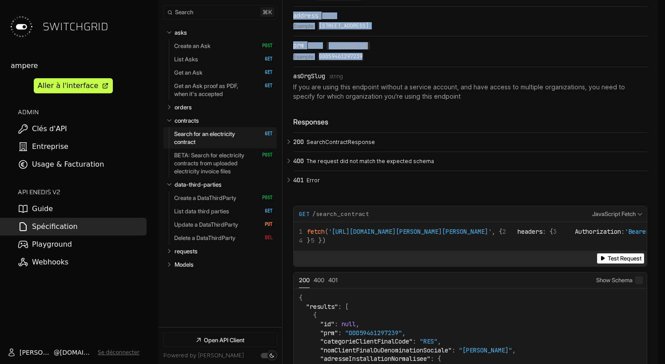
drag, startPoint x: 376, startPoint y: 161, endPoint x: 291, endPoint y: 60, distance: 131.5
click at [293, 60] on div "Example 00059461297239" at bounding box center [470, 56] width 354 height 9
copy div "Query Parameters name Type: string min: 3 required a string at least 3 characte…"
click at [218, 45] on link "Create an Ask   HTTP Method: POST" at bounding box center [223, 45] width 99 height 13
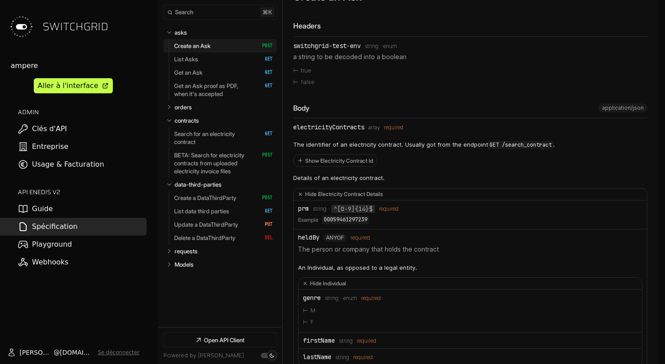
scroll to position [510, 0]
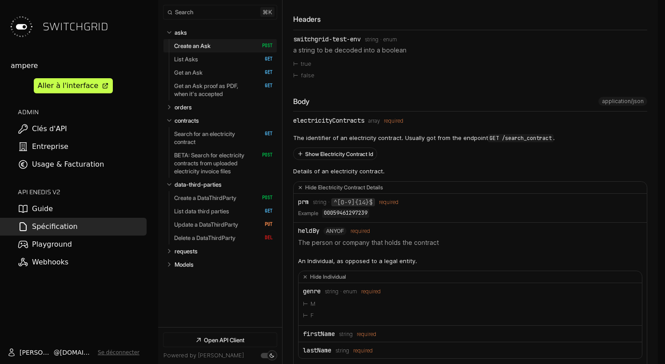
click at [345, 150] on button "Show Electricity Contract Id" at bounding box center [335, 154] width 83 height 12
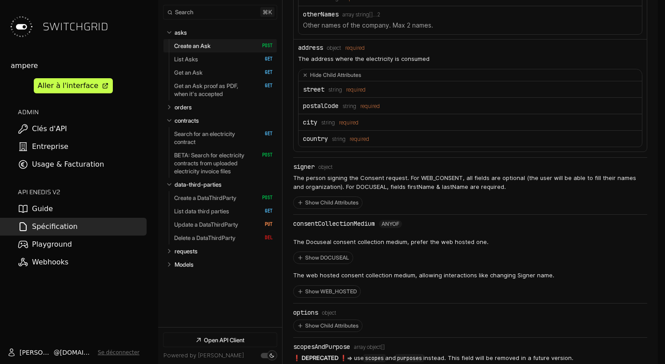
scroll to position [957, 0]
click at [330, 196] on button "Show Child Attributes" at bounding box center [328, 202] width 68 height 12
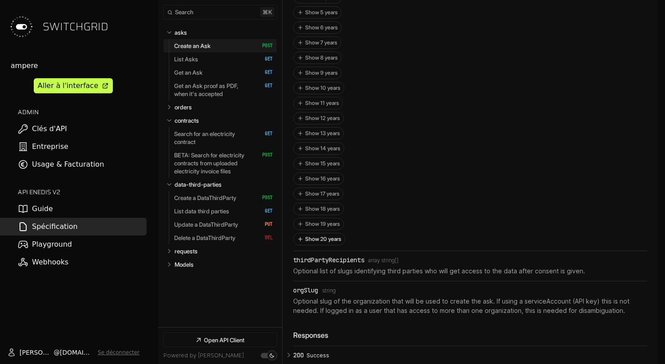
scroll to position [1897, 0]
click at [315, 233] on button "Show 20 years" at bounding box center [319, 239] width 51 height 12
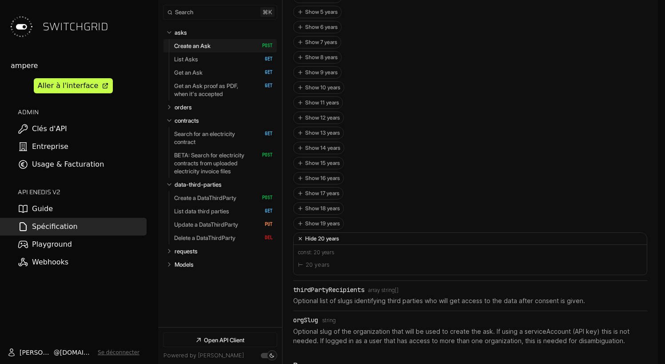
click at [319, 233] on button "Hide 20 years" at bounding box center [470, 239] width 353 height 12
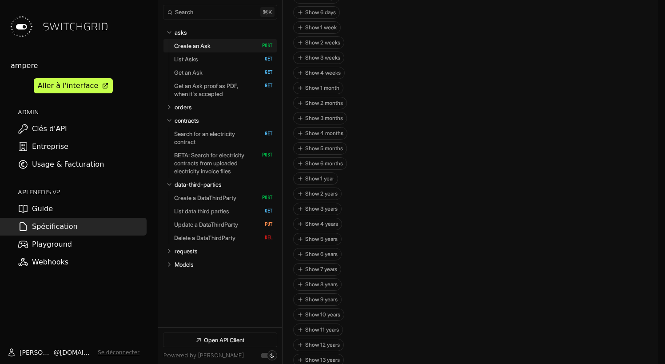
scroll to position [1669, 0]
click at [319, 189] on button "Show 2 years" at bounding box center [318, 195] width 48 height 12
click at [319, 189] on button "Hide 2 years" at bounding box center [470, 195] width 353 height 12
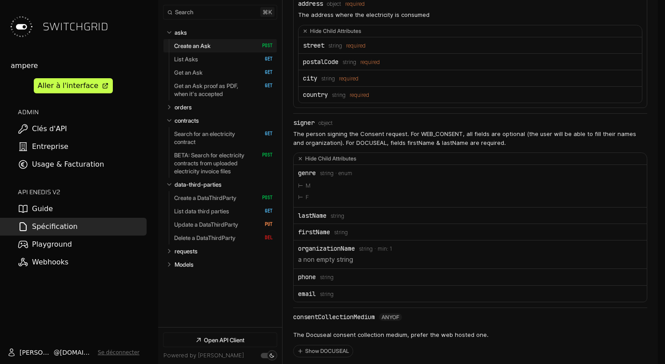
scroll to position [997, 0]
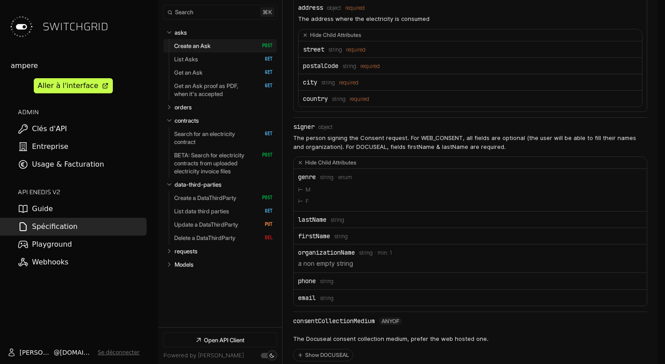
click at [339, 249] on div "organizationName" at bounding box center [326, 252] width 57 height 7
copy div "organizationName"
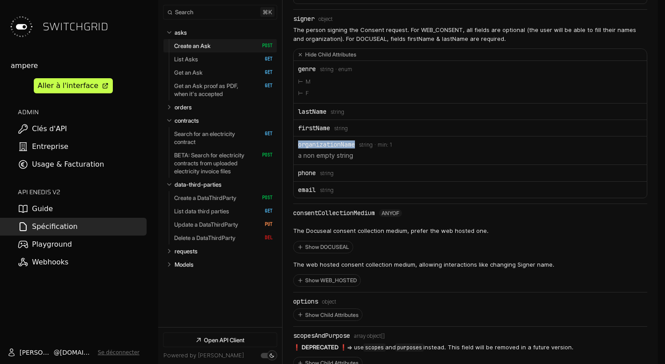
scroll to position [1109, 0]
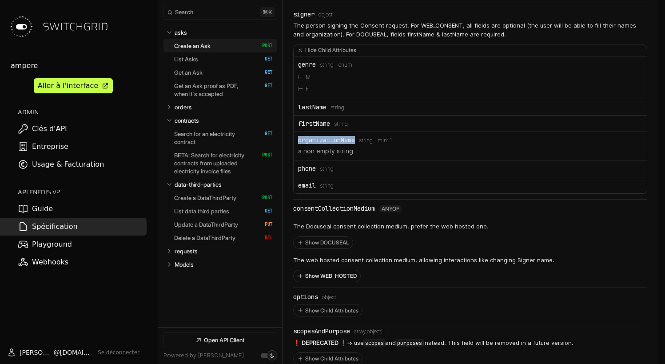
click at [327, 270] on button "Show WEB_HOSTED" at bounding box center [327, 276] width 67 height 12
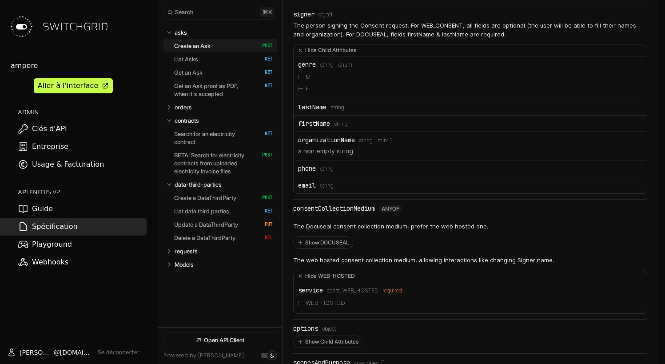
click at [336, 237] on div "The Docuseal consent collection medium, prefer the web hosted one. Show DOCUSEA…" at bounding box center [470, 266] width 354 height 96
click at [337, 237] on button "Show DOCUSEAL" at bounding box center [323, 243] width 59 height 12
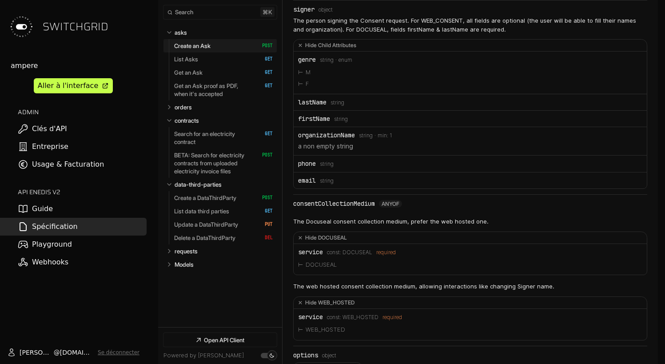
scroll to position [1118, 0]
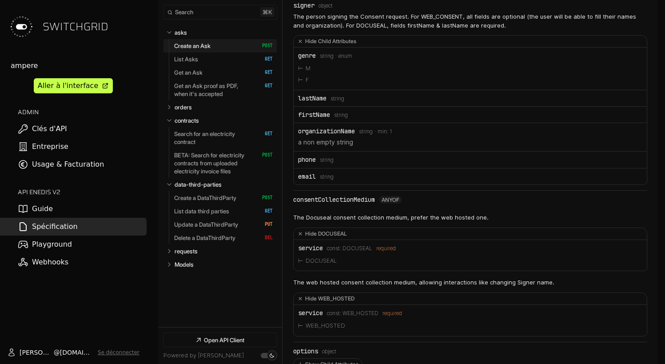
click at [338, 196] on div "consentCollectionMedium" at bounding box center [334, 199] width 82 height 7
copy div "consentCollectionMedium"
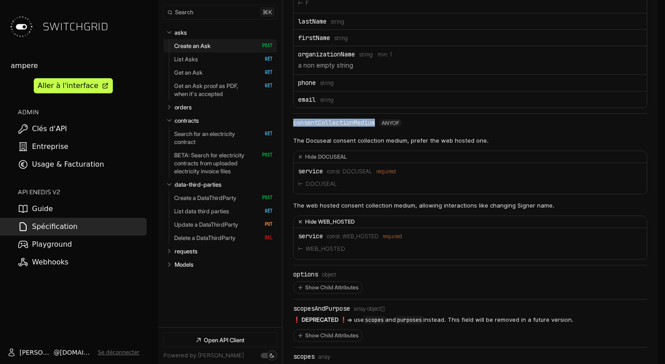
scroll to position [1199, 0]
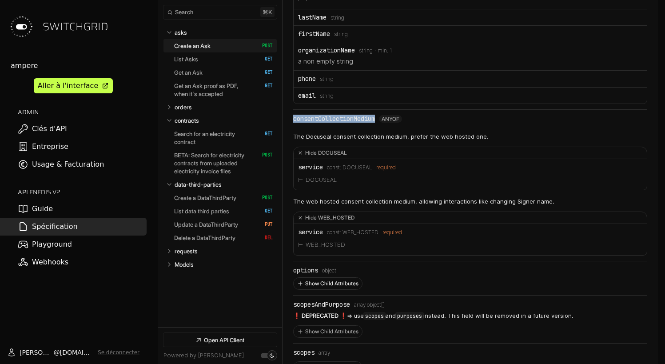
click at [315, 278] on button "Show Child Attributes" at bounding box center [328, 284] width 68 height 12
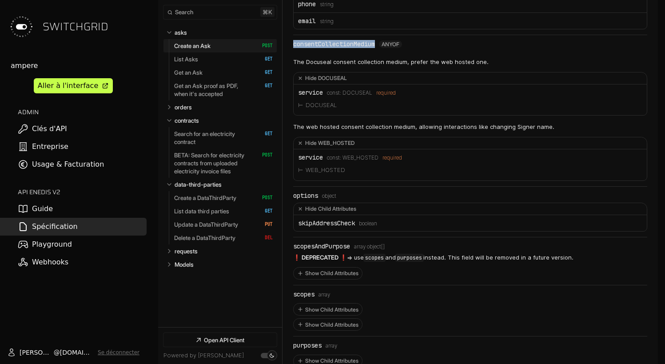
scroll to position [1299, 0]
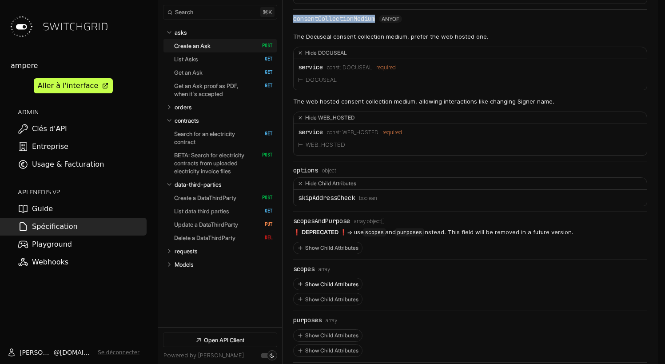
click at [334, 278] on button "Show Child Attributes" at bounding box center [328, 284] width 68 height 12
click at [336, 308] on button "Show Child Attributes" at bounding box center [333, 314] width 68 height 12
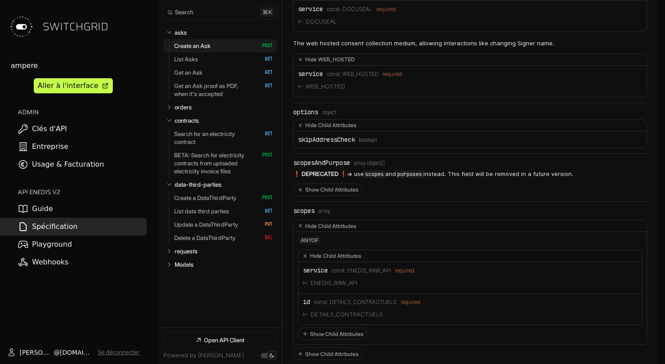
scroll to position [1356, 0]
click at [324, 251] on button "Hide Child Attributes" at bounding box center [470, 257] width 343 height 12
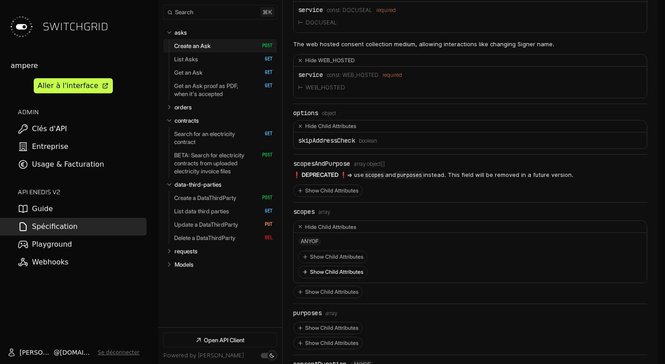
click at [321, 266] on button "Show Child Attributes" at bounding box center [333, 272] width 68 height 12
click at [321, 266] on button "Hide Child Attributes" at bounding box center [470, 272] width 343 height 12
click at [322, 286] on button "Show Child Attributes" at bounding box center [328, 292] width 68 height 12
click at [323, 316] on button "Show Child Attributes" at bounding box center [333, 322] width 68 height 12
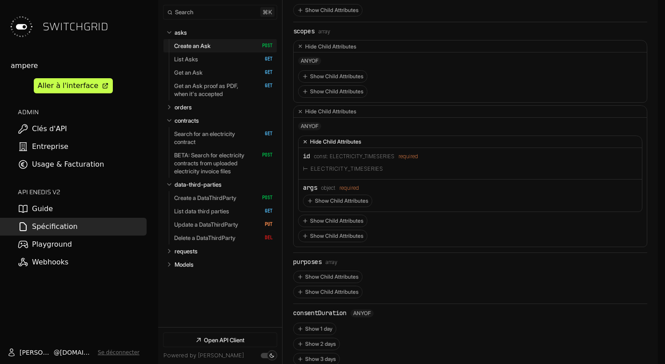
scroll to position [1536, 0]
click at [317, 272] on button "Show Child Attributes" at bounding box center [328, 278] width 68 height 12
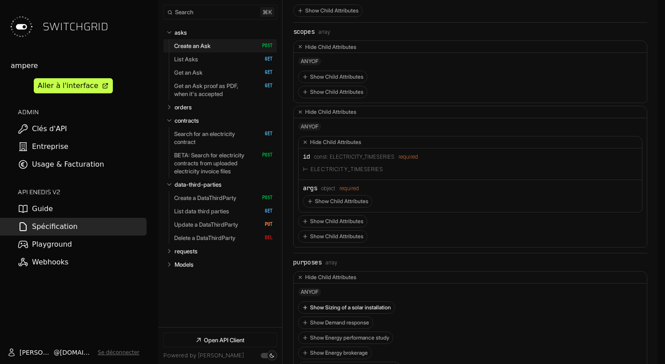
click at [385, 302] on button "Show Sizing of a solar installation" at bounding box center [347, 308] width 96 height 12
click at [384, 302] on button "Hide Sizing of a solar installation" at bounding box center [470, 308] width 343 height 12
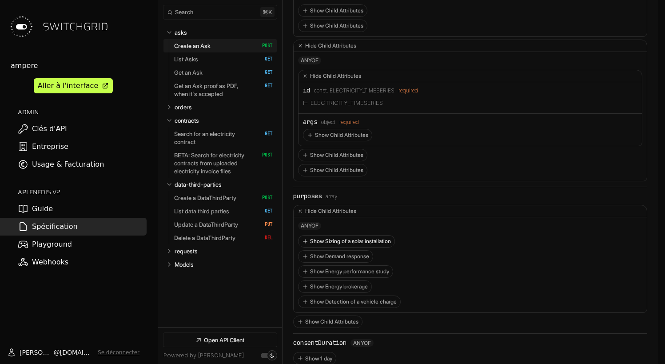
scroll to position [1606, 0]
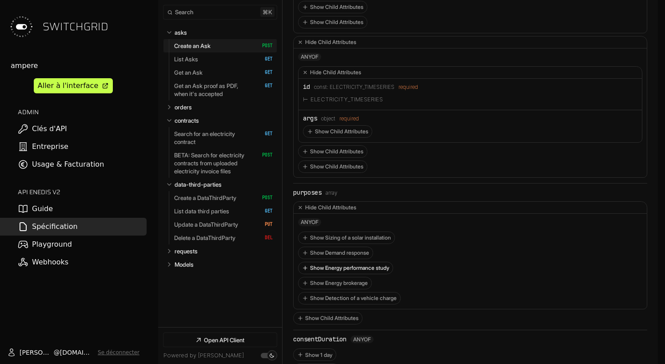
click at [345, 262] on button "Show Energy performance study" at bounding box center [346, 268] width 94 height 12
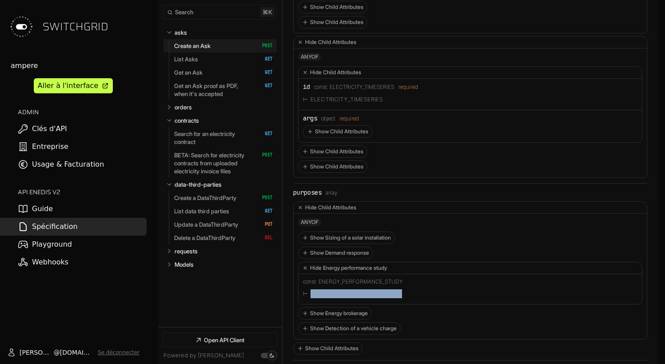
drag, startPoint x: 308, startPoint y: 270, endPoint x: 403, endPoint y: 269, distance: 95.1
click at [403, 288] on li "ENERGY_PERFORMANCE_STUDY" at bounding box center [470, 294] width 335 height 12
copy li "ENERGY_PERFORMANCE_STUDY"
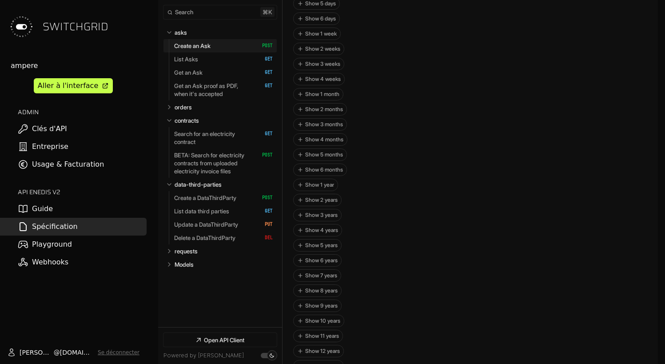
scroll to position [2042, 0]
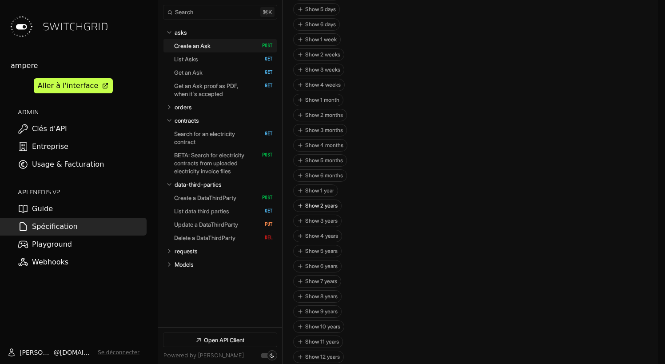
click at [334, 200] on button "Show 2 years" at bounding box center [318, 206] width 48 height 12
click at [327, 200] on button "Hide 2 years" at bounding box center [470, 206] width 353 height 12
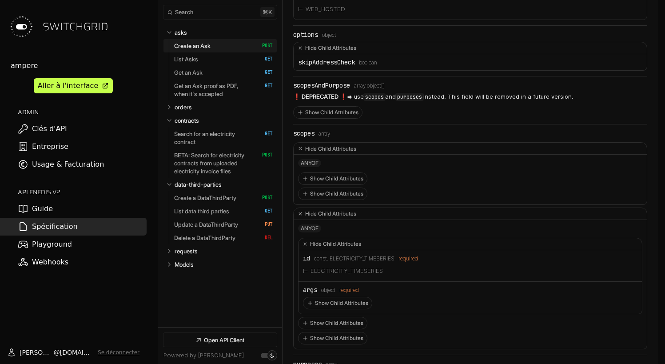
scroll to position [1430, 0]
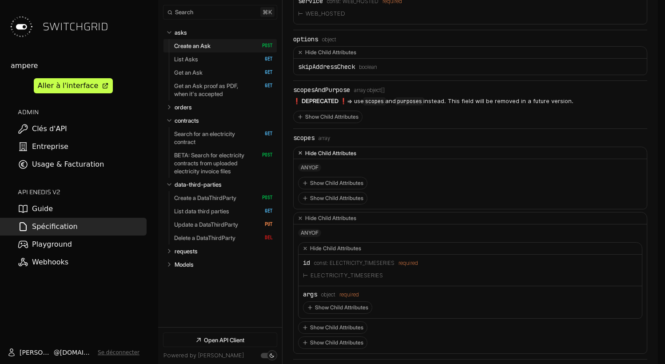
click at [299, 151] on icon "Open API Documentation for Api" at bounding box center [300, 153] width 5 height 5
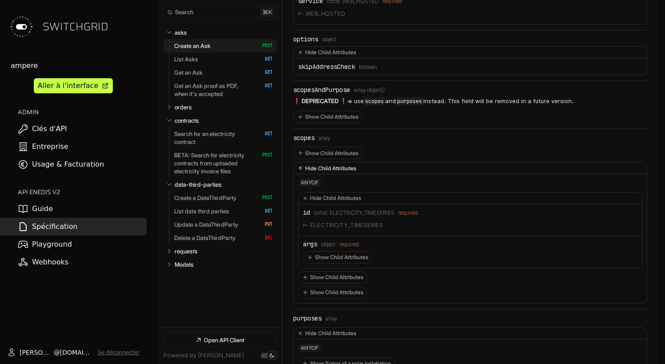
click at [313, 162] on button "Hide Child Attributes" at bounding box center [470, 168] width 353 height 12
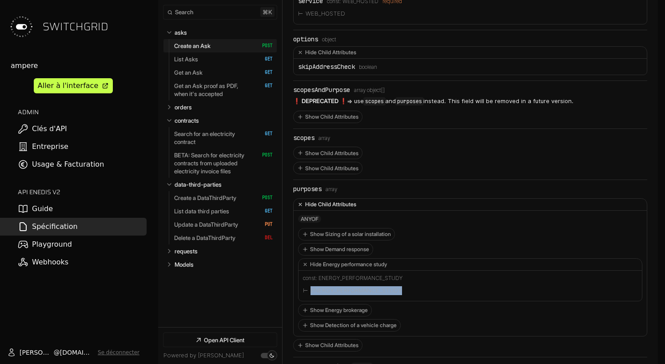
click at [320, 199] on button "Hide Child Attributes" at bounding box center [470, 205] width 353 height 12
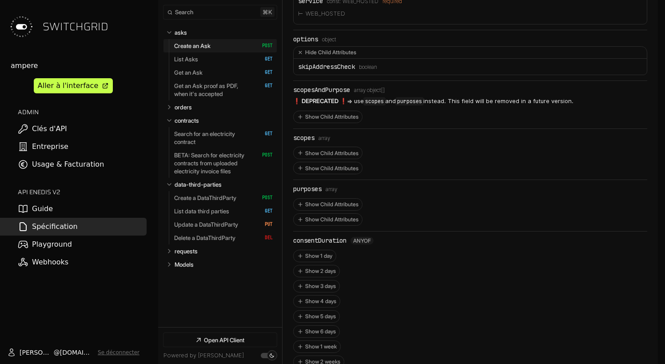
click at [325, 210] on li "purposes Type: array Show Child Attributes Show Child Attributes" at bounding box center [470, 205] width 354 height 51
click at [325, 214] on button "Show Child Attributes" at bounding box center [328, 220] width 68 height 12
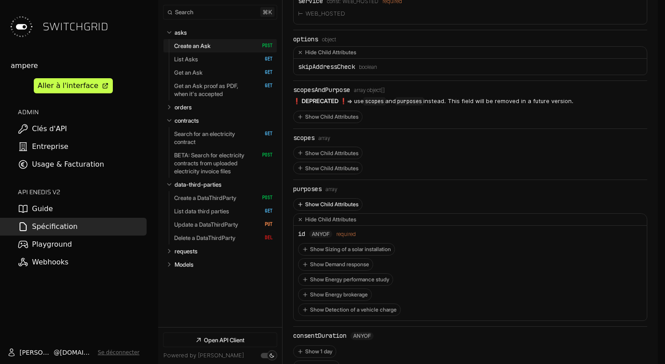
click at [338, 199] on button "Show Child Attributes" at bounding box center [328, 205] width 68 height 12
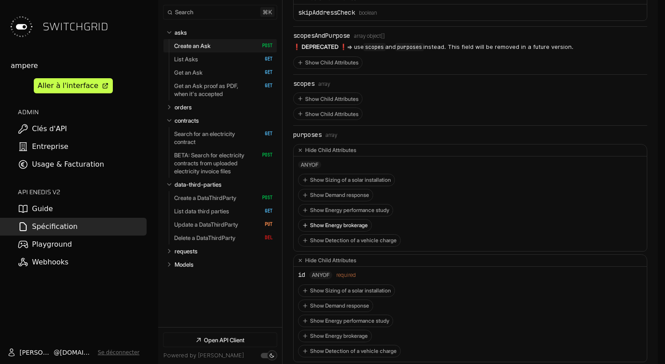
scroll to position [1485, 0]
click at [331, 284] on button "Show Sizing of a solar installation" at bounding box center [347, 290] width 96 height 12
click at [342, 174] on button "Show Sizing of a solar installation" at bounding box center [347, 180] width 96 height 12
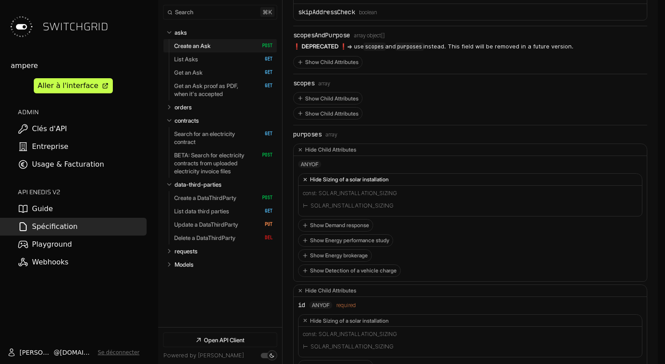
click at [342, 174] on button "Hide Sizing of a solar installation" at bounding box center [470, 180] width 343 height 12
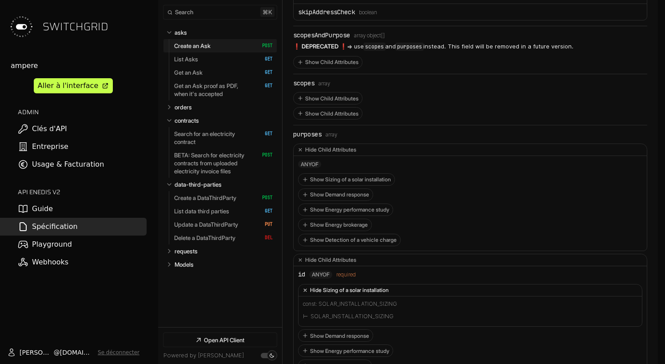
click at [333, 284] on button "Hide Sizing of a solar installation" at bounding box center [470, 290] width 343 height 12
click at [334, 299] on button "Show Demand response" at bounding box center [336, 305] width 74 height 12
click at [328, 108] on button "Show Child Attributes" at bounding box center [328, 114] width 68 height 12
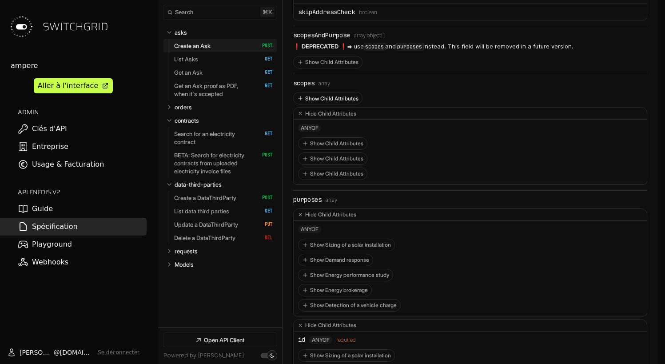
click at [331, 92] on button "Show Child Attributes" at bounding box center [328, 98] width 68 height 12
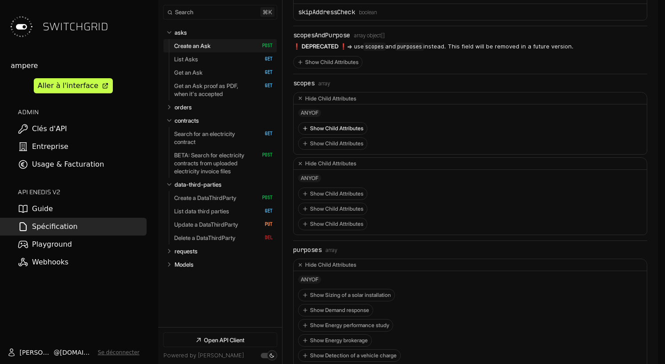
click at [321, 123] on button "Show Child Attributes" at bounding box center [333, 129] width 68 height 12
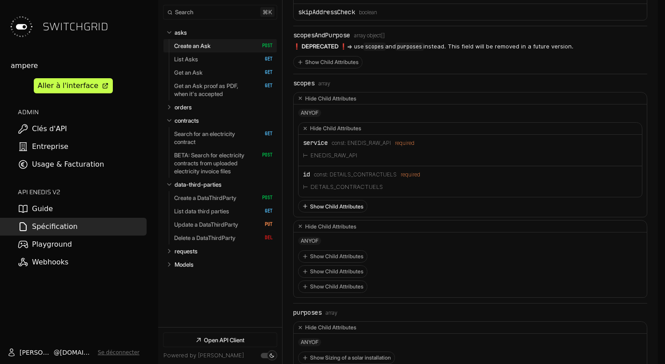
click at [328, 200] on button "Show Child Attributes" at bounding box center [333, 206] width 68 height 12
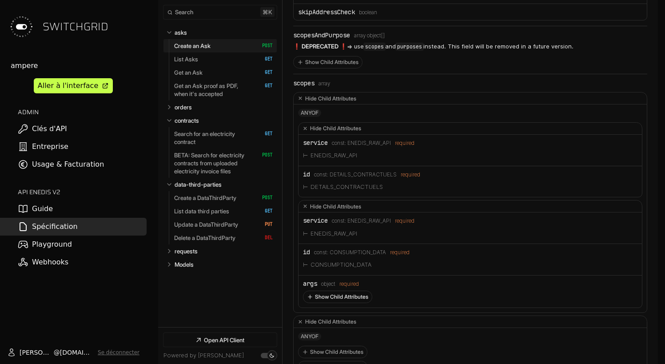
click at [336, 291] on button "Show Child Attributes" at bounding box center [337, 297] width 68 height 12
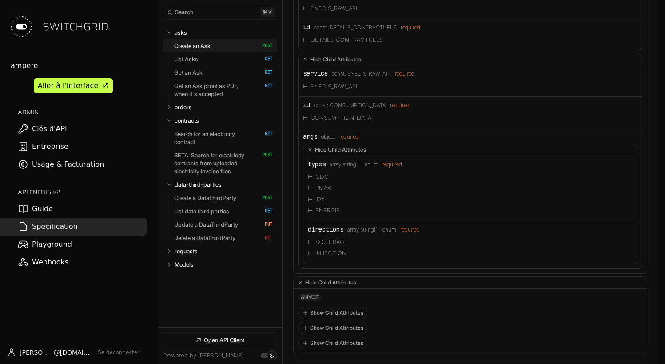
scroll to position [1636, 0]
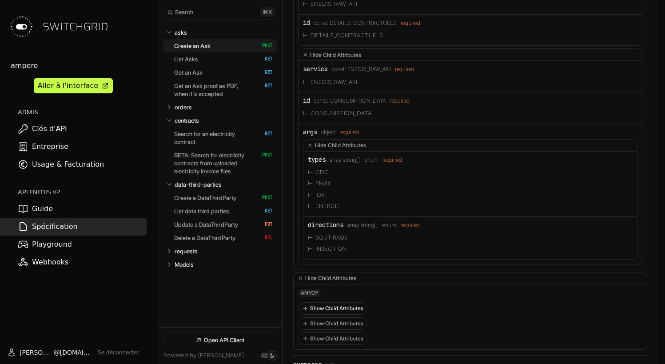
click at [334, 303] on button "Show Child Attributes" at bounding box center [333, 309] width 68 height 12
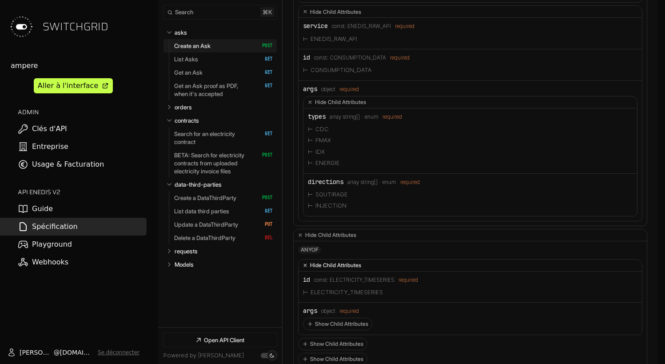
scroll to position [1687, 0]
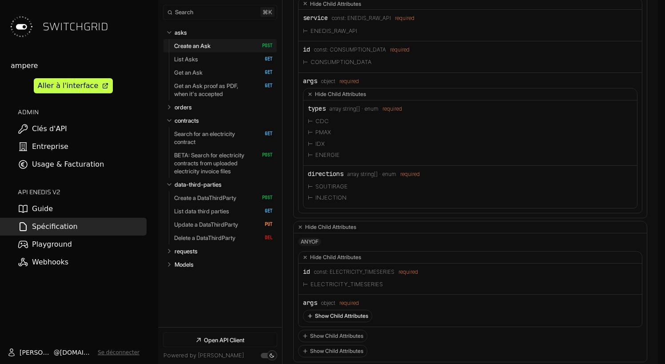
click at [333, 310] on button "Show Child Attributes" at bounding box center [337, 316] width 68 height 12
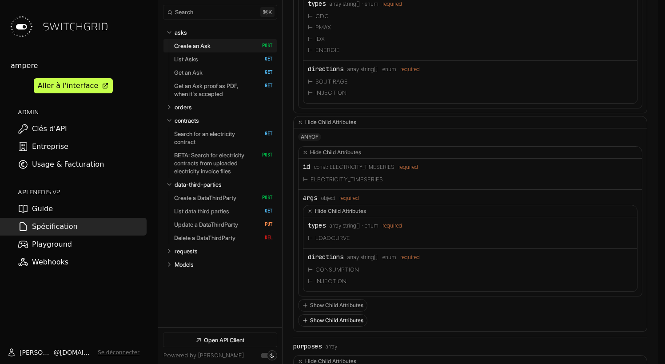
scroll to position [1793, 0]
click at [335, 299] on button "Show Child Attributes" at bounding box center [333, 305] width 68 height 12
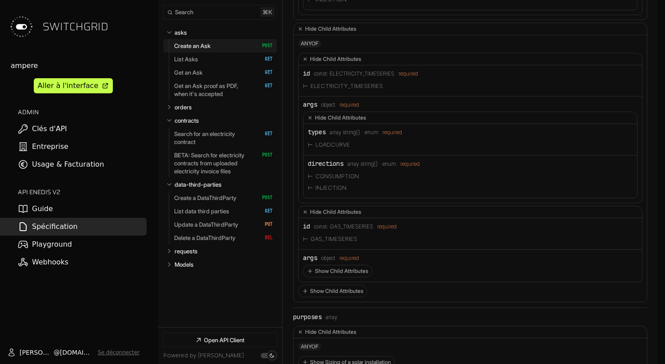
scroll to position [1886, 0]
click at [339, 264] on button "Show Child Attributes" at bounding box center [337, 270] width 68 height 12
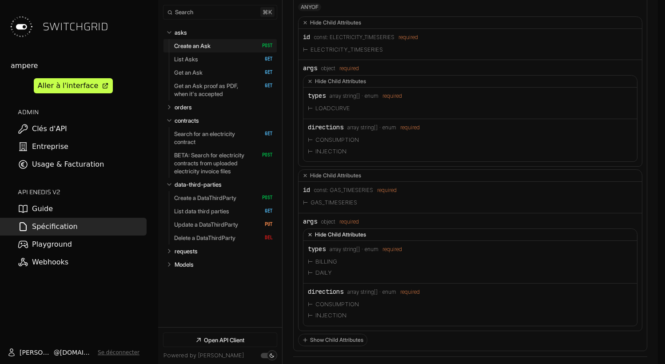
scroll to position [1938, 0]
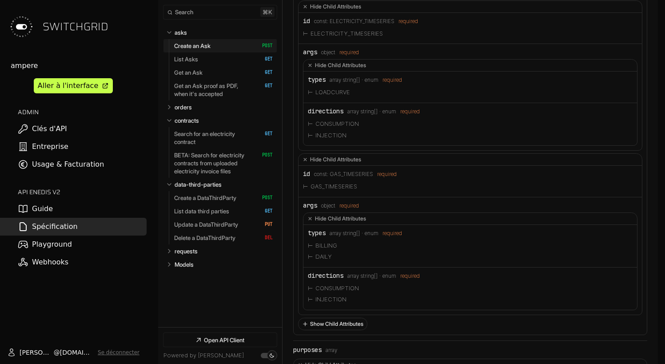
click at [328, 318] on button "Show Child Attributes" at bounding box center [333, 324] width 68 height 12
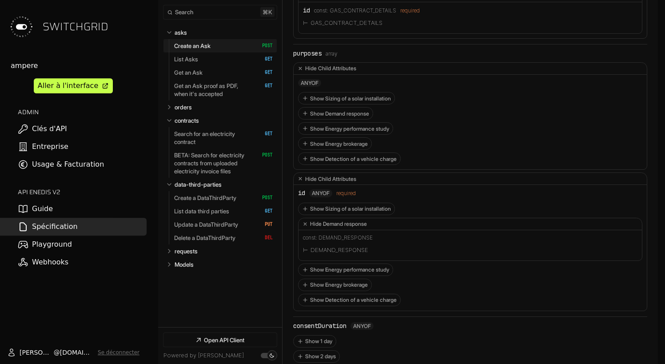
scroll to position [3043, 0]
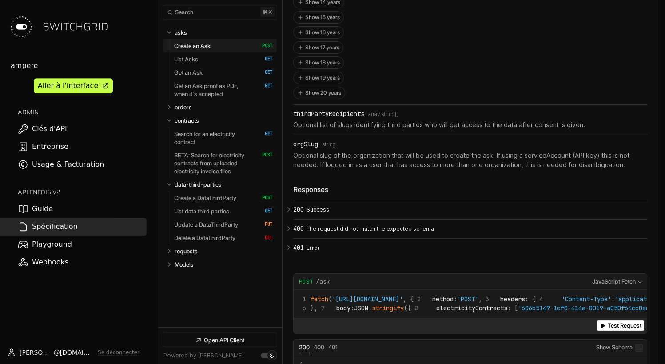
scroll to position [3306, 0]
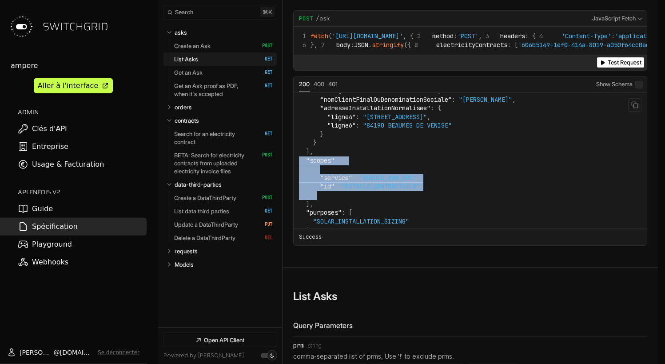
drag, startPoint x: 326, startPoint y: 218, endPoint x: 294, endPoint y: 184, distance: 46.2
click at [294, 184] on div "Copy content { "id" : null , "createdAt" : "[DATE]T00:00:00" , "status" : "CREA…" at bounding box center [470, 160] width 353 height 135
copy code ""scopes" : [ { "service" : "ENEDIS_RAW_API" , "id" : "DETAILS_CONTRACTUELS" }"
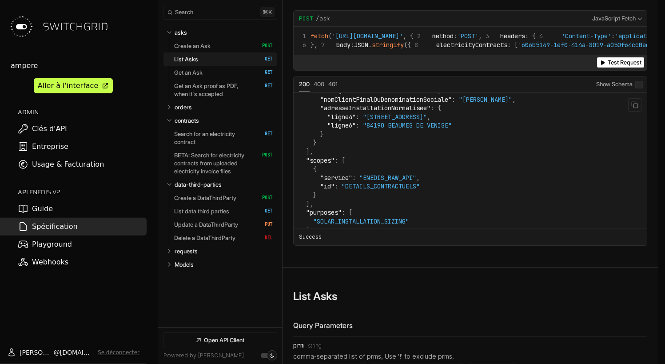
click at [424, 165] on code "{ "id" : null , "createdAt" : "[DATE]T00:00:00" , "status" : "CREATED" , "accep…" at bounding box center [407, 43] width 217 height 470
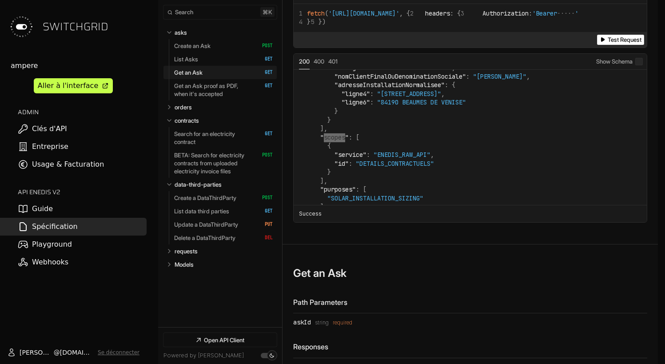
scroll to position [290, 0]
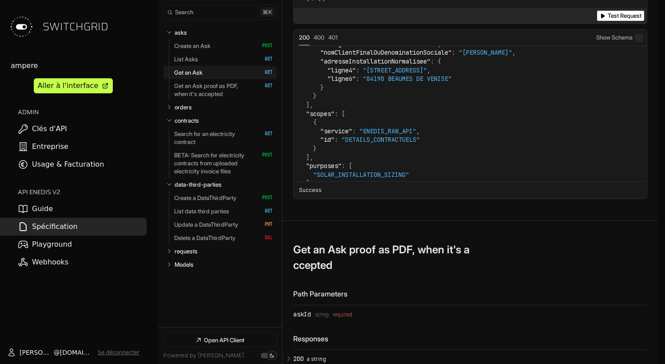
scroll to position [1323, 0]
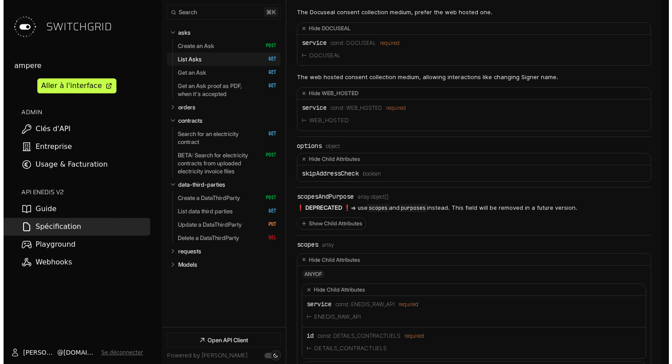
scroll to position [3306, 0]
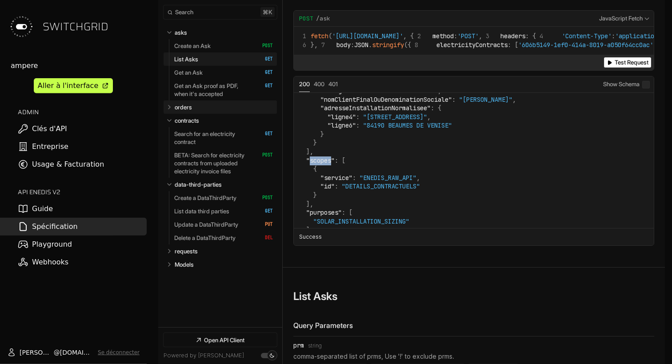
click at [225, 100] on link "orders" at bounding box center [224, 106] width 99 height 13
select select "**********"
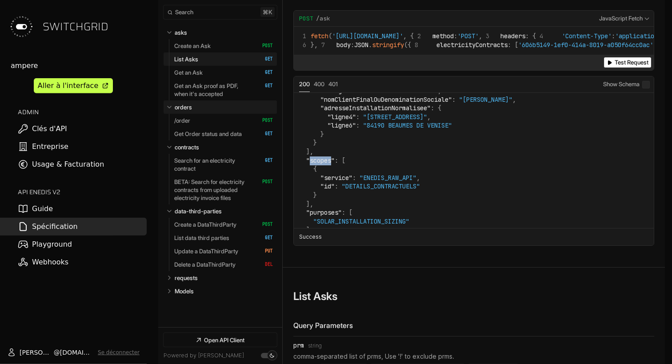
scroll to position [5211, 0]
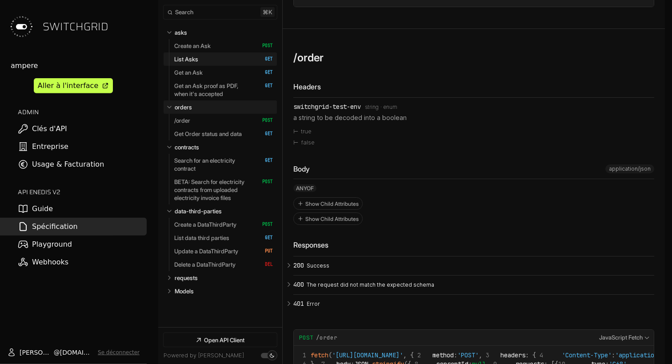
select select "**********"
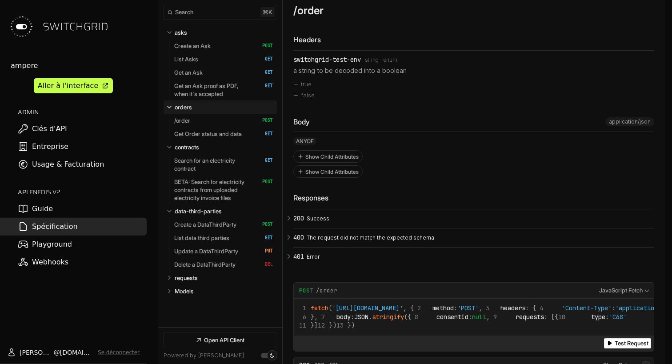
scroll to position [5250, 0]
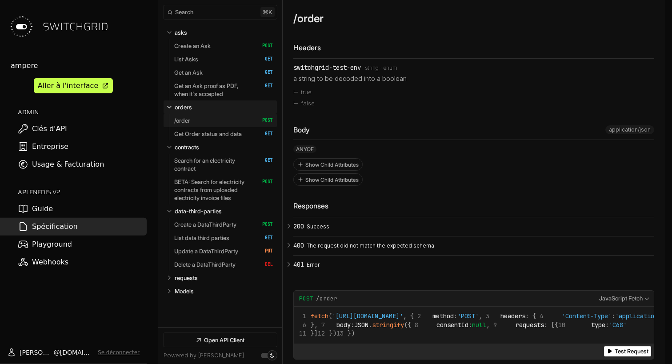
click at [223, 120] on link "/order   HTTP Method: POST" at bounding box center [223, 120] width 99 height 13
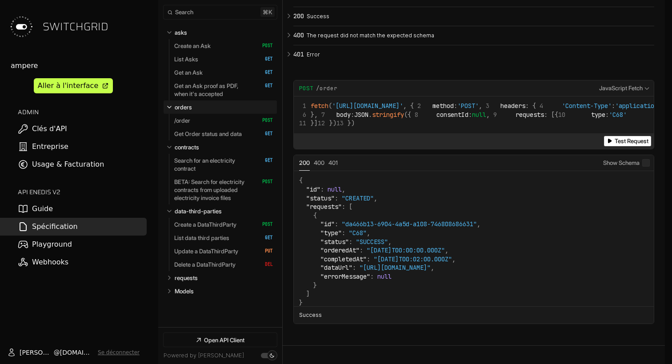
scroll to position [5461, 0]
drag, startPoint x: 335, startPoint y: 194, endPoint x: 501, endPoint y: 196, distance: 165.8
click at [403, 109] on span "'[URL][DOMAIN_NAME]'" at bounding box center [367, 105] width 71 height 8
copy span "[URL][DOMAIN_NAME]"
click at [594, 84] on select "**********" at bounding box center [624, 88] width 61 height 8
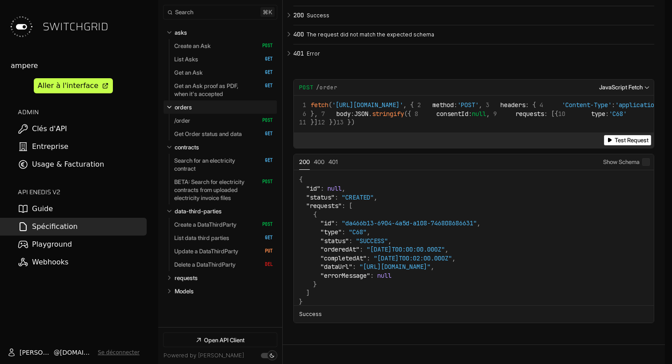
click option "*****" at bounding box center [0, 0] width 0 height 0
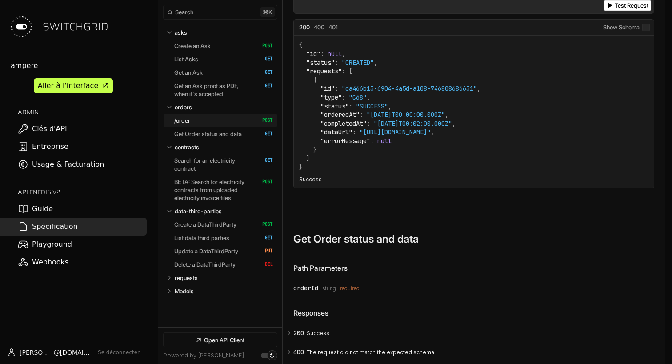
scroll to position [5594, 0]
drag, startPoint x: 339, startPoint y: 149, endPoint x: 299, endPoint y: 128, distance: 45.5
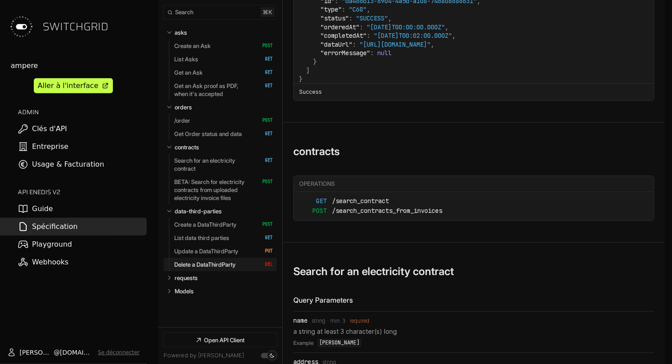
scroll to position [10148, 0]
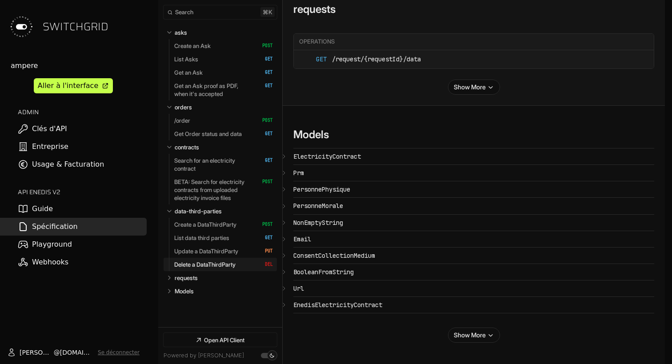
click at [466, 105] on div "requests (Collapsed) ​ # Copy link requests Operations GET /request/{requestId}…" at bounding box center [474, 42] width 382 height 125
click at [467, 95] on button "Show More" at bounding box center [474, 87] width 52 height 15
select select "**********"
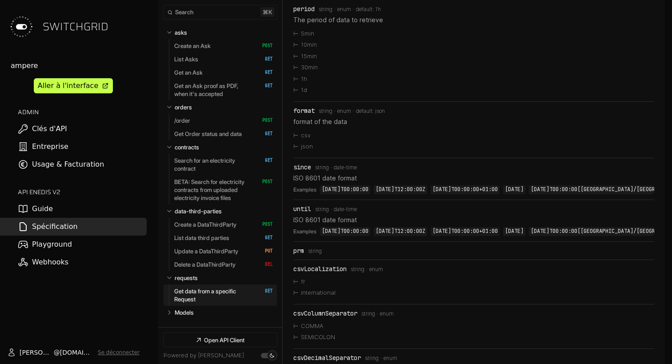
scroll to position [5542, 0]
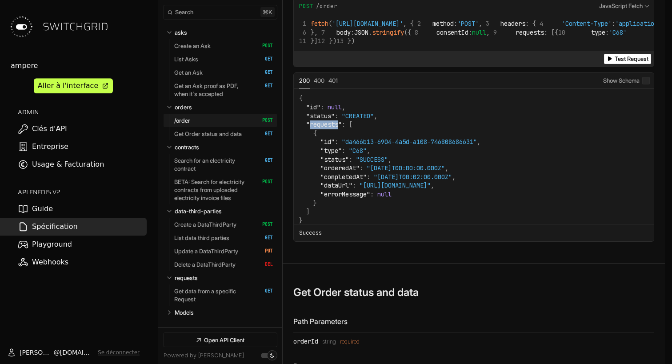
scroll to position [6146, 0]
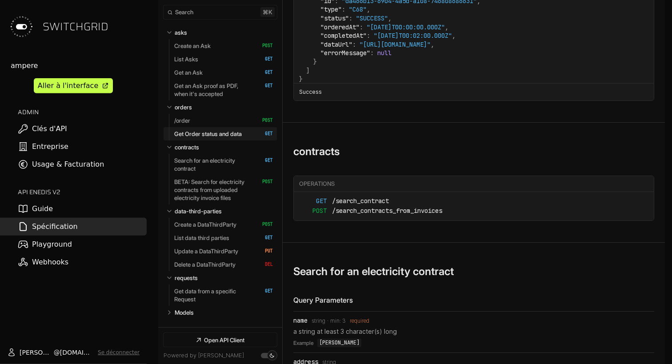
drag, startPoint x: 332, startPoint y: 64, endPoint x: 496, endPoint y: 64, distance: 164.0
drag, startPoint x: 531, startPoint y: 65, endPoint x: 497, endPoint y: 62, distance: 34.8
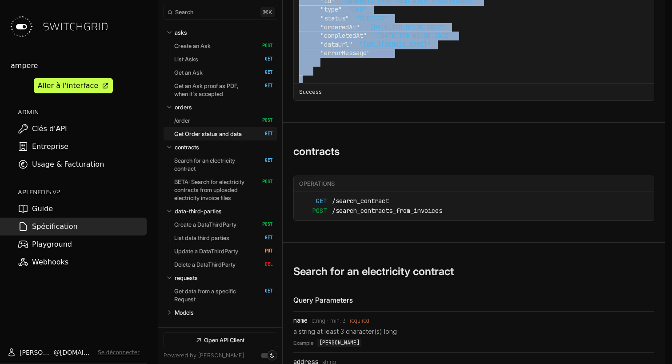
drag, startPoint x: 306, startPoint y: 276, endPoint x: 298, endPoint y: 158, distance: 118.0
click at [298, 83] on div "Copy content { "id" : null , "status" : "CREATED" , "requests" : [ { "id" : "da…" at bounding box center [474, 15] width 360 height 135
click at [370, 84] on code "{ "id" : null , "status" : "CREATED" , "requests" : [ { "id" : "da466b13-6904-4…" at bounding box center [389, 18] width 181 height 131
drag, startPoint x: 313, startPoint y: 280, endPoint x: 298, endPoint y: 157, distance: 124.0
click at [298, 83] on div "Copy content { "id" : null , "status" : "CREATED" , "requests" : [ { "id" : "da…" at bounding box center [474, 15] width 360 height 135
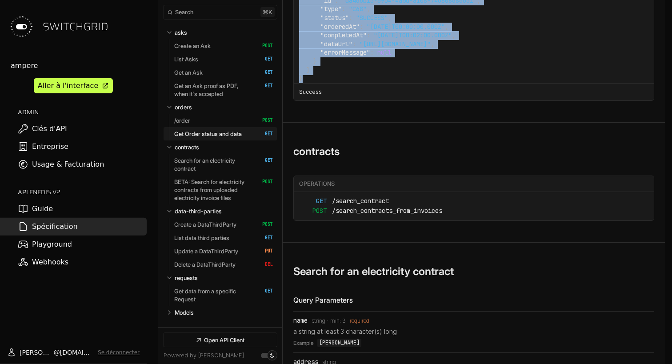
scroll to position [0, 0]
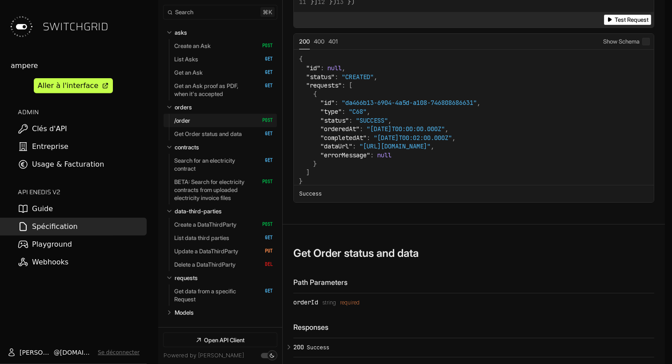
scroll to position [5582, 0]
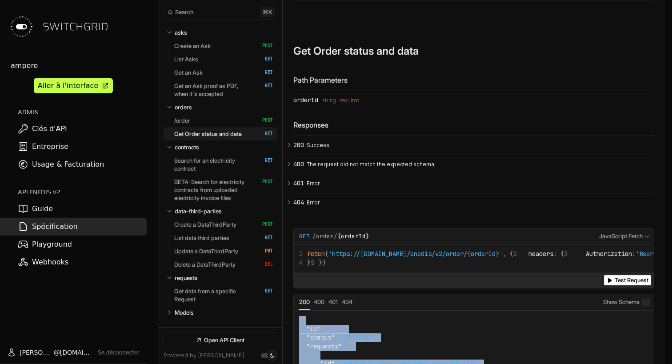
scroll to position [5799, 0]
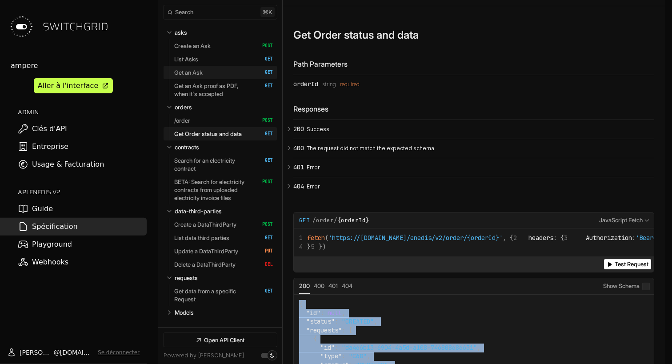
click at [231, 67] on link "Get an Ask   HTTP Method: GET" at bounding box center [223, 72] width 99 height 13
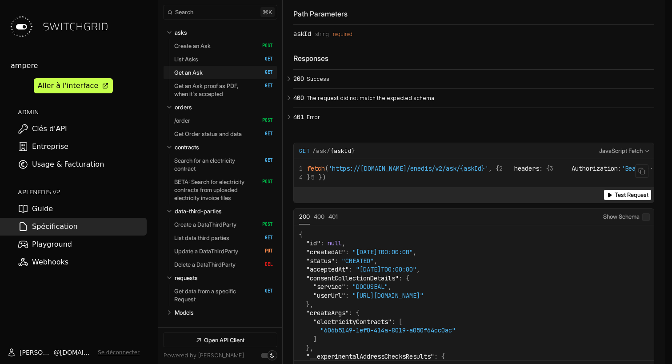
drag, startPoint x: 331, startPoint y: 212, endPoint x: 515, endPoint y: 210, distance: 183.1
click at [488, 172] on span "'https://[DOMAIN_NAME]/enedis/v2/ask/{askId}'" at bounding box center [408, 168] width 160 height 8
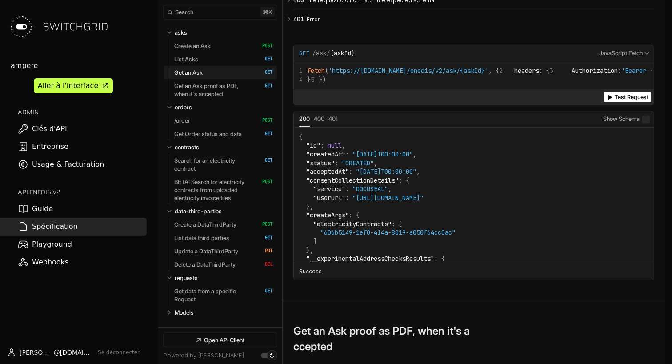
scroll to position [4459, 0]
click at [229, 50] on link "Create an Ask   HTTP Method: POST" at bounding box center [223, 45] width 99 height 13
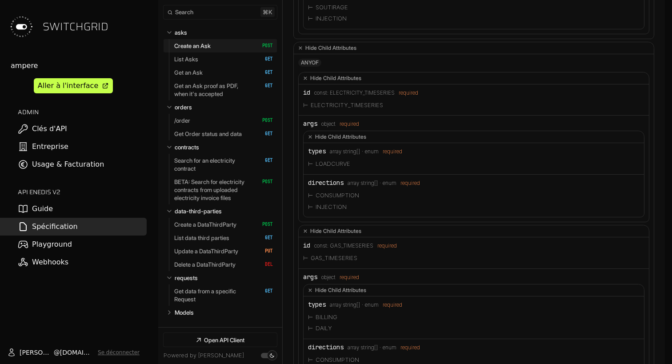
scroll to position [1493, 0]
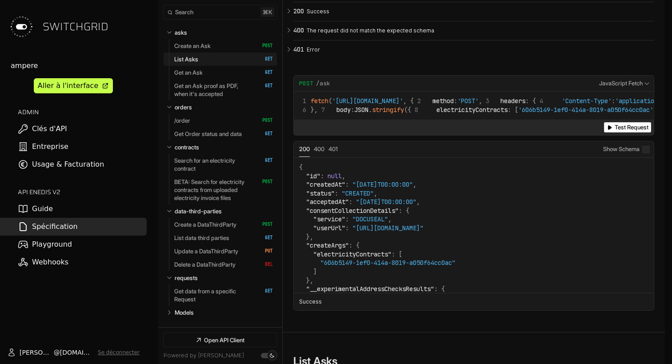
scroll to position [3239, 0]
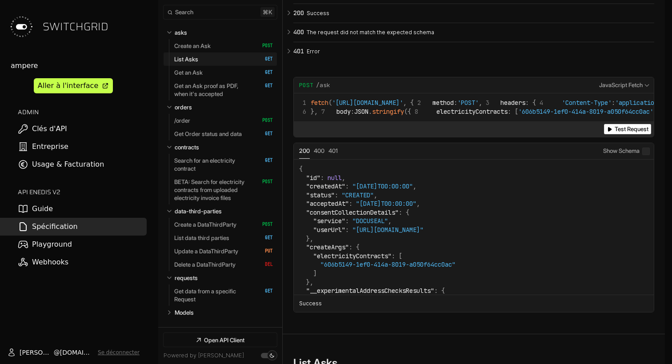
click at [50, 205] on link "Guide" at bounding box center [73, 209] width 147 height 18
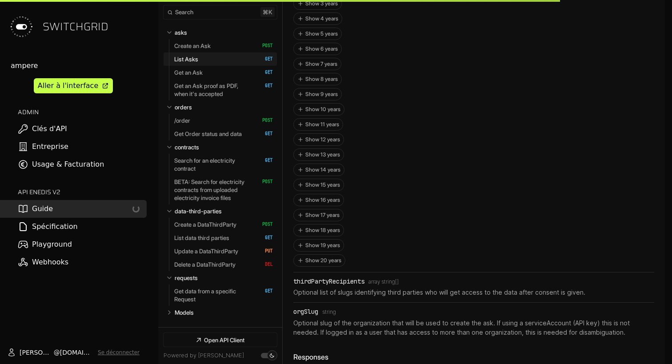
scroll to position [3603, 0]
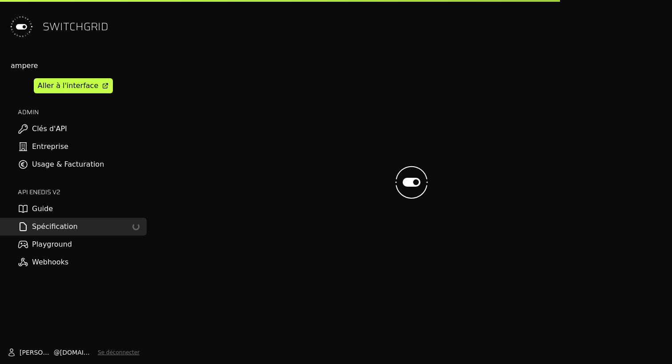
select select "**********"
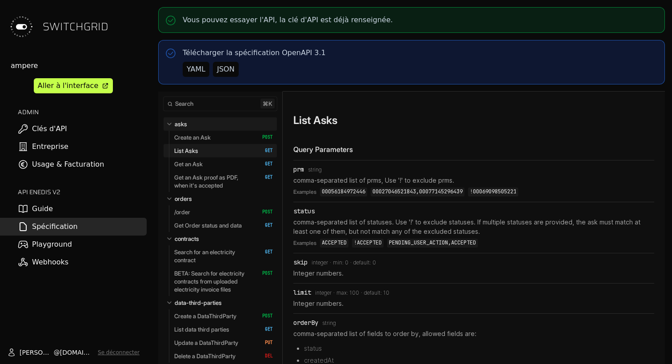
select select "**********"
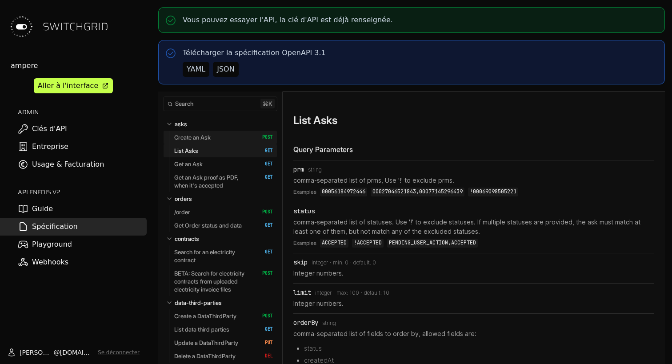
select select "**********"
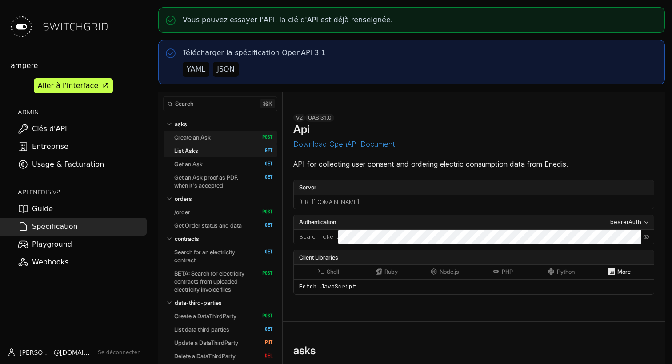
scroll to position [2072, 0]
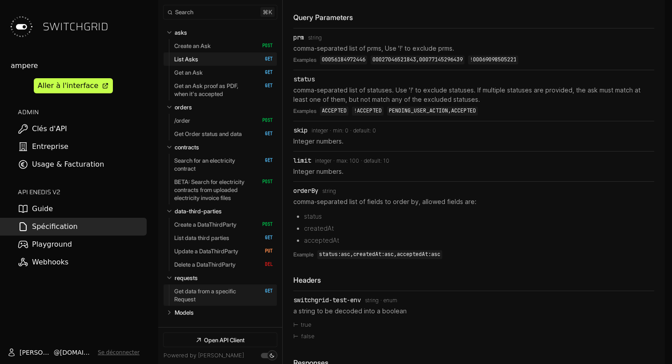
select select "**********"
click at [205, 75] on link "Get an Ask   HTTP Method: GET" at bounding box center [223, 72] width 99 height 13
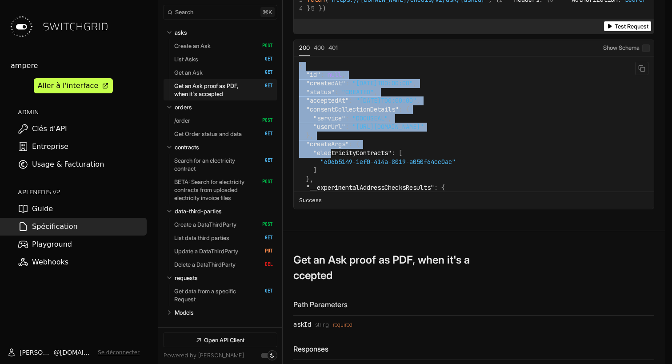
drag, startPoint x: 300, startPoint y: 155, endPoint x: 332, endPoint y: 242, distance: 93.2
click at [332, 242] on code "{ "id" : null , "createdAt" : "[DATE]T00:00:00" , "status" : "CREATED" , "accep…" at bounding box center [407, 297] width 217 height 470
click at [353, 211] on code "{ "id" : null , "createdAt" : "[DATE]T00:00:00" , "status" : "CREATED" , "accep…" at bounding box center [407, 297] width 217 height 470
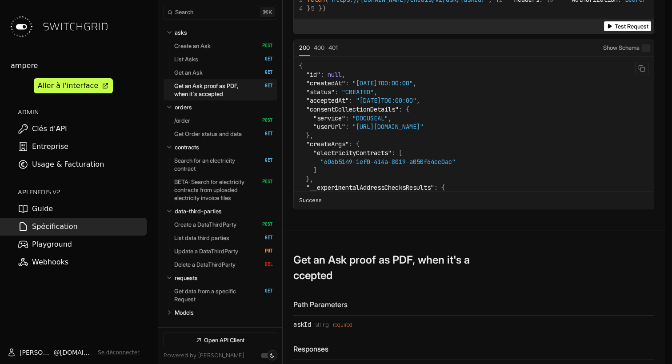
click at [356, 96] on span ""CREATED"" at bounding box center [358, 92] width 32 height 8
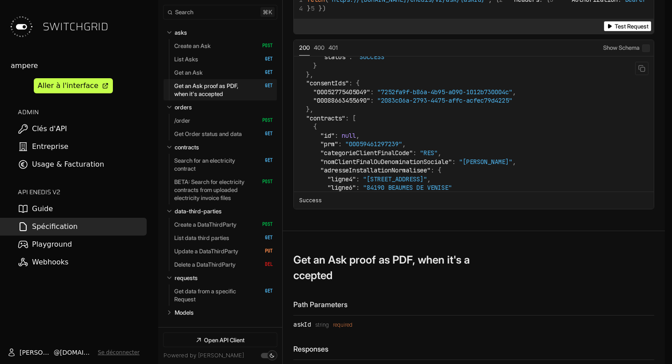
scroll to position [189, 0]
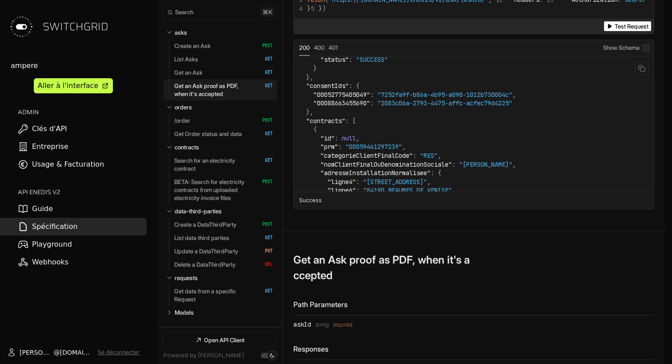
click at [356, 99] on span ""00052775405049"" at bounding box center [341, 95] width 57 height 8
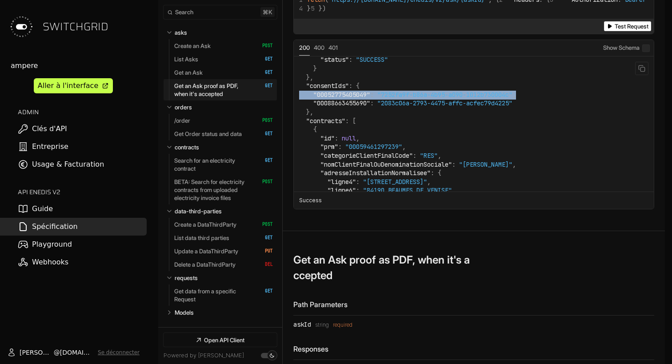
click at [356, 99] on span ""00052775405049"" at bounding box center [341, 95] width 57 height 8
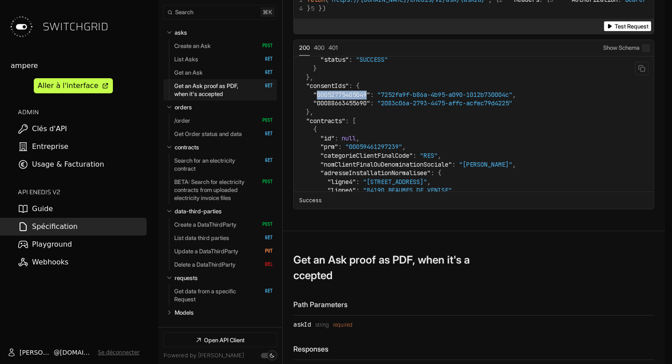
click at [356, 99] on span ""00052775405049"" at bounding box center [341, 95] width 57 height 8
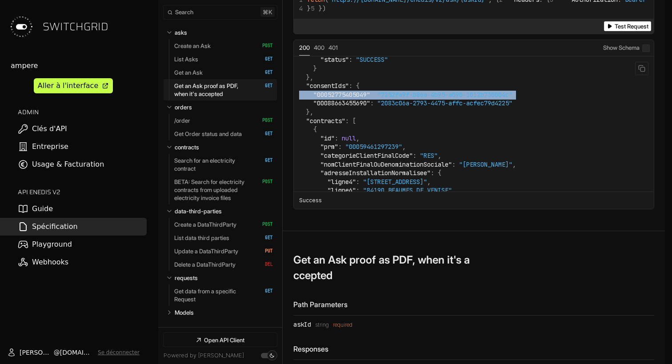
click at [356, 99] on span ""00052775405049"" at bounding box center [341, 95] width 57 height 8
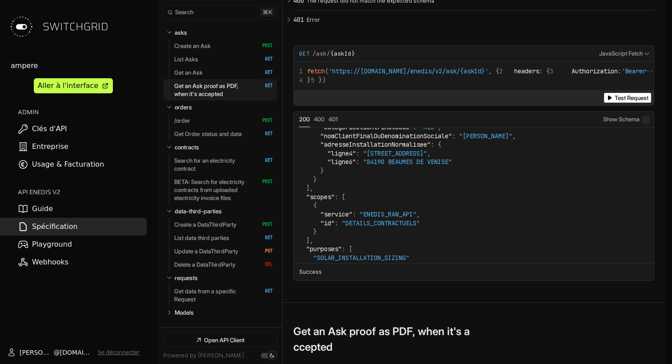
scroll to position [2916, 0]
click at [233, 127] on link "Get Order status and data   HTTP Method: GET" at bounding box center [223, 133] width 99 height 13
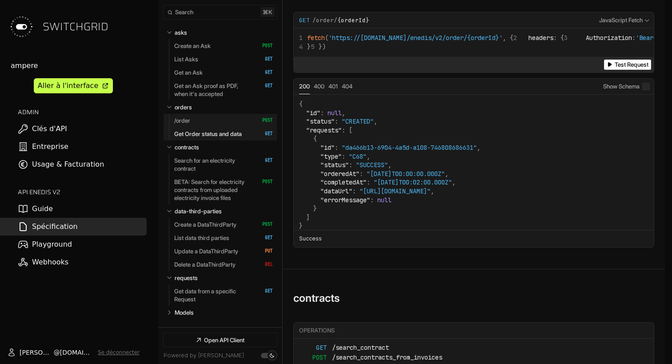
click at [235, 126] on link "/order   HTTP Method: POST" at bounding box center [223, 120] width 99 height 13
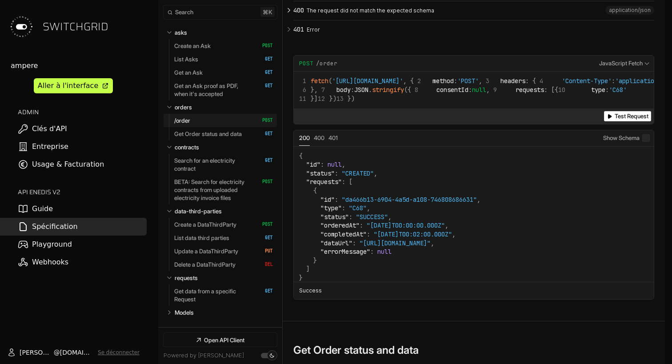
scroll to position [3941, 0]
drag, startPoint x: 327, startPoint y: 287, endPoint x: 310, endPoint y: 243, distance: 47.1
click at [310, 104] on code "fetch ( '[URL][DOMAIN_NAME]' , { method : 'POST' , headers : { 'Content-Type' :…" at bounding box center [551, 91] width 505 height 26
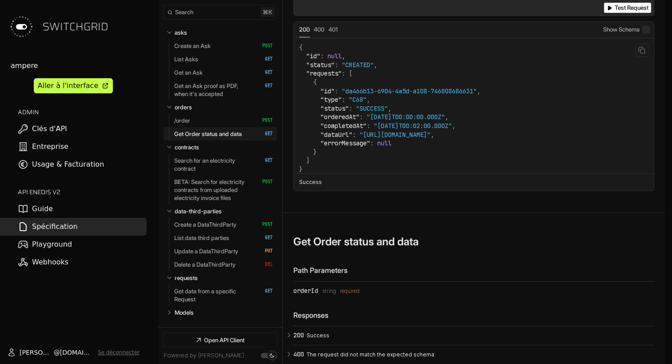
scroll to position [4047, 0]
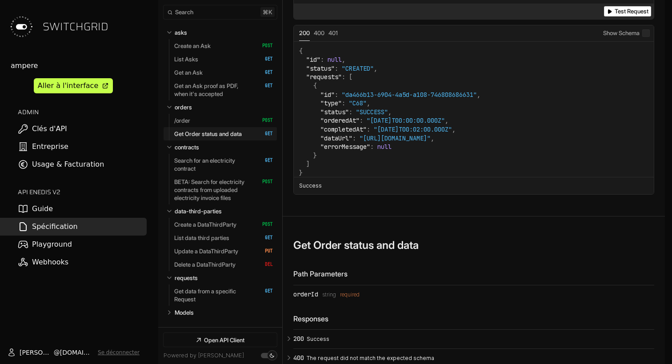
click at [218, 131] on p "Get Order status and data" at bounding box center [208, 134] width 68 height 8
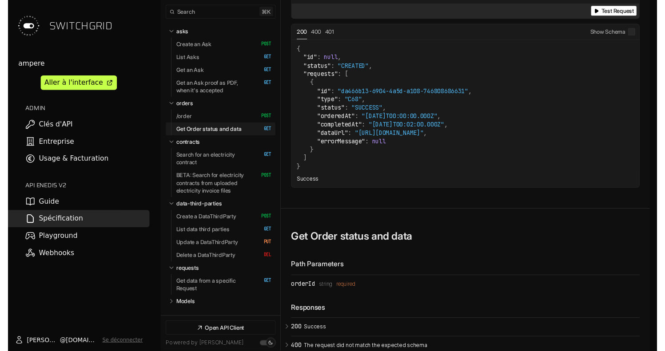
scroll to position [4457, 0]
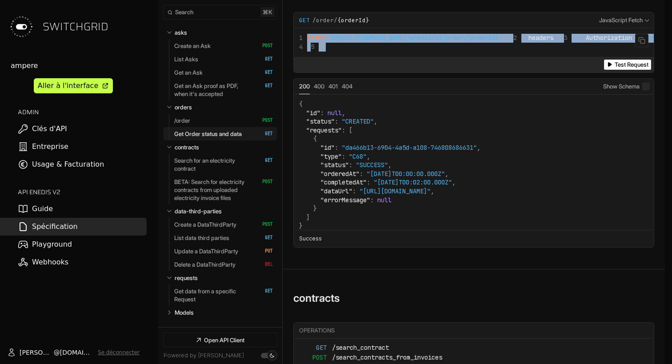
drag, startPoint x: 322, startPoint y: 268, endPoint x: 299, endPoint y: 227, distance: 47.0
click at [299, 56] on div "Copy content fetch ( 'https://[DOMAIN_NAME]/enedis/v2/order/{orderId}' , { head…" at bounding box center [474, 42] width 360 height 28
